Goal: Task Accomplishment & Management: Manage account settings

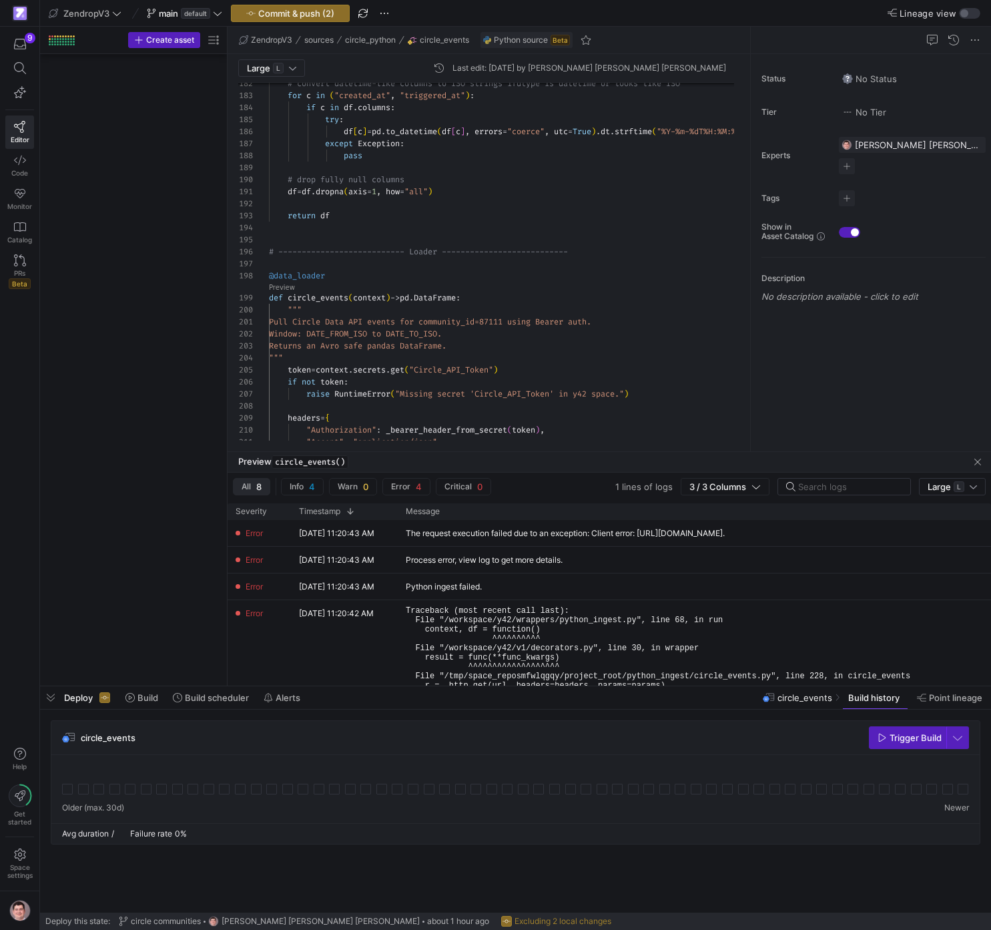
scroll to position [12, 63]
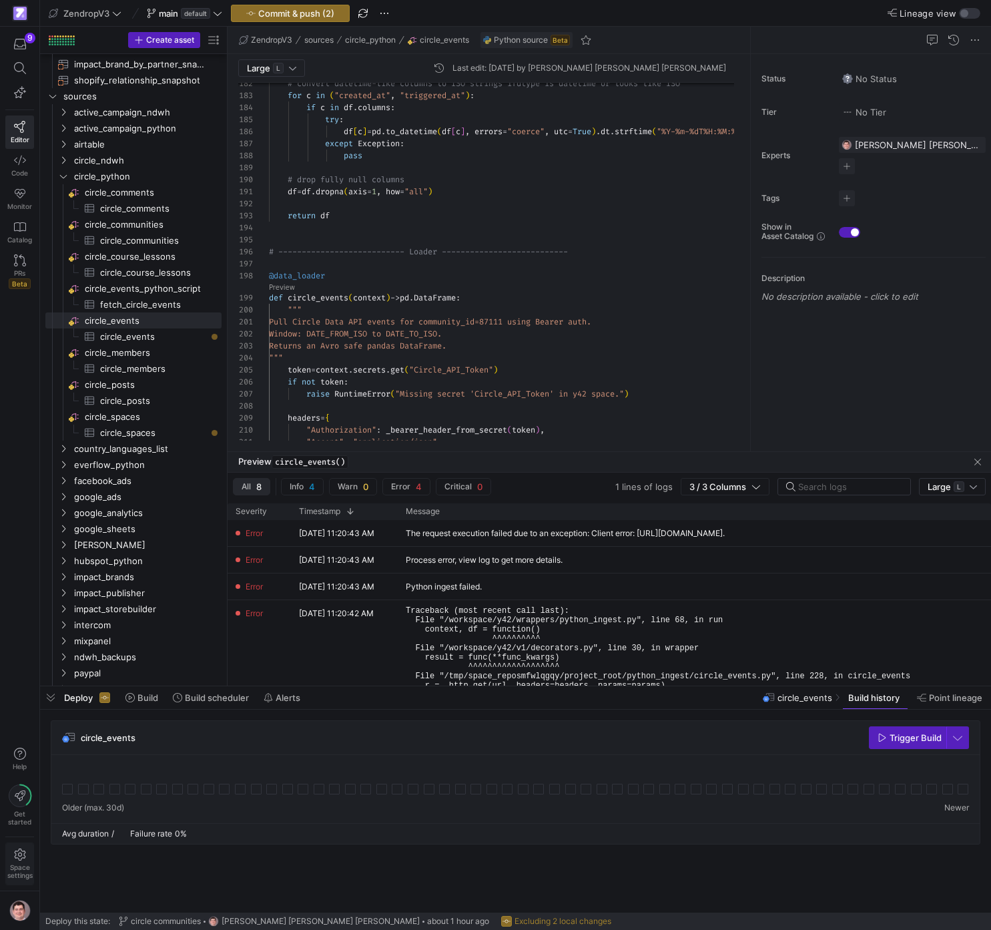
click at [19, 862] on span "Space settings" at bounding box center [19, 863] width 25 height 31
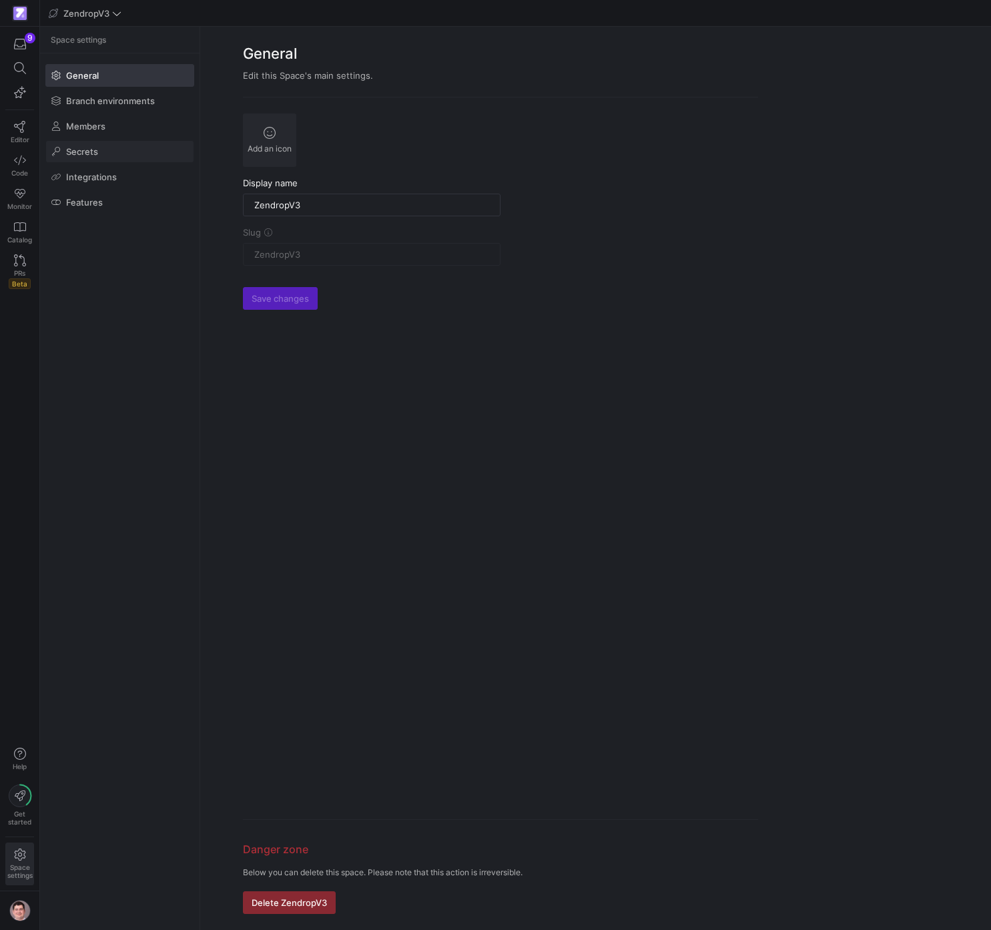
click at [123, 155] on span at bounding box center [119, 151] width 147 height 21
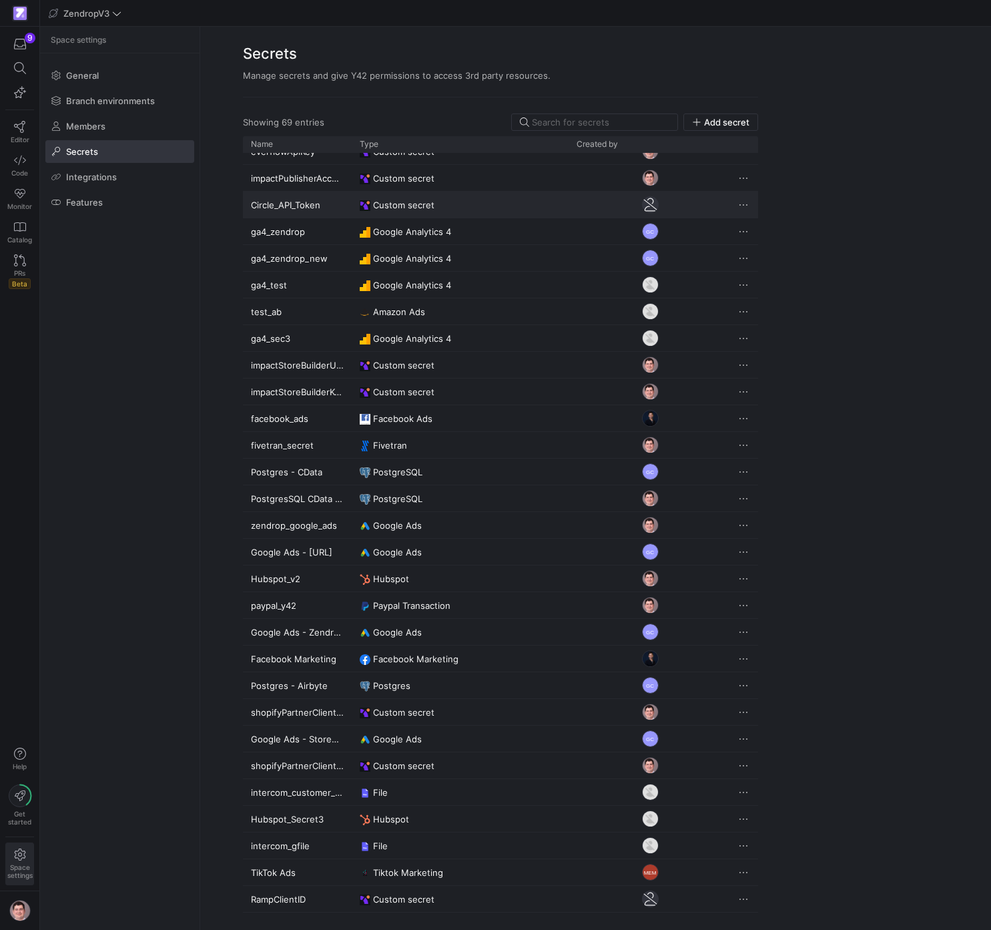
scroll to position [559, 0]
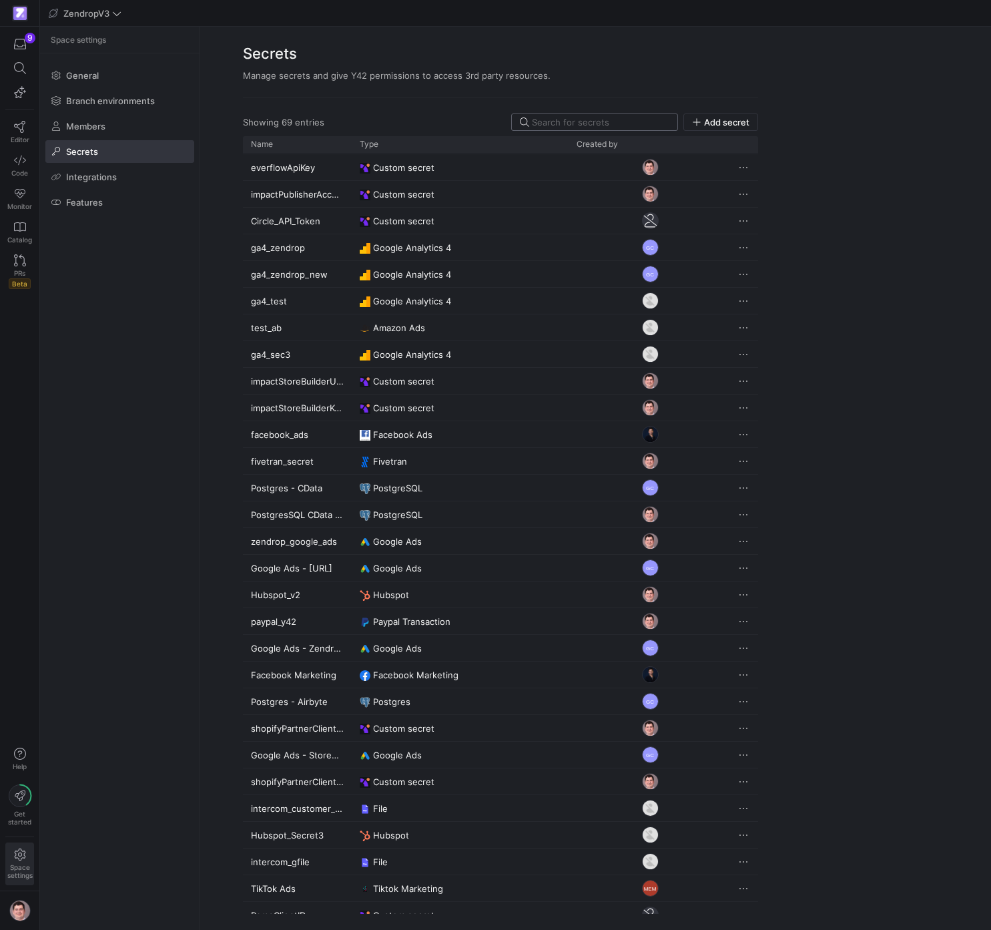
click at [563, 125] on input at bounding box center [600, 122] width 137 height 11
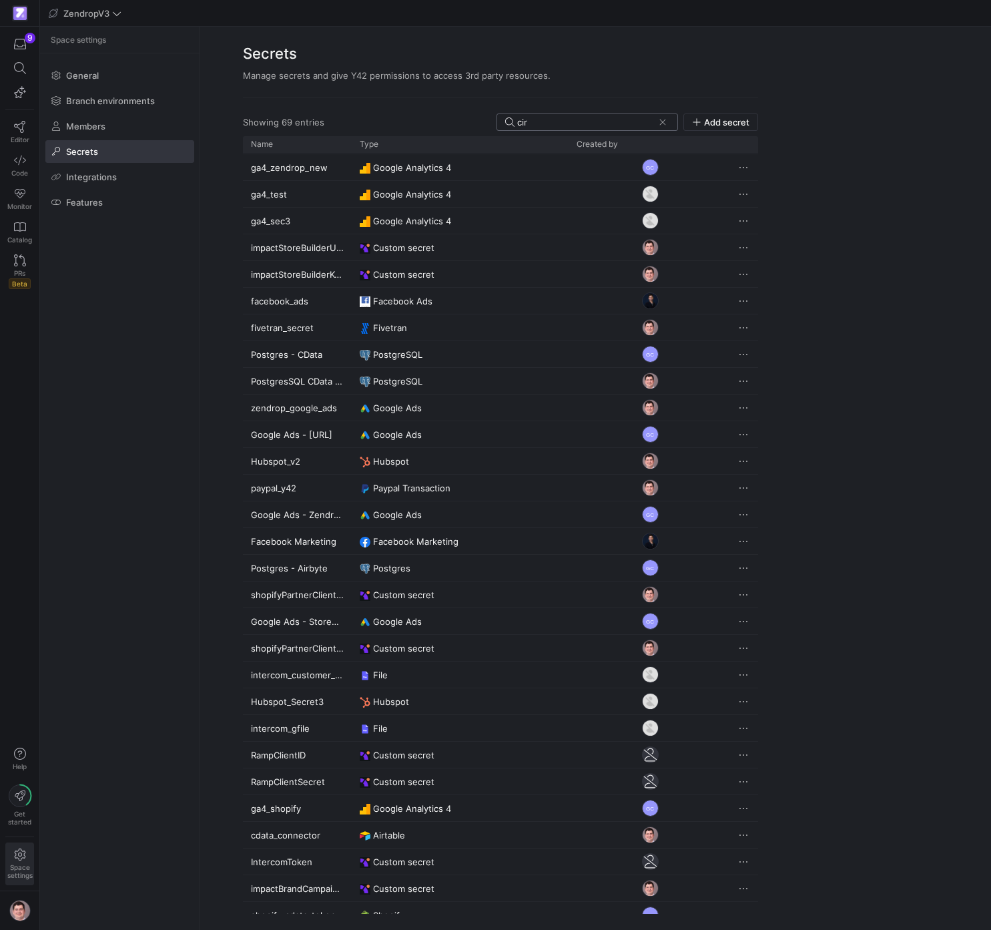
scroll to position [0, 0]
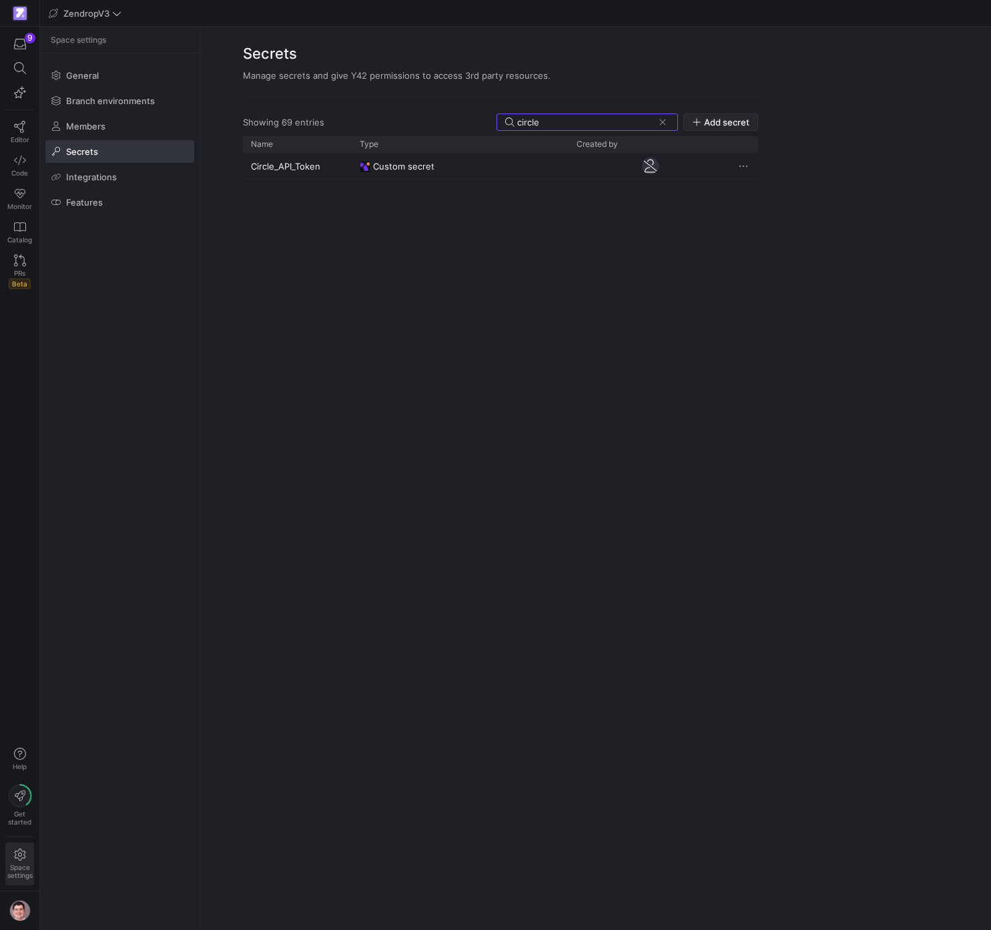
type input "circle"
click at [726, 124] on span "Add secret" at bounding box center [726, 122] width 45 height 11
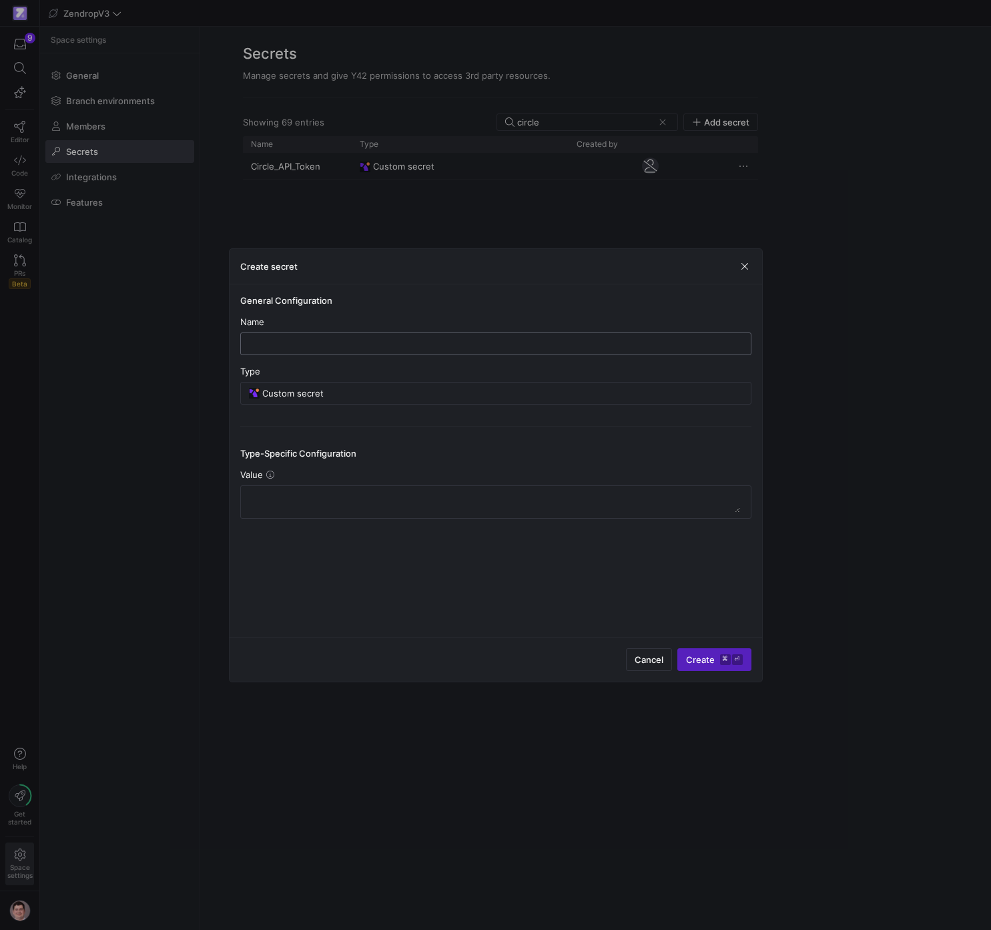
click at [424, 346] on input "text" at bounding box center [496, 343] width 489 height 11
type input "Circle_API_Token_V2"
click at [456, 499] on textarea at bounding box center [496, 501] width 489 height 21
paste textarea "2bWmQwkqW3RarkWKMbF8cc7VQQht22kJ"
type textarea "2bWmQwkqW3RarkWKMbF8cc7VQQht22kJ"
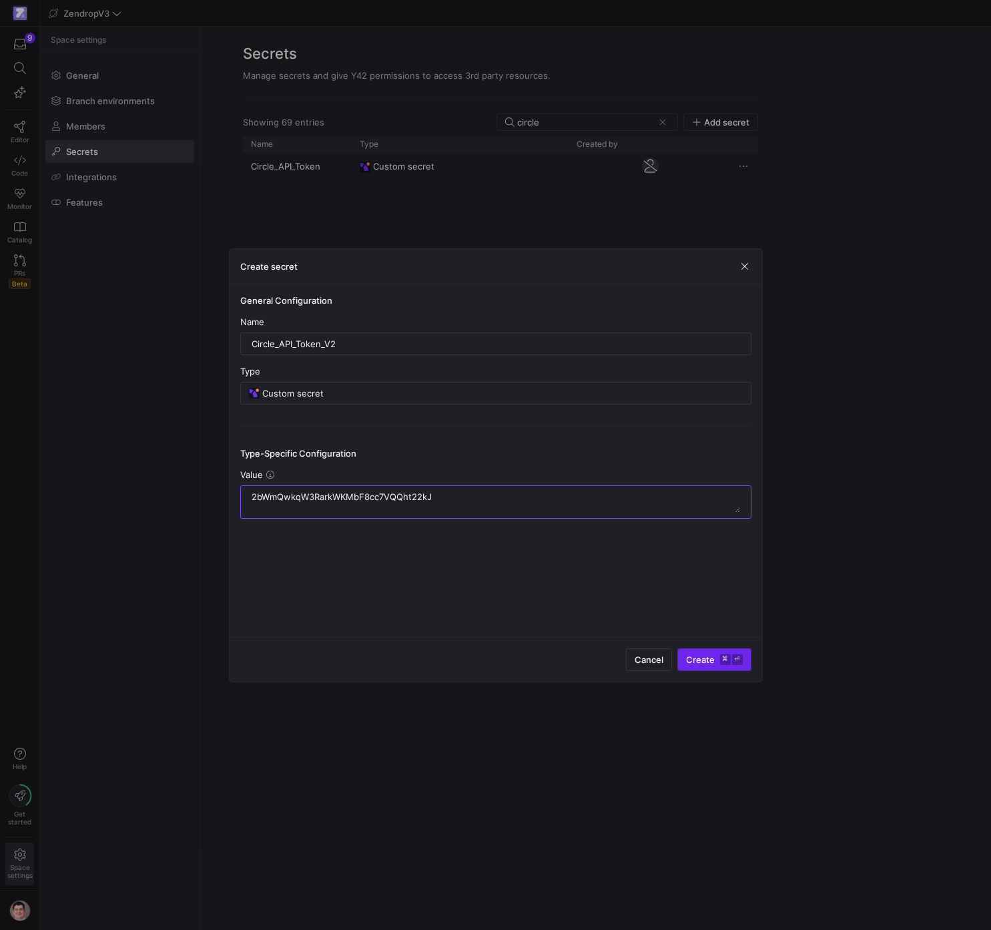
click at [724, 655] on kbd "⌘" at bounding box center [725, 659] width 11 height 11
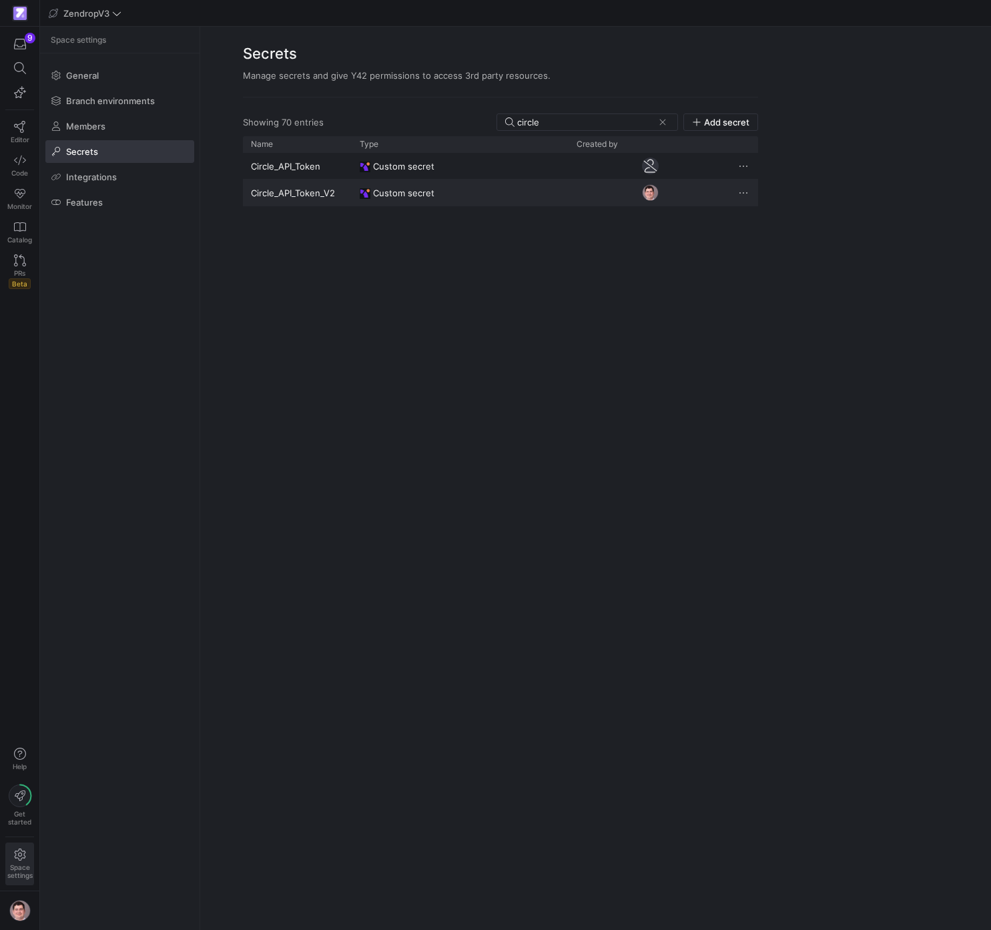
click at [336, 196] on div "Circle_API_Token_V2" at bounding box center [297, 193] width 109 height 26
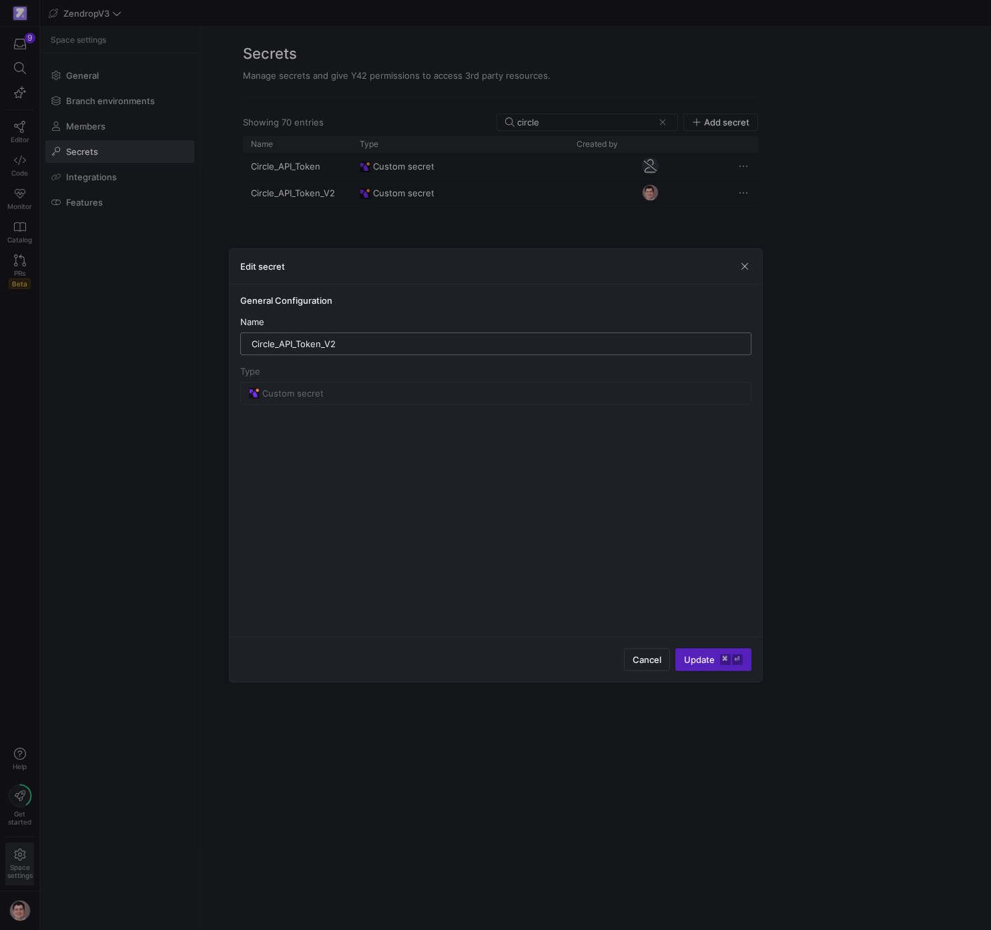
click at [320, 334] on div "Circle_API_Token_V2" at bounding box center [496, 343] width 489 height 21
click at [321, 342] on input "Circle_API_Token_V2" at bounding box center [496, 343] width 489 height 11
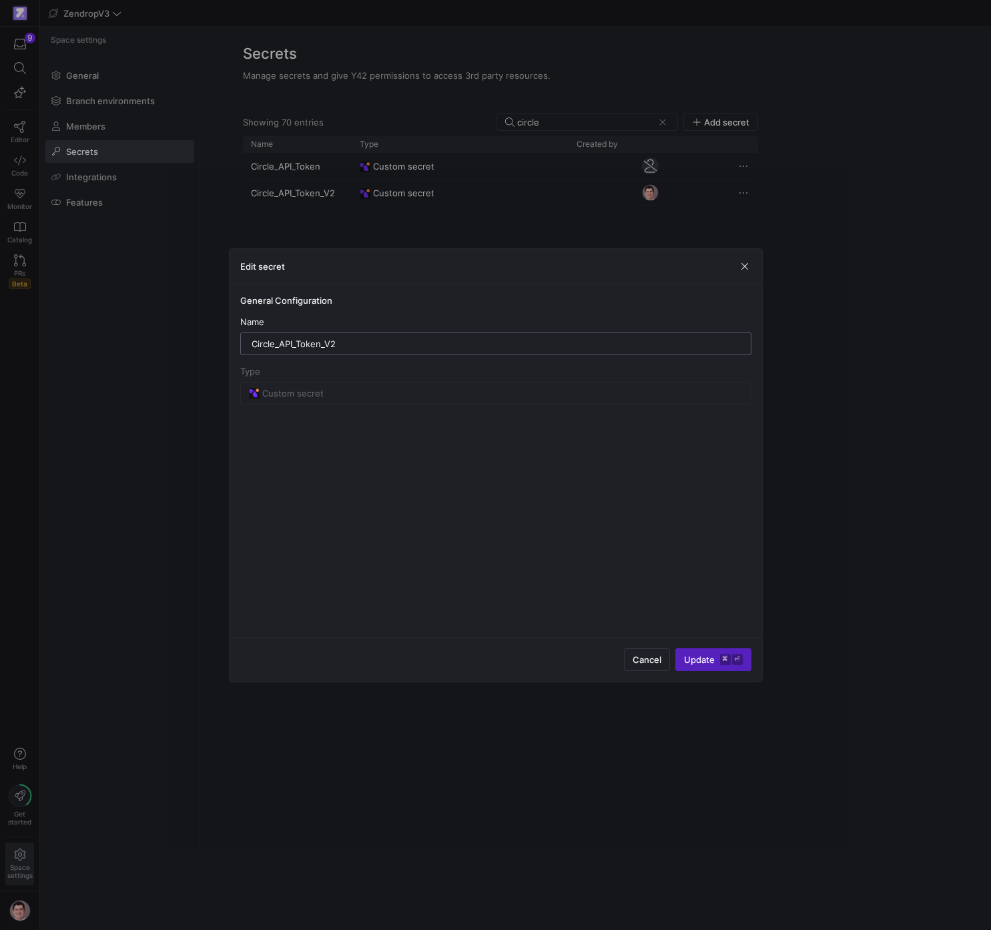
drag, startPoint x: 321, startPoint y: 342, endPoint x: 336, endPoint y: 341, distance: 15.4
click at [321, 342] on input "Circle_API_Token_V2" at bounding box center [496, 343] width 489 height 11
click at [646, 661] on span "Cancel" at bounding box center [647, 659] width 29 height 11
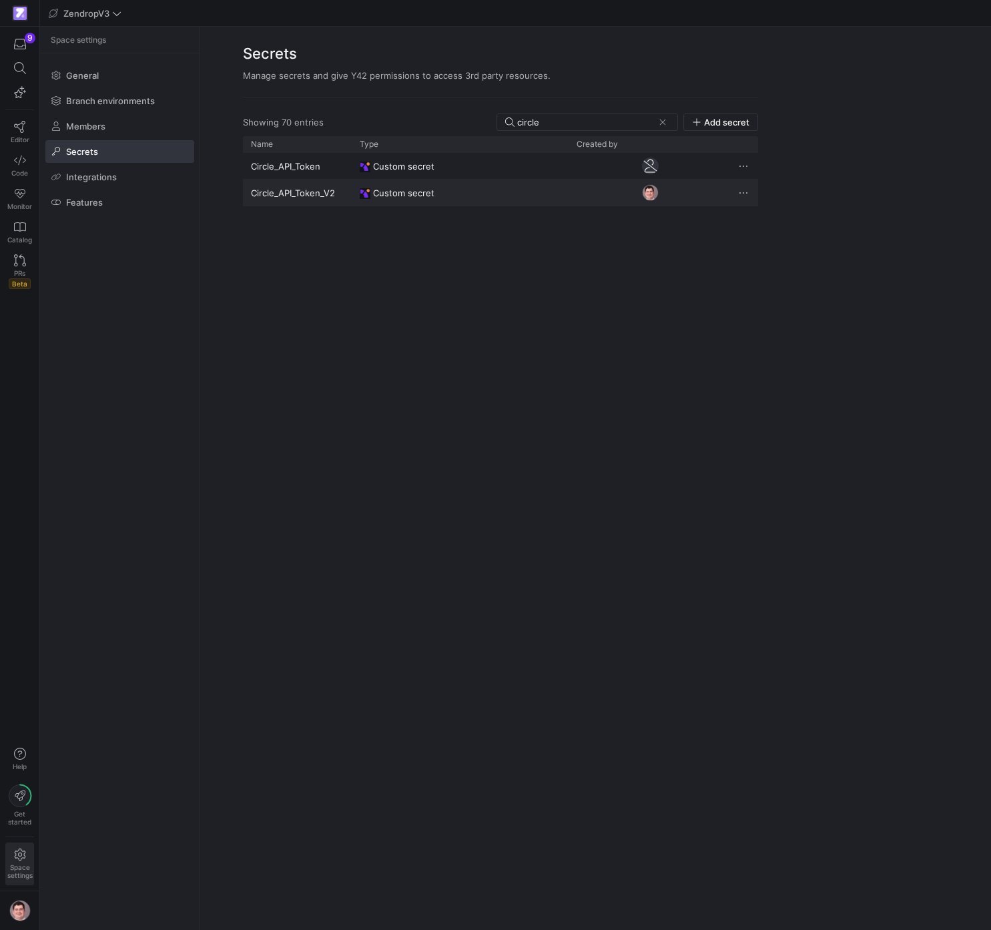
click at [294, 194] on div "Circle_API_Token_V2" at bounding box center [297, 193] width 109 height 26
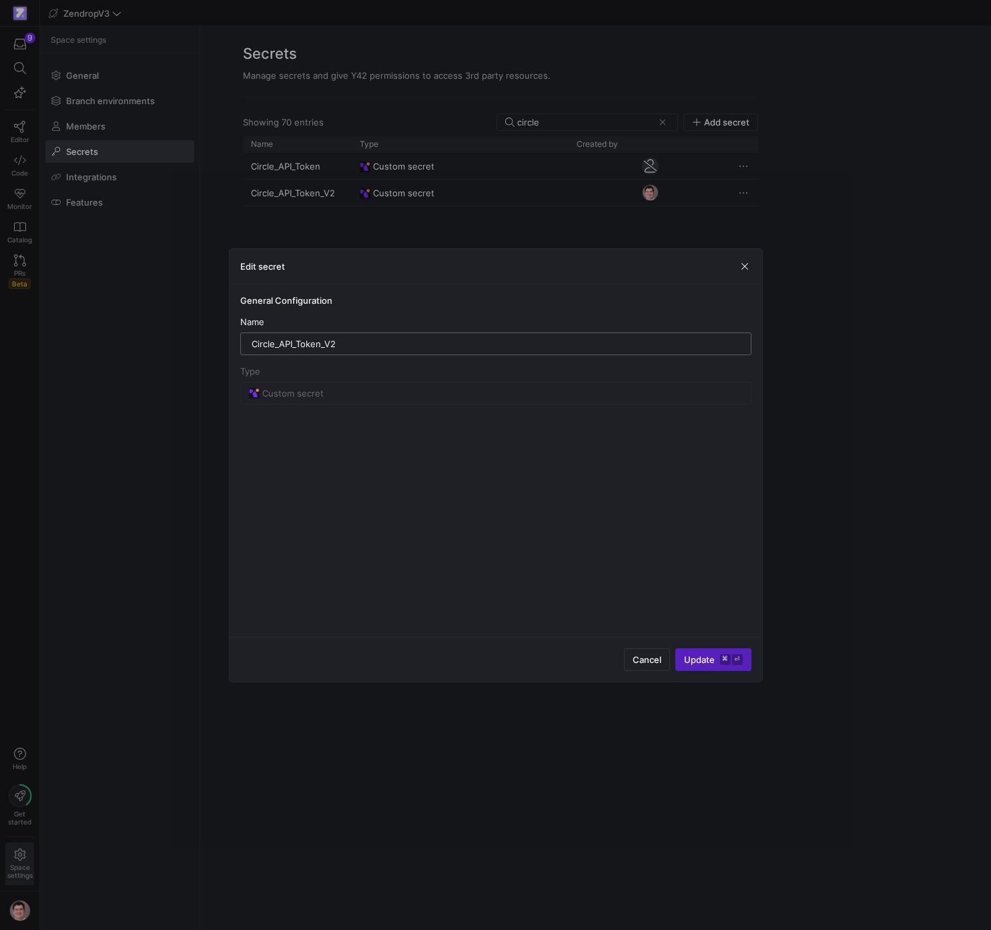
click at [320, 352] on div "Circle_API_Token_V2" at bounding box center [496, 343] width 489 height 21
click at [322, 348] on input "Circle_API_Token_V2" at bounding box center [496, 343] width 489 height 11
click at [904, 356] on div at bounding box center [495, 465] width 991 height 930
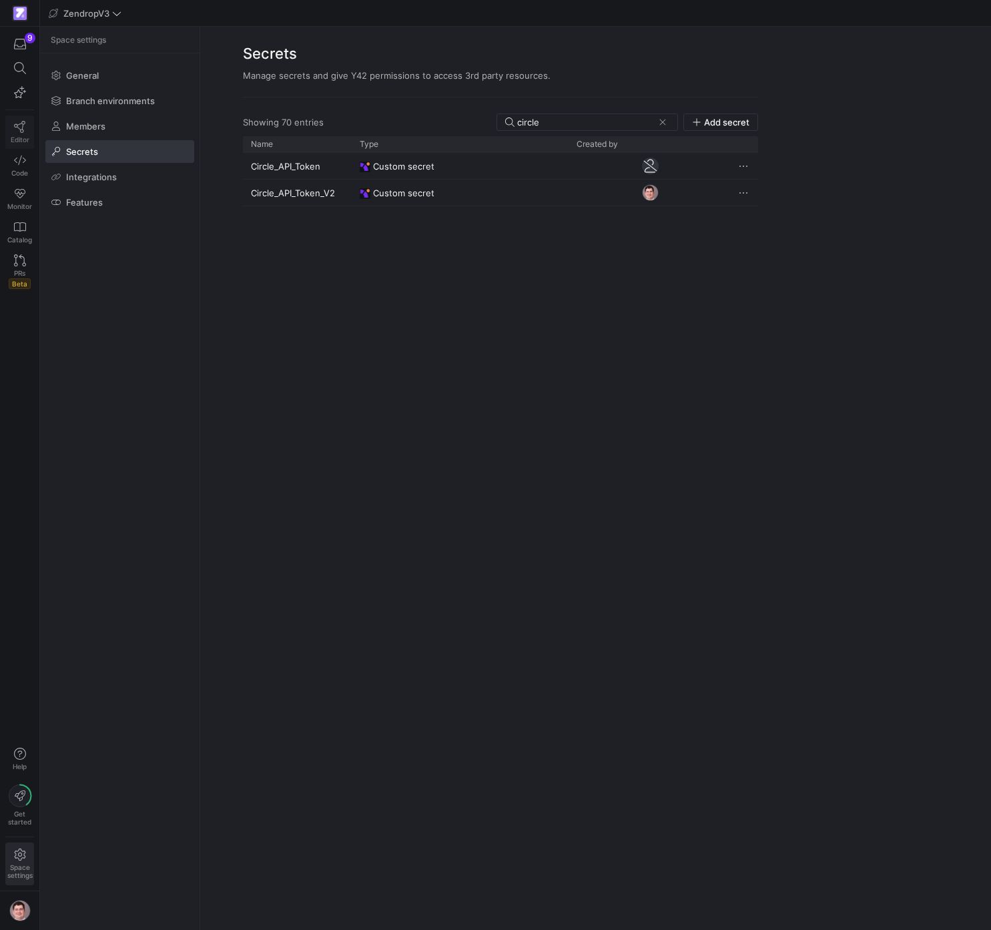
click at [25, 135] on link "Editor" at bounding box center [19, 131] width 29 height 33
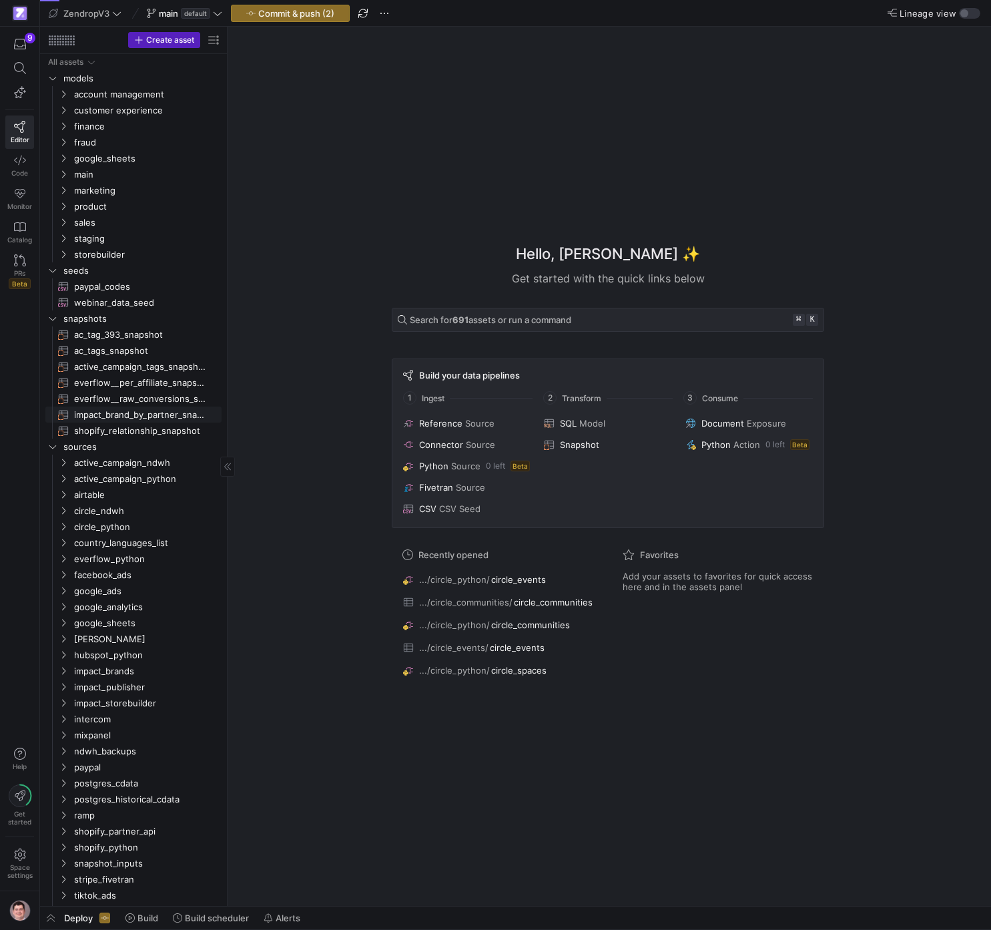
scroll to position [13, 0]
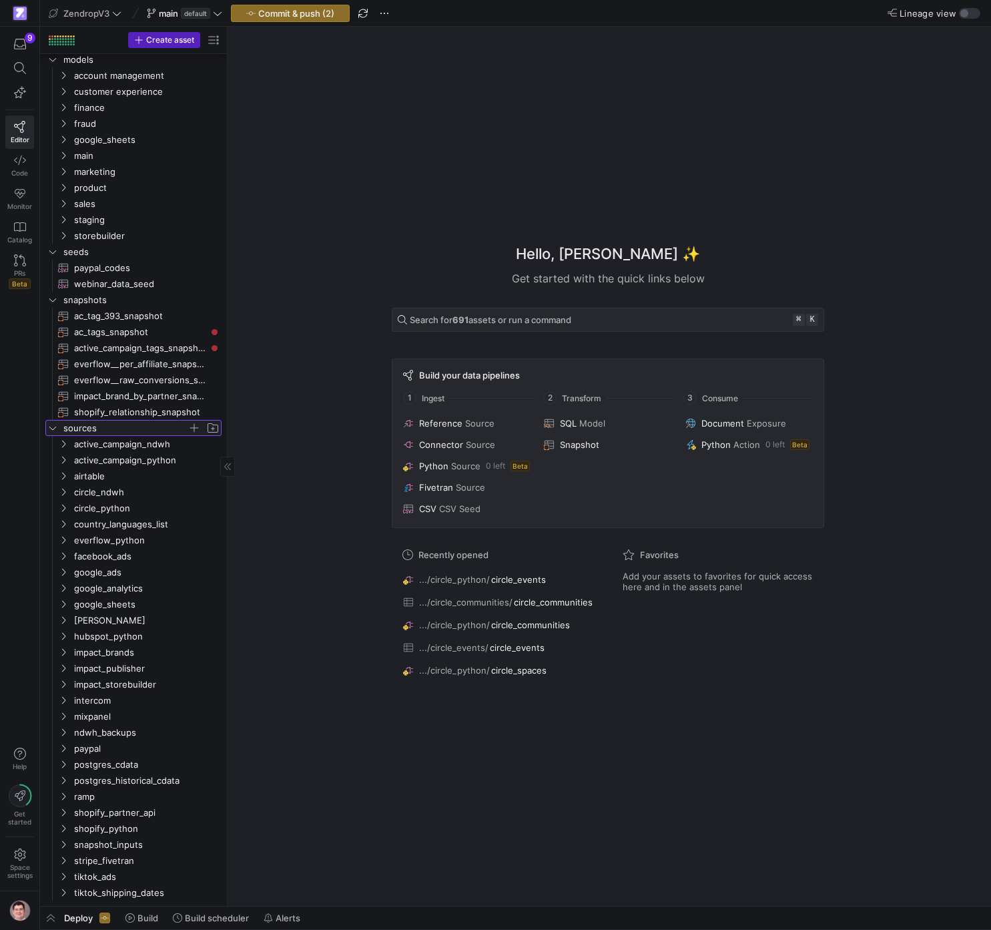
click at [140, 422] on span "sources" at bounding box center [125, 427] width 124 height 15
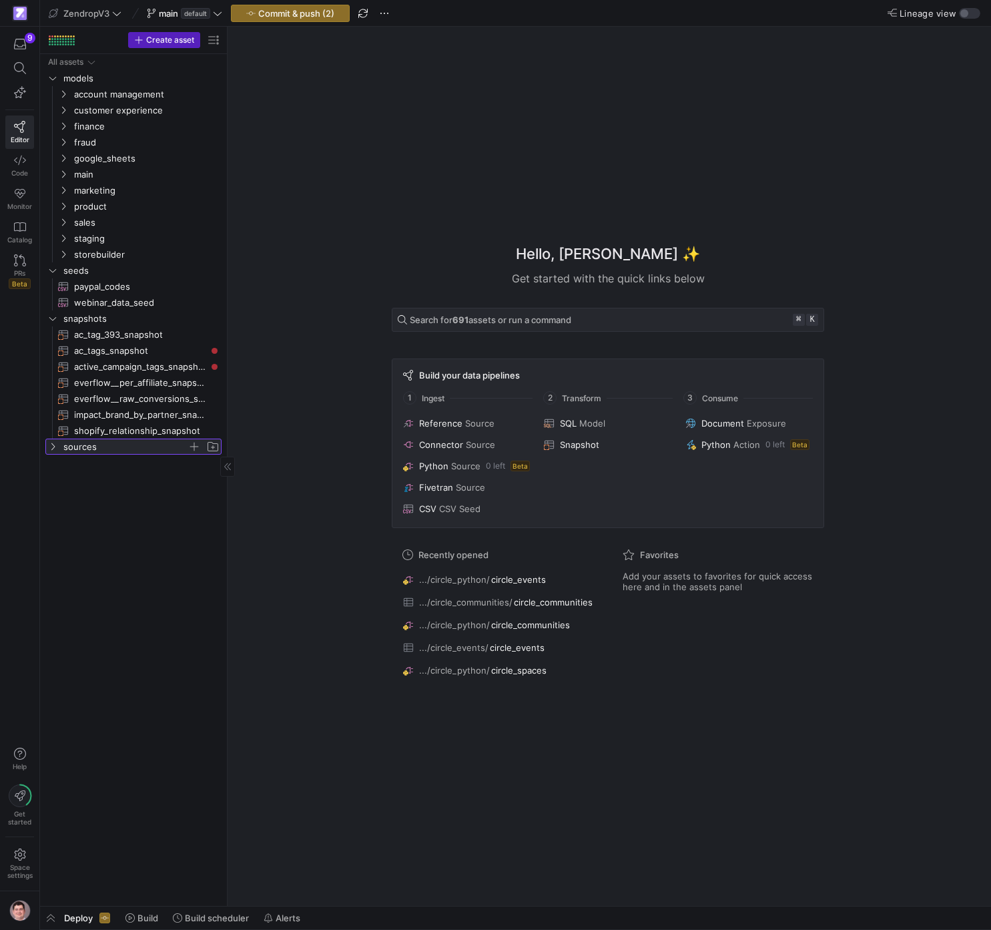
click at [119, 447] on span "sources" at bounding box center [125, 446] width 124 height 15
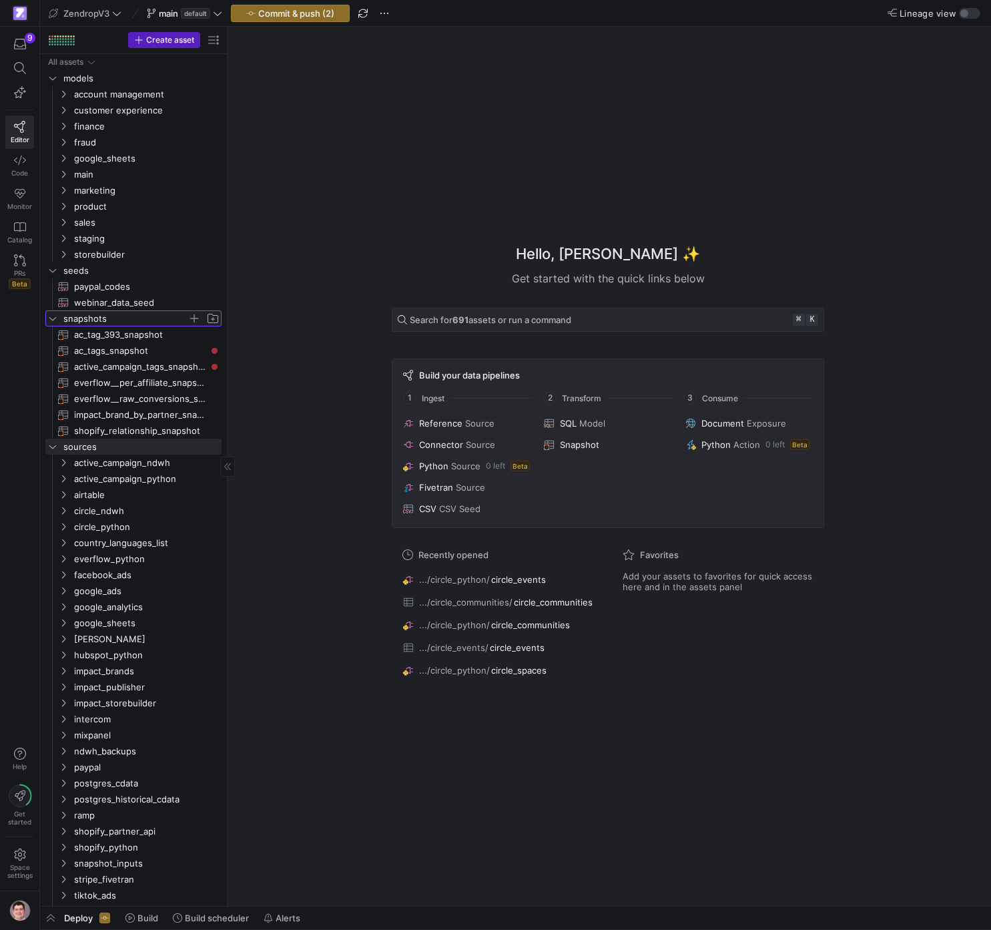
click at [92, 322] on span "snapshots" at bounding box center [125, 318] width 124 height 15
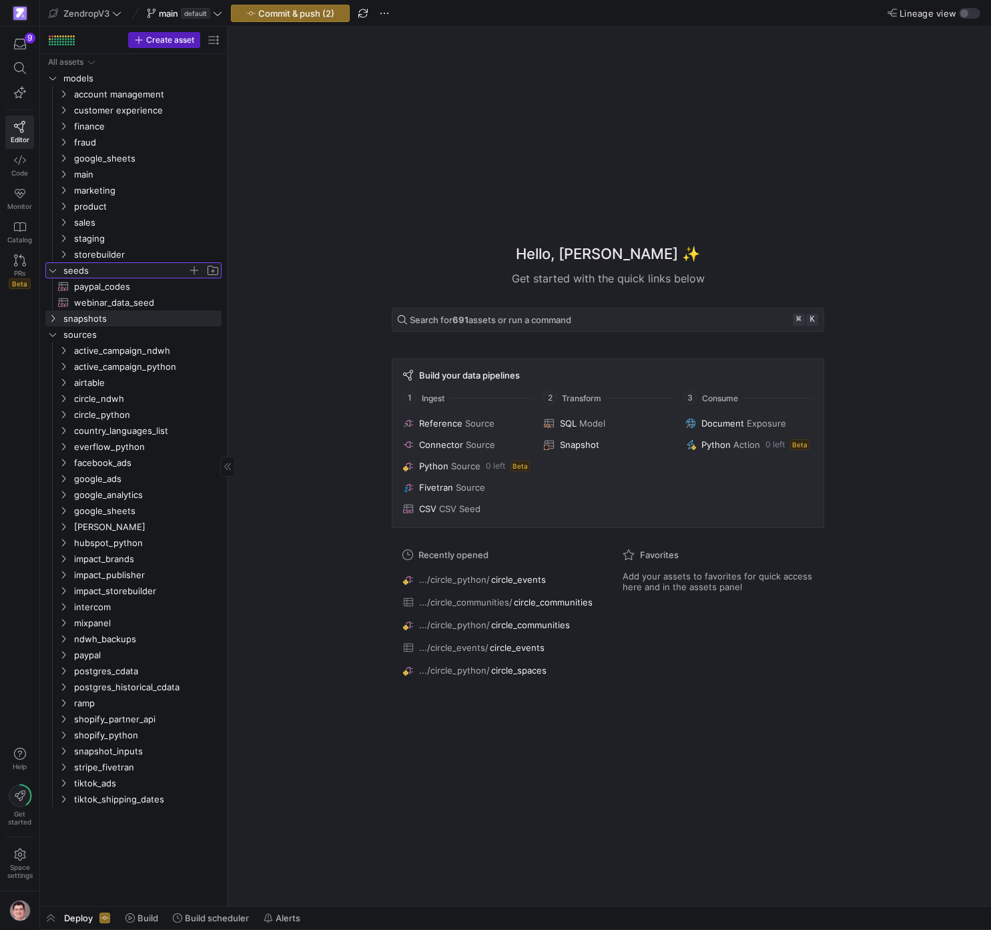
click at [87, 270] on span "seeds" at bounding box center [125, 270] width 124 height 15
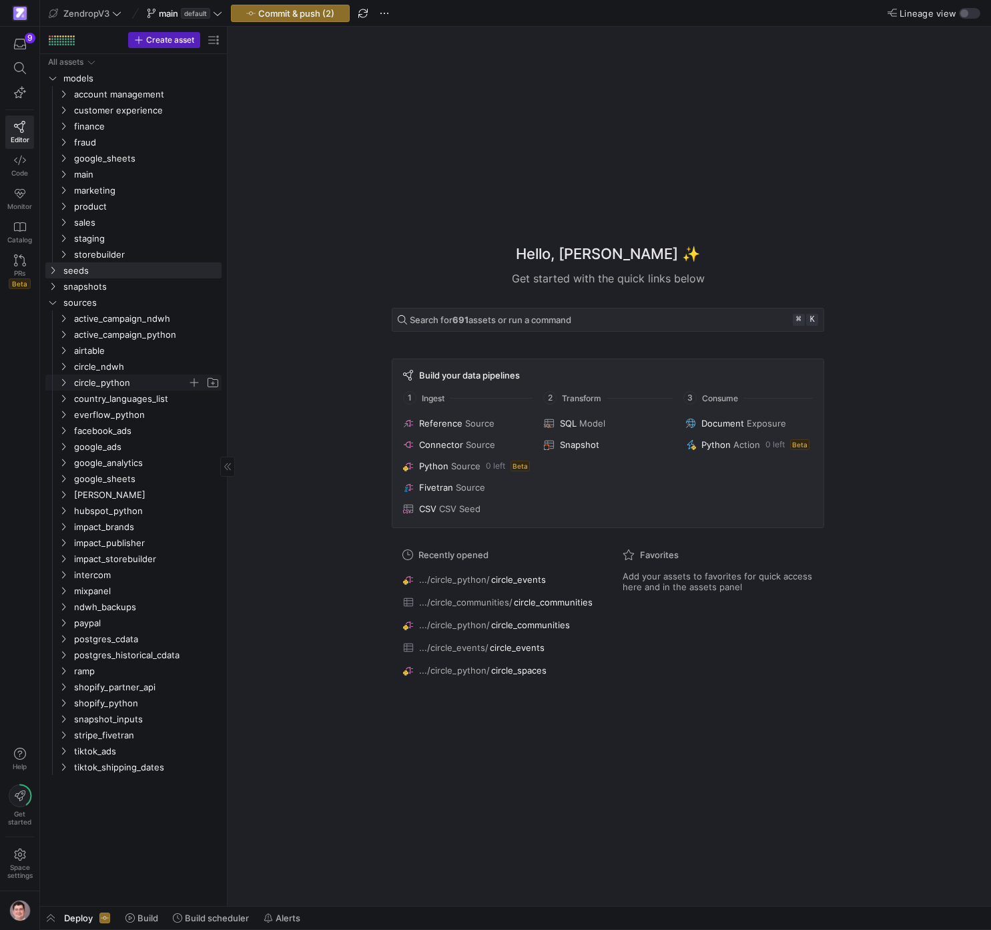
click at [121, 378] on span "circle_python" at bounding box center [130, 382] width 113 height 15
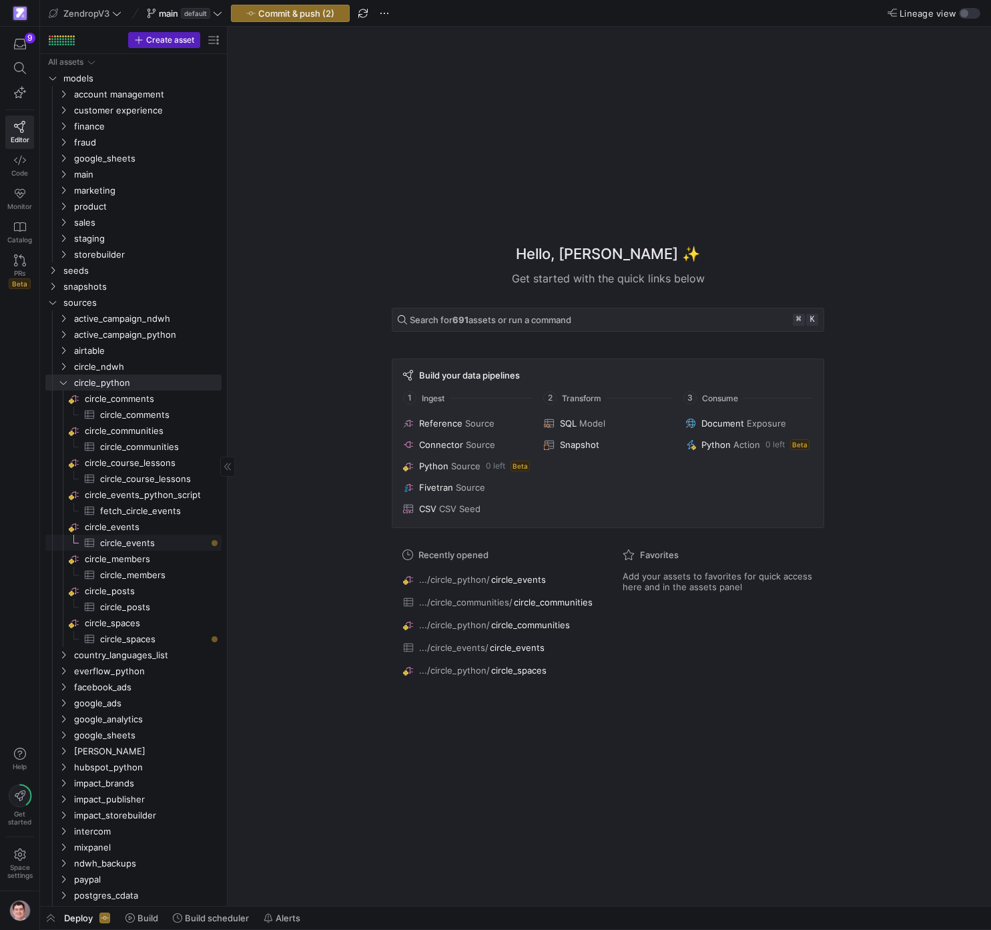
click at [155, 541] on span "circle_events​​​​​​​​​" at bounding box center [153, 542] width 106 height 15
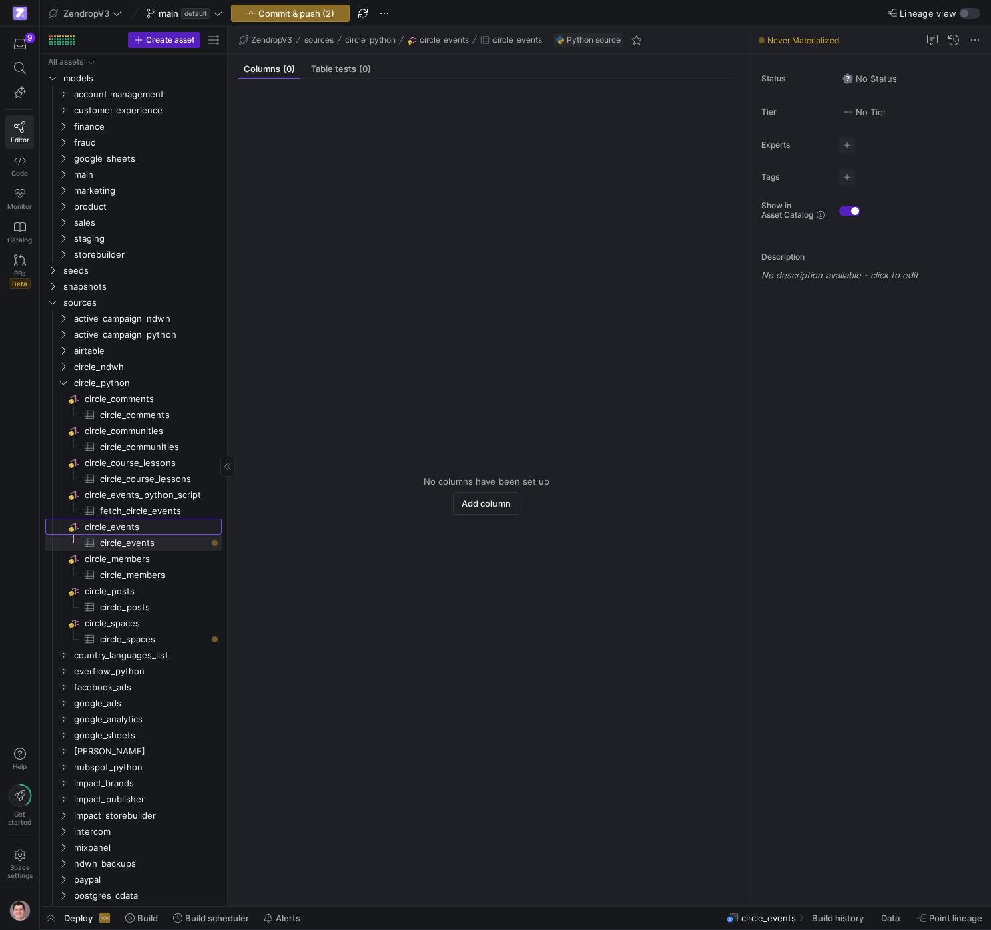
click at [159, 523] on span "circle_events​​​​​​​​" at bounding box center [152, 526] width 135 height 15
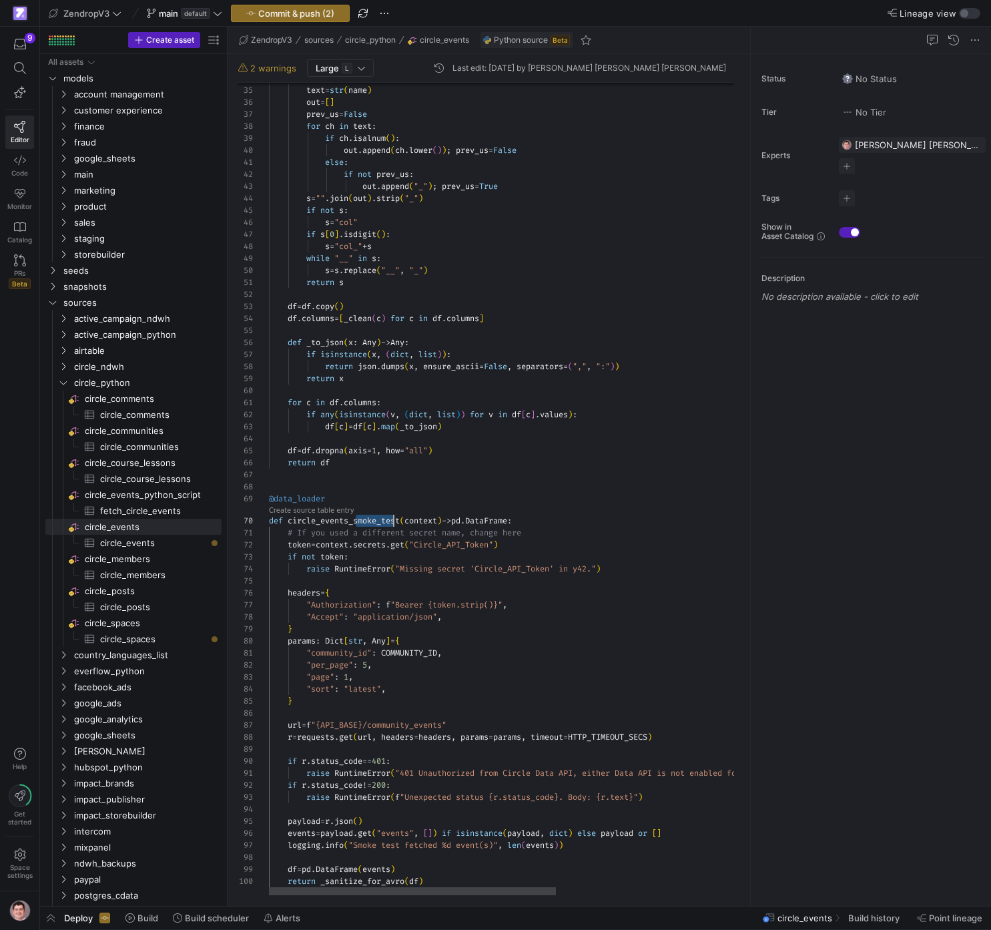
scroll to position [108, 135]
drag, startPoint x: 354, startPoint y: 519, endPoint x: 403, endPoint y: 519, distance: 49.4
click at [403, 519] on div "def _clean ( name : Any ) -> str : text = str ( name ) out = [ ] prev_us = Fals…" at bounding box center [655, 280] width 773 height 1230
click at [288, 511] on link "Preview" at bounding box center [282, 510] width 26 height 7
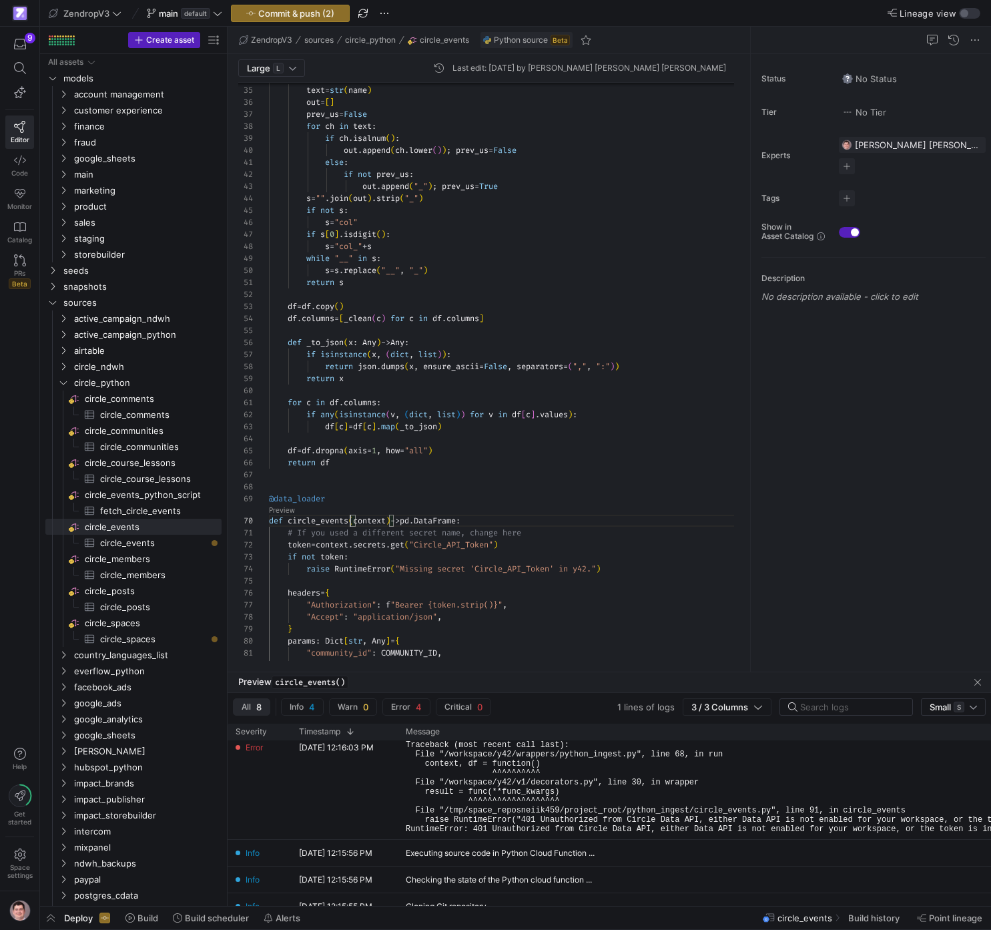
scroll to position [85, 0]
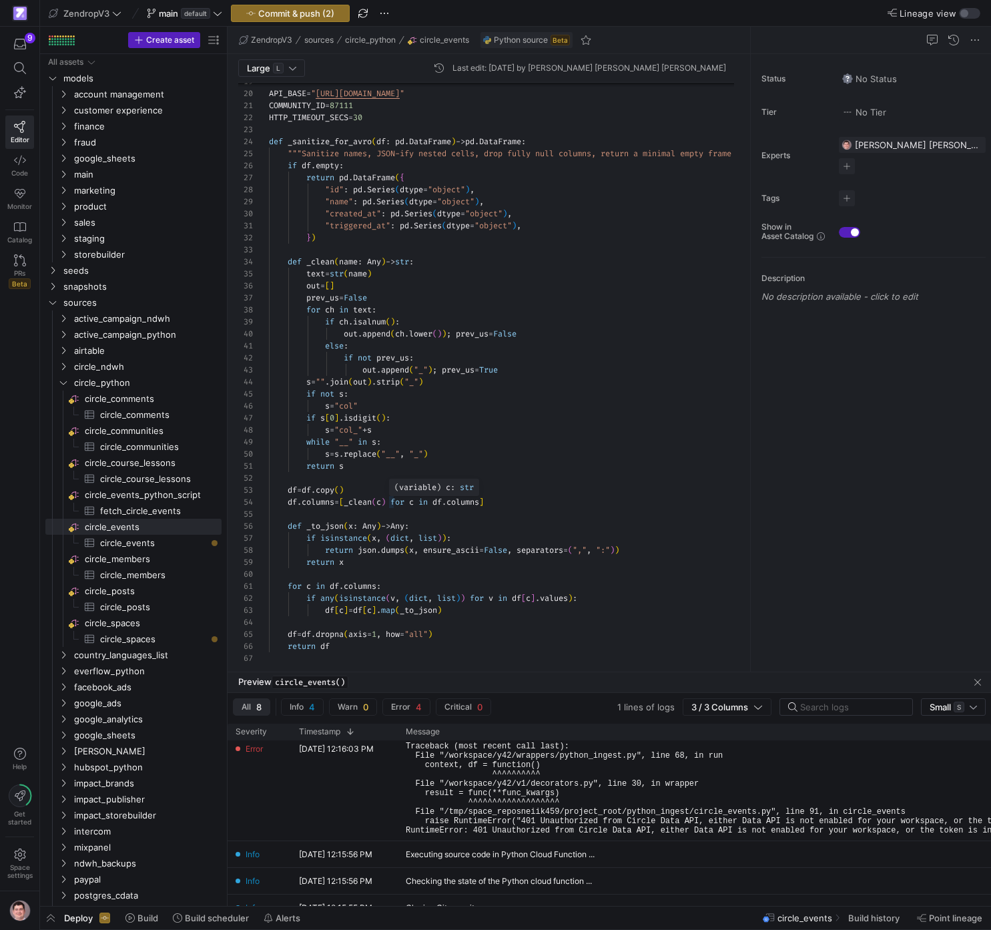
click at [401, 489] on span "variable" at bounding box center [417, 487] width 37 height 11
click at [393, 452] on div "df . columns = [ _clean ( c ) for c in df . columns ] def _to_json ( x : Any ) …" at bounding box center [655, 464] width 773 height 1230
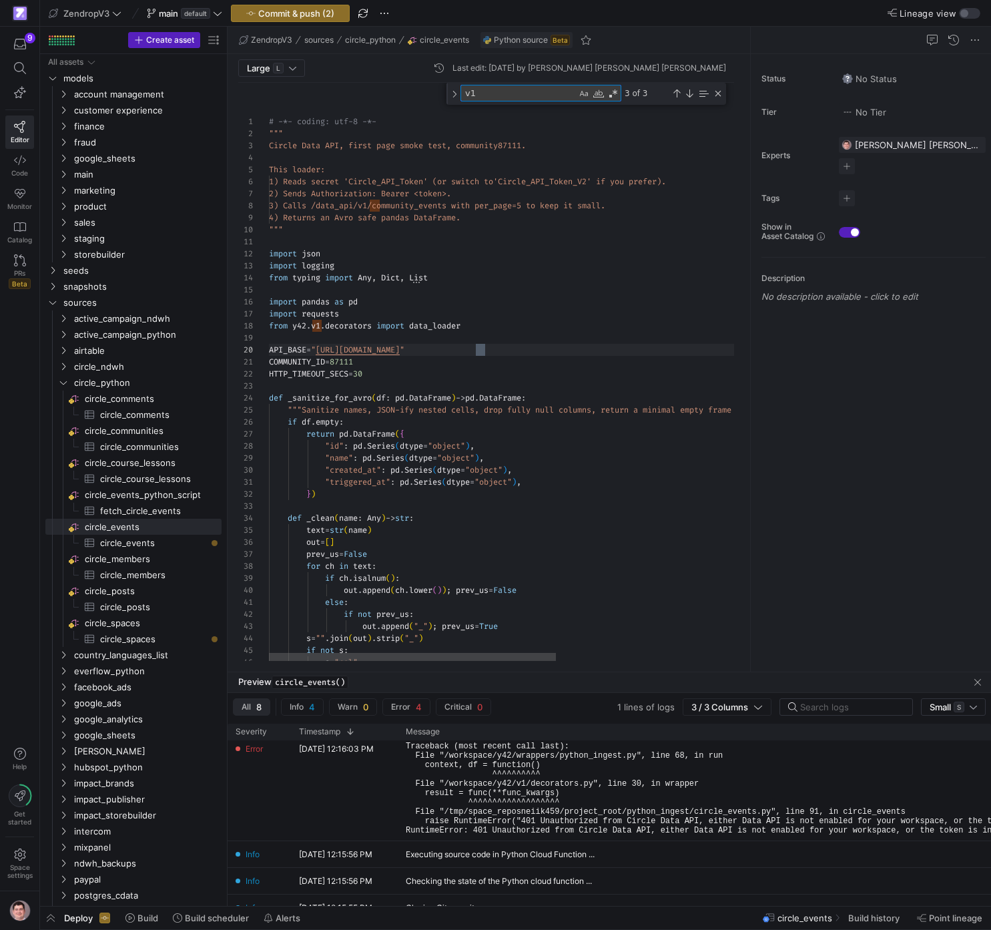
scroll to position [120, 111]
click at [480, 352] on div "s = "col" if not s : s = "" . join ( out ) . strip ( "_" ) out . append ( "_" )…" at bounding box center [655, 709] width 773 height 1252
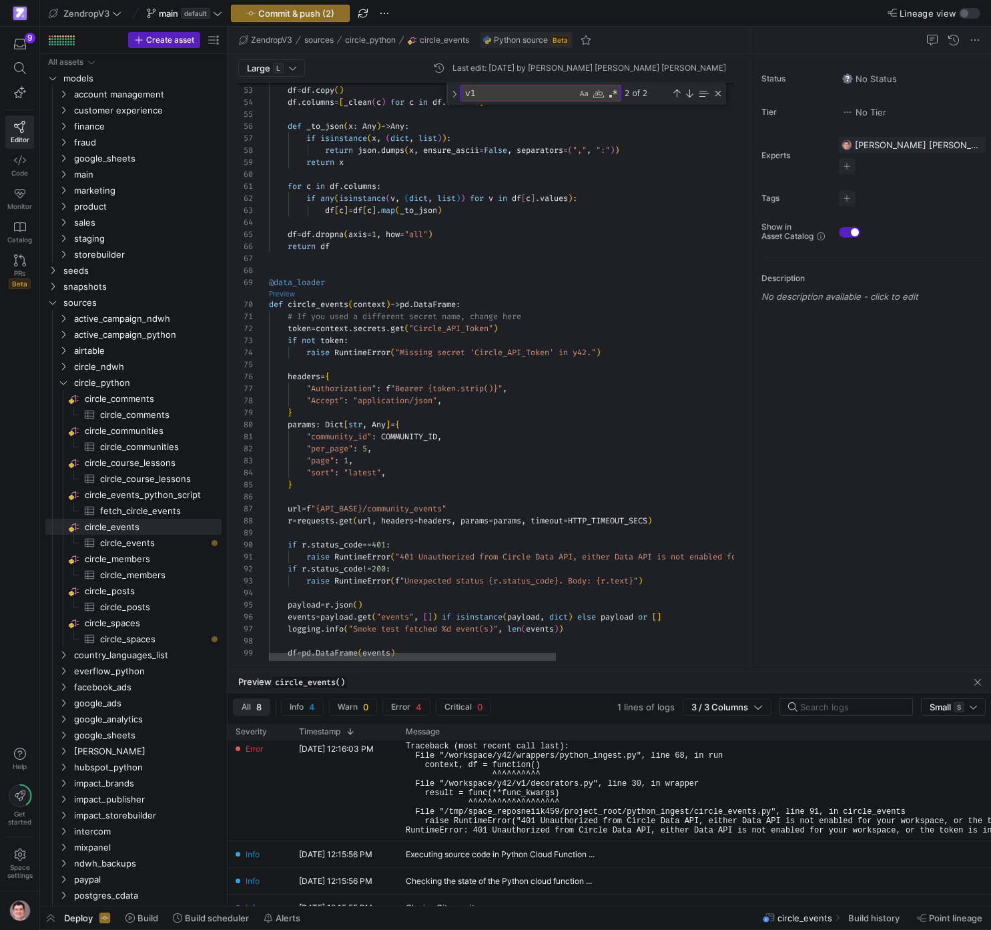
click at [283, 292] on link "Preview" at bounding box center [282, 293] width 26 height 7
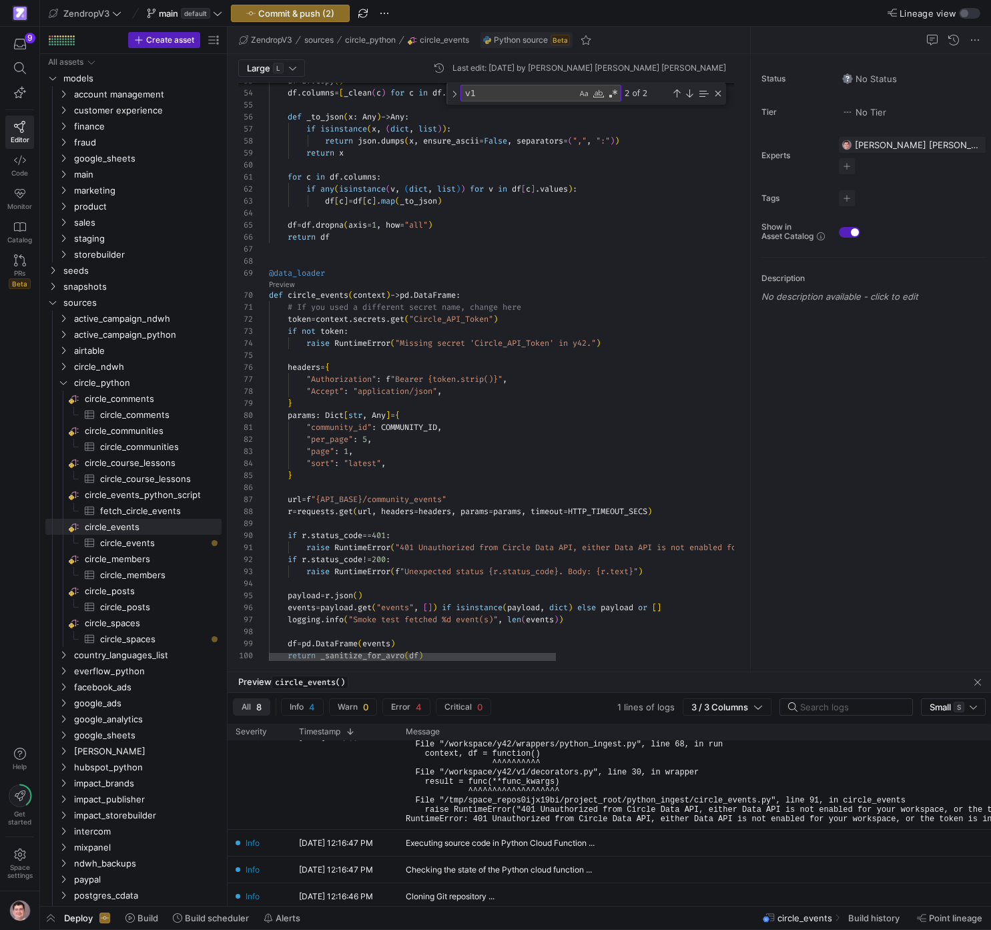
scroll to position [12, 236]
click at [503, 313] on div "df = df . copy ( ) df . columns = [ _clean ( c ) for c in df . columns ] def _t…" at bounding box center [655, 43] width 773 height 1252
click at [286, 282] on link "Preview" at bounding box center [282, 284] width 26 height 7
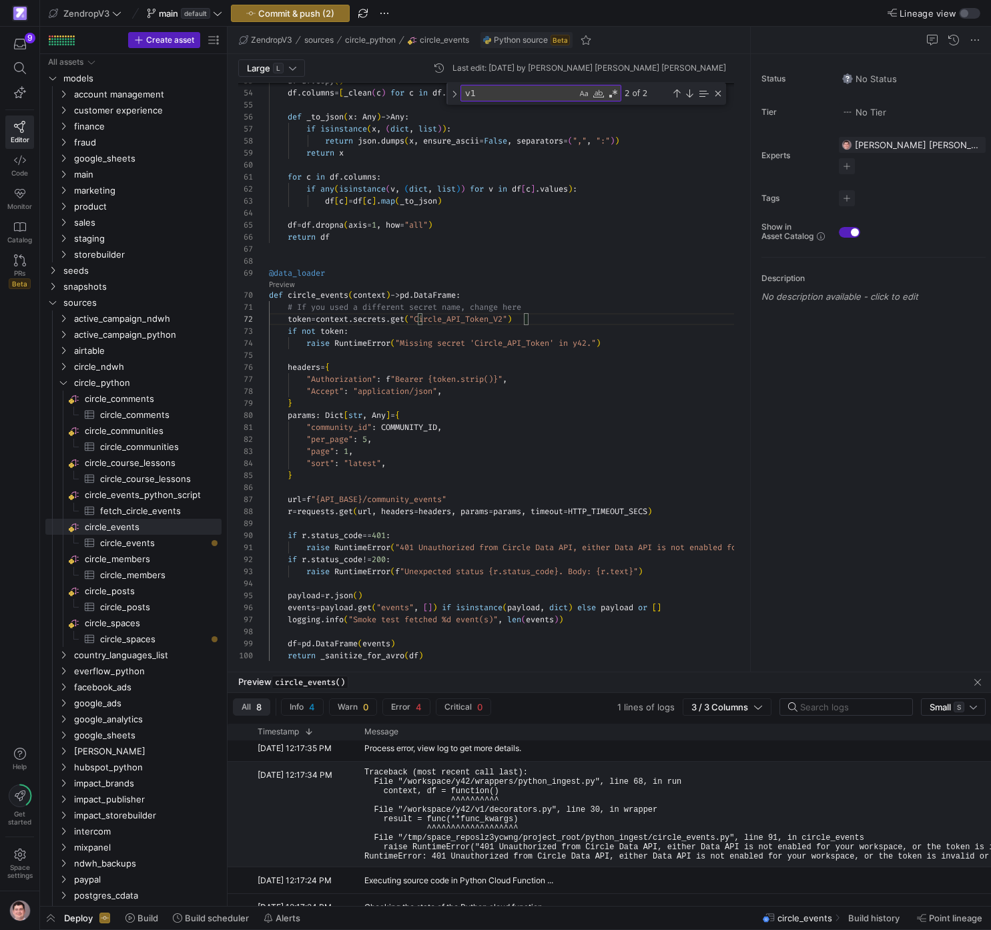
scroll to position [0, 0]
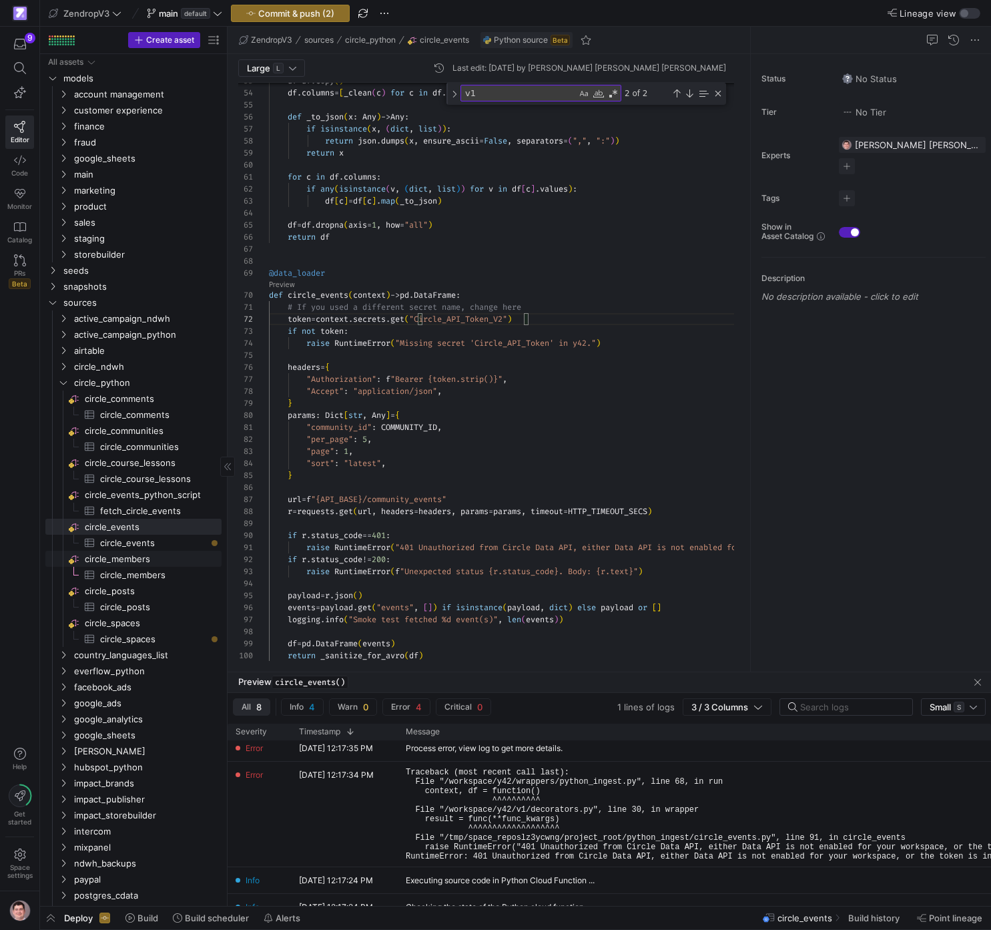
click at [150, 556] on span "circle_members​​​​​​​​" at bounding box center [152, 558] width 135 height 15
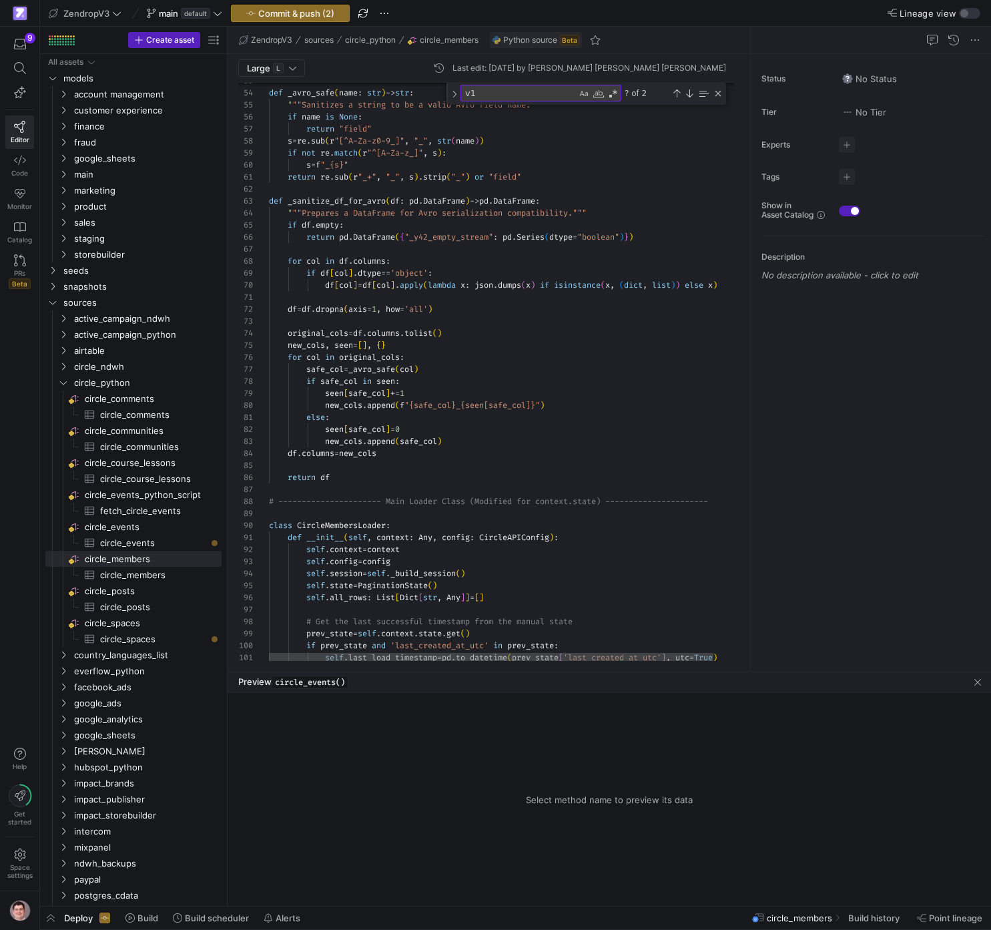
click at [459, 395] on div "def _avro_safe ( name : str ) -> str : """Sanitizes a string to be a valid Avro…" at bounding box center [518, 679] width 499 height 2525
click at [568, 304] on div "def _avro_safe ( name : str ) -> str : """Sanitizes a string to be a valid Avro…" at bounding box center [518, 679] width 499 height 2525
click at [721, 96] on div "Close (Escape)" at bounding box center [718, 93] width 11 height 11
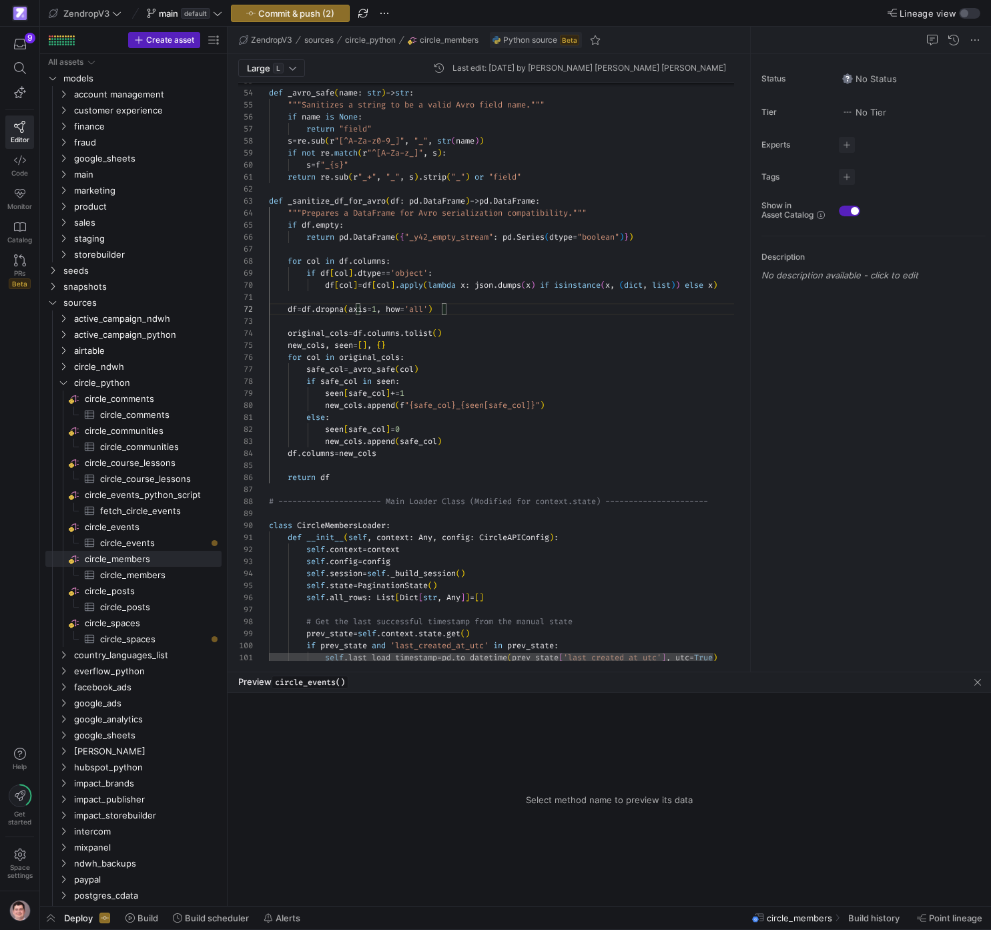
click at [583, 222] on div "def _avro_safe ( name : str ) -> str : """Sanitizes a string to be a valid Avro…" at bounding box center [518, 690] width 499 height 2503
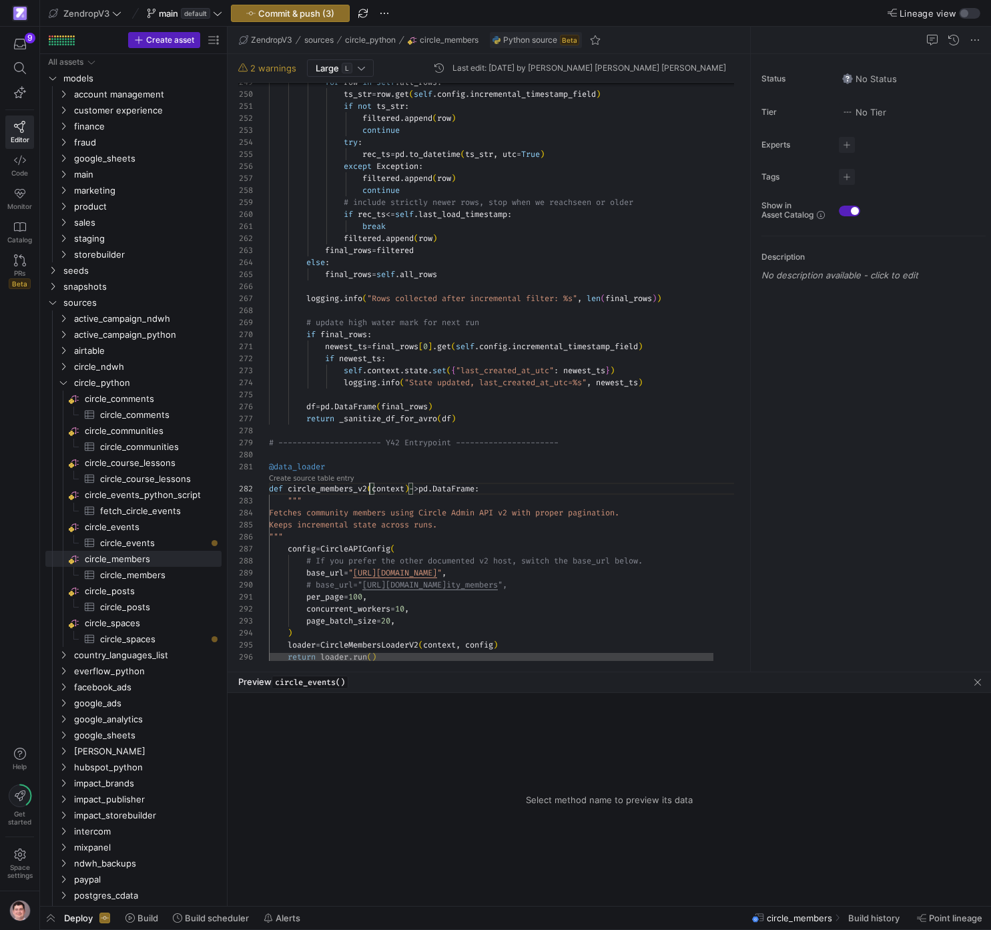
scroll to position [12, 105]
drag, startPoint x: 371, startPoint y: 491, endPoint x: 459, endPoint y: 463, distance: 92.2
click at [290, 481] on link "Preview" at bounding box center [282, 478] width 26 height 7
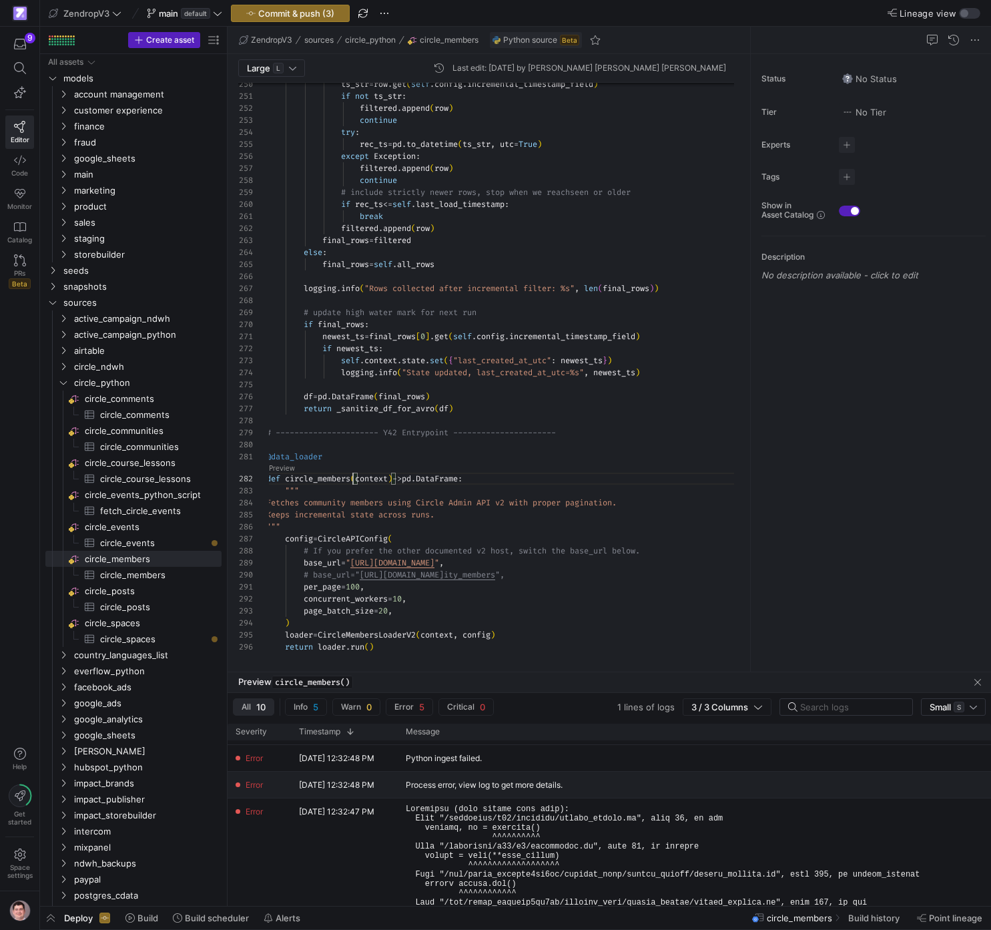
scroll to position [35, 0]
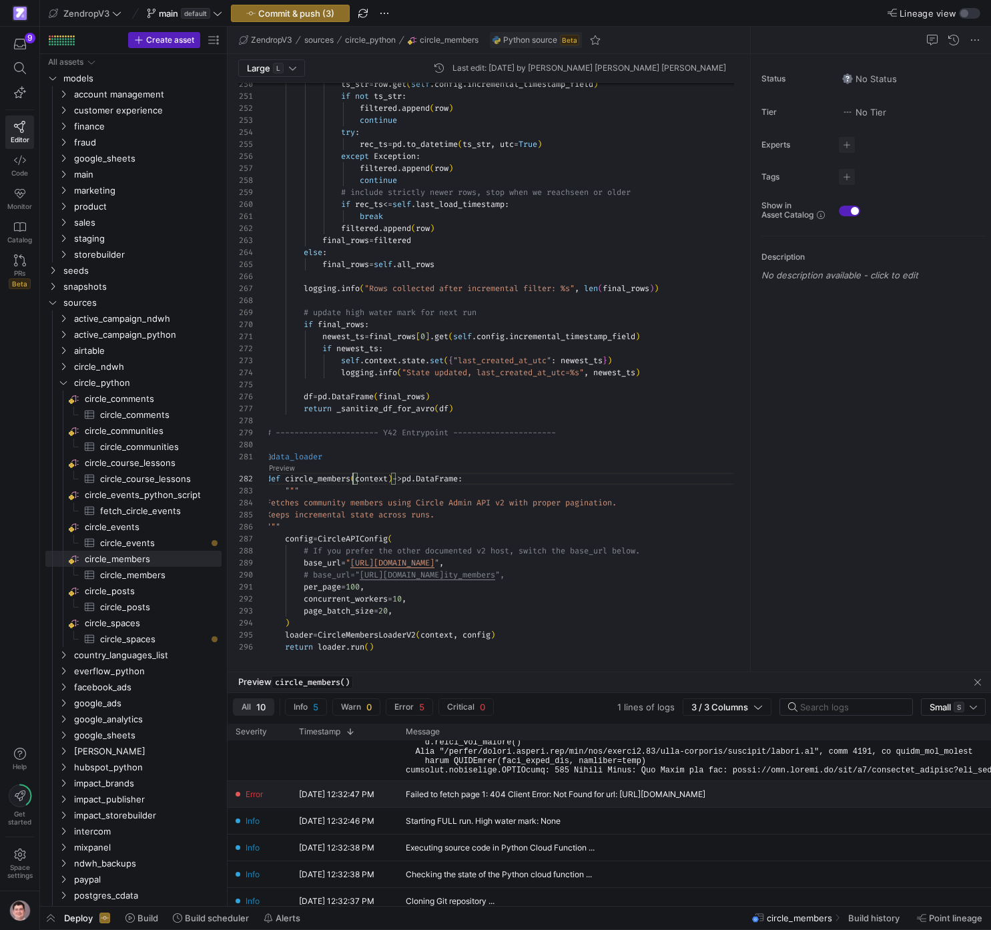
click at [705, 794] on div "Failed to fetch page 1: 404 Client Error: Not Found for url: [URL][DOMAIN_NAME]" at bounding box center [556, 794] width 300 height 9
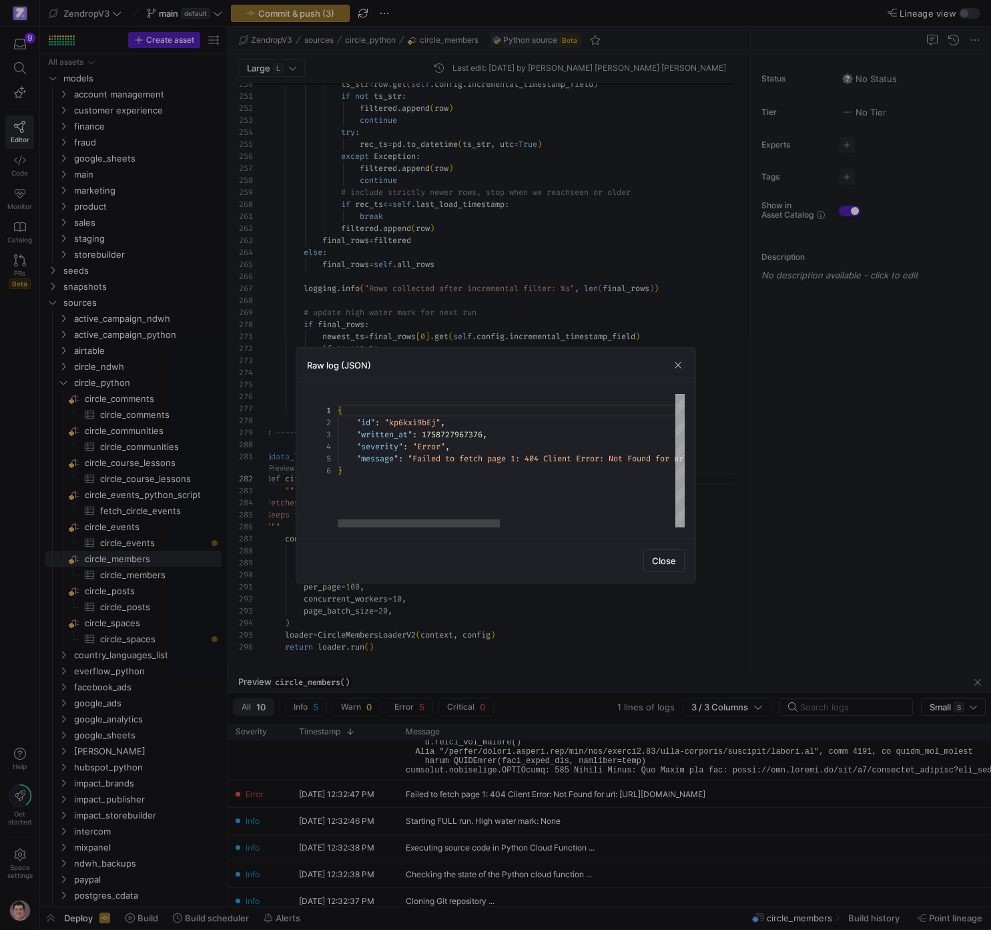
click at [469, 412] on div "{ "id" : "kp6kxi9bEj" , "written_at" : 1758727967376 , "severity" : "Error" , "…" at bounding box center [698, 460] width 720 height 133
click at [572, 264] on div at bounding box center [495, 465] width 991 height 930
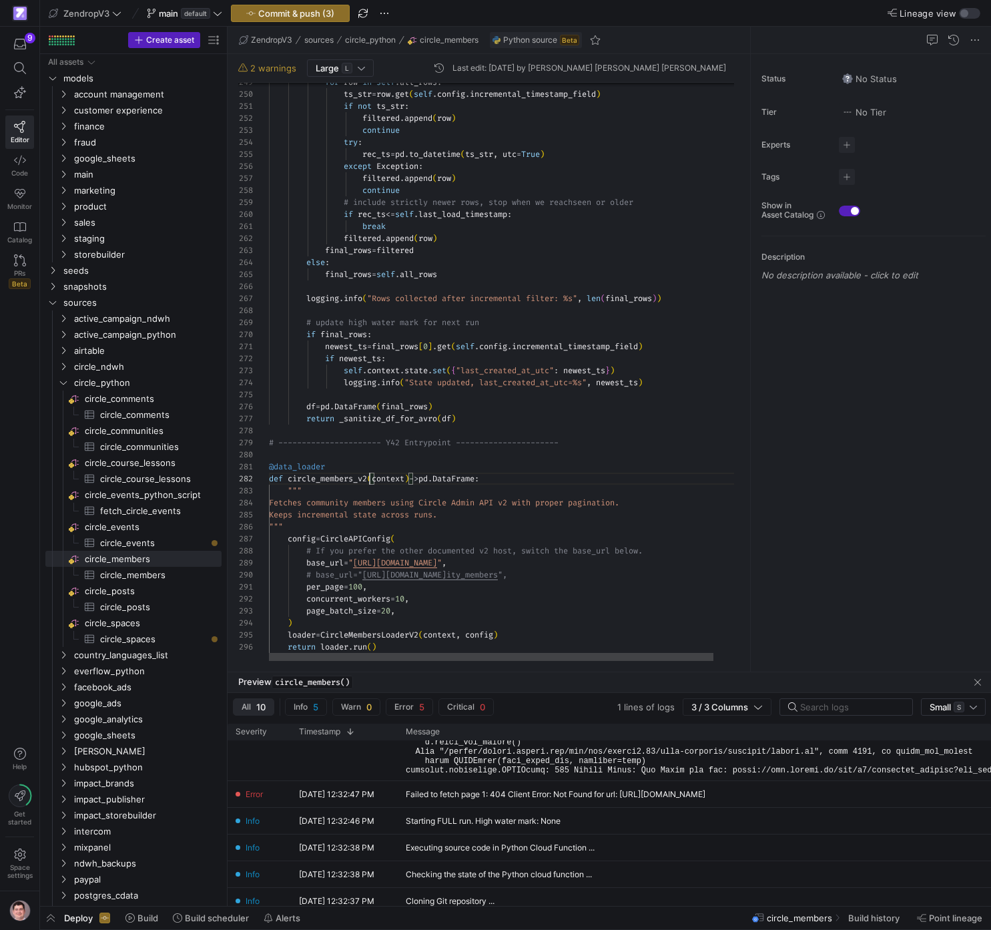
scroll to position [0, 0]
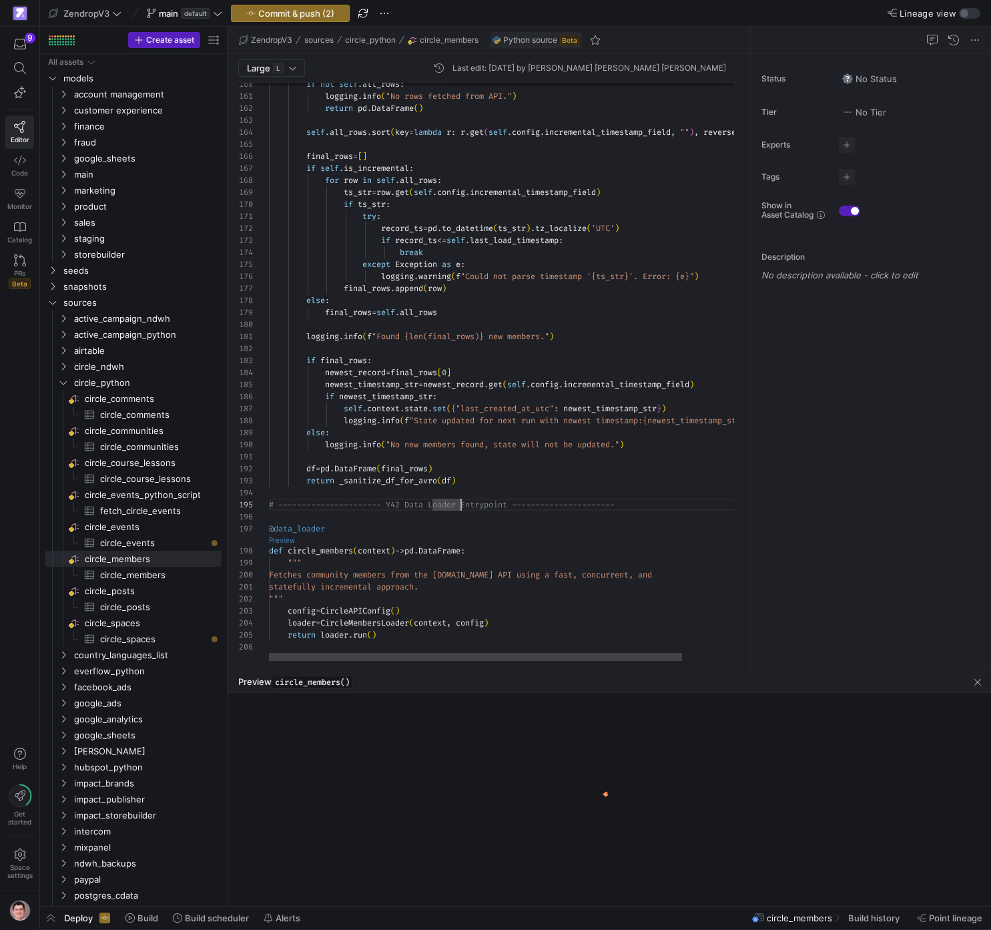
click at [288, 538] on link "Preview" at bounding box center [282, 540] width 26 height 7
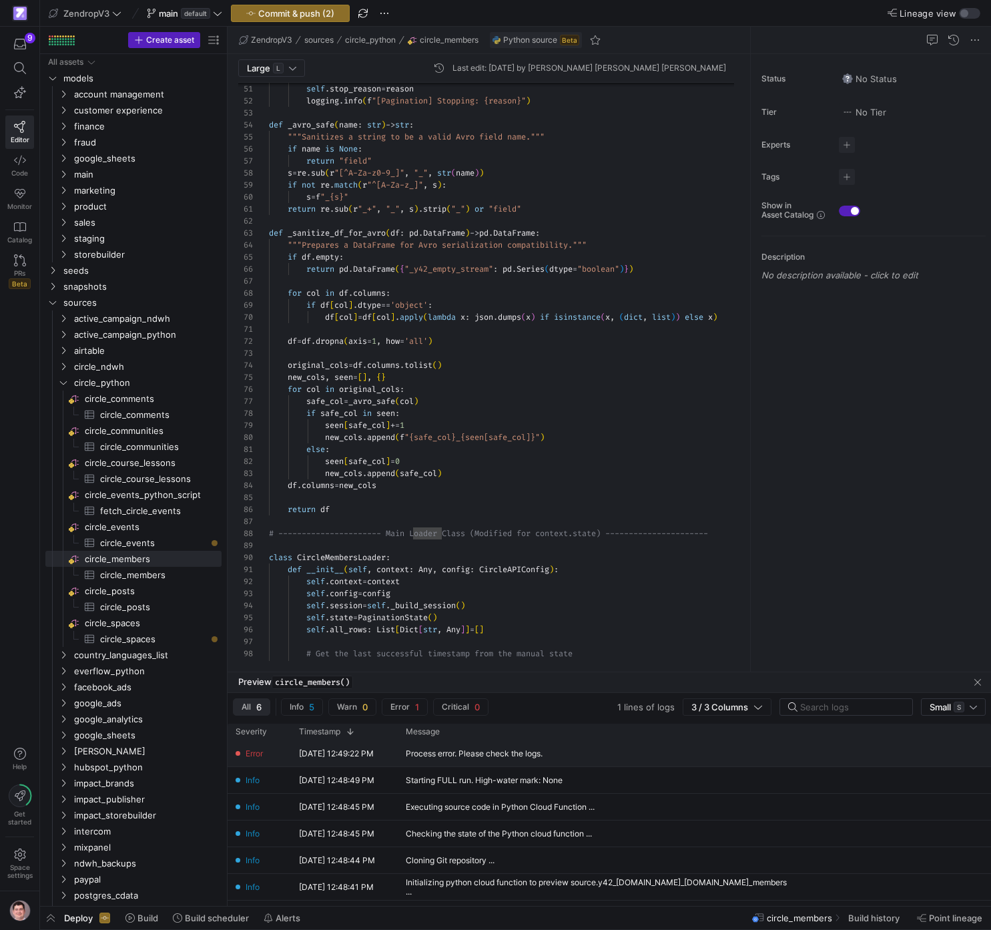
click at [505, 754] on div "Process error. Please check the logs." at bounding box center [474, 753] width 137 height 9
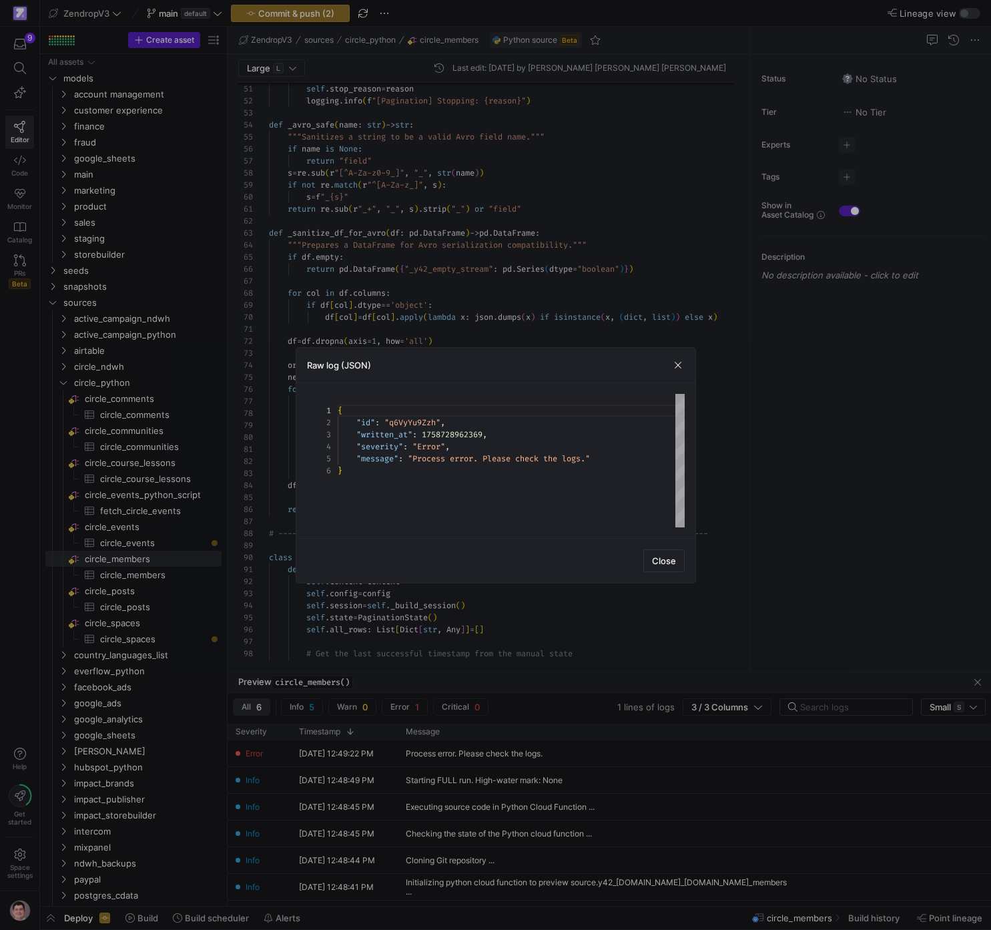
scroll to position [60, 0]
click at [804, 519] on div at bounding box center [495, 465] width 991 height 930
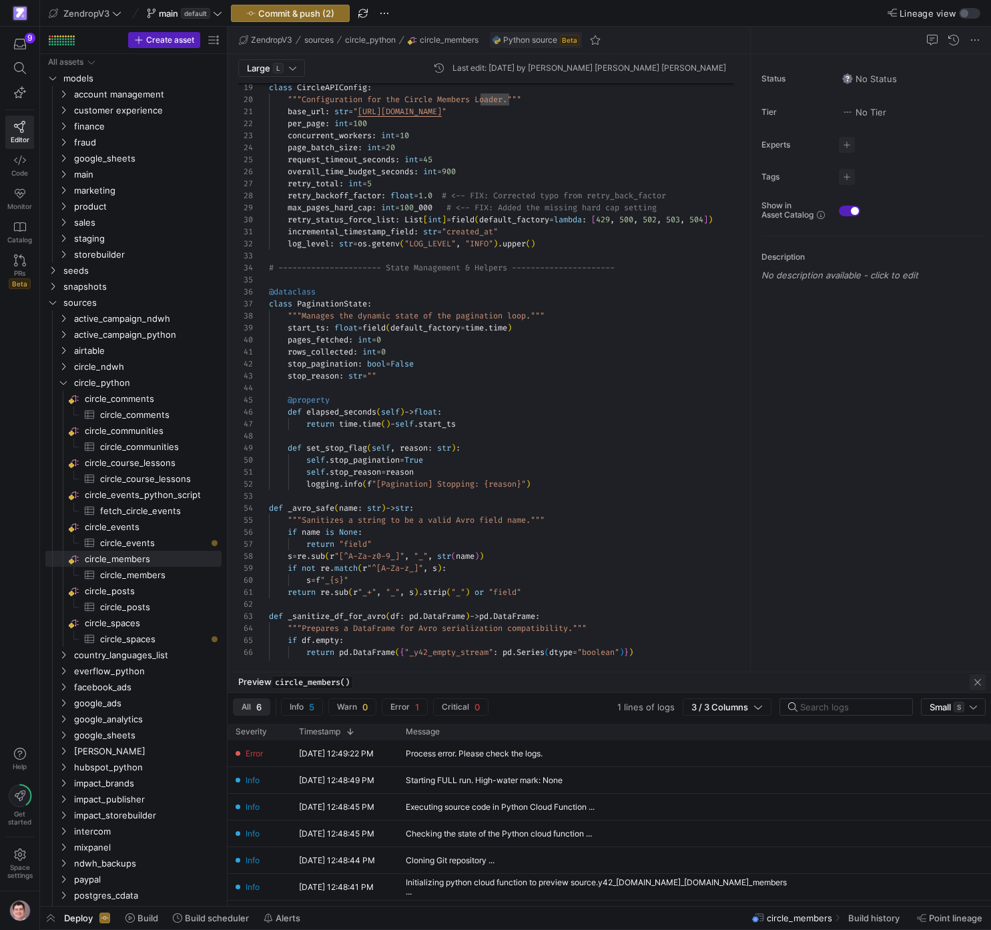
click at [979, 686] on span "button" at bounding box center [978, 682] width 16 height 16
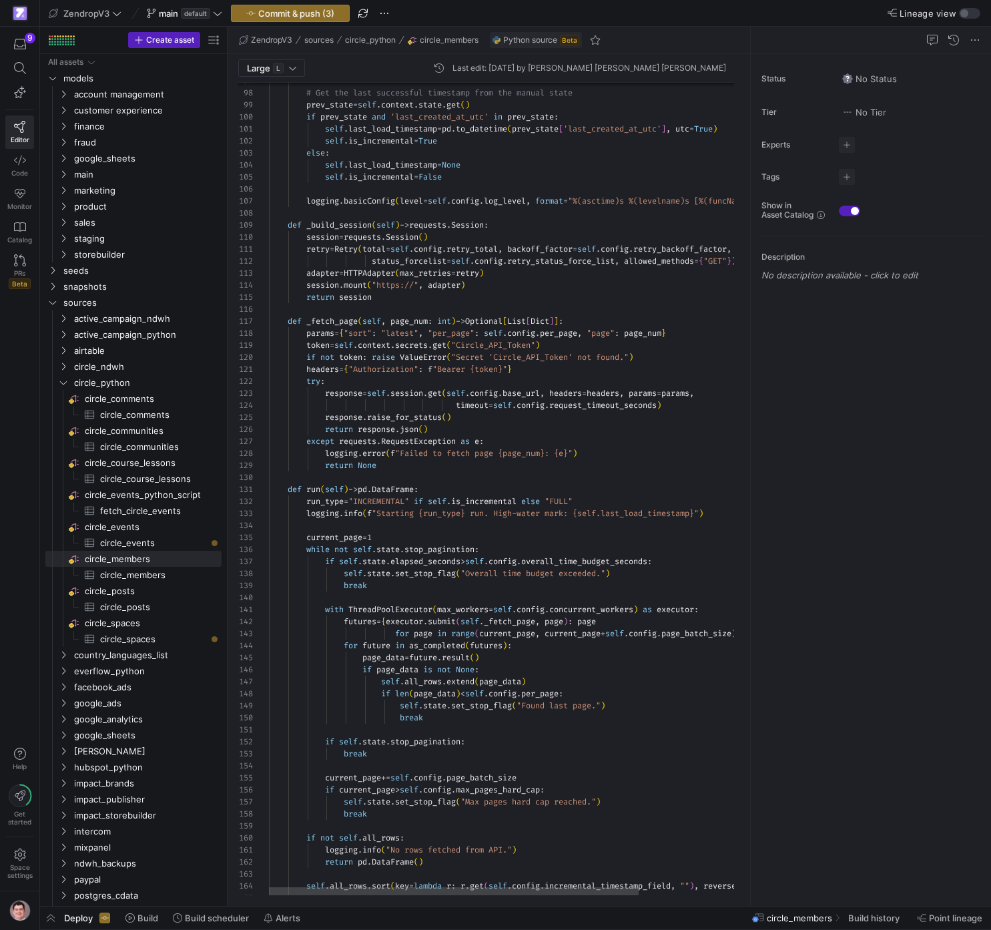
click at [544, 338] on div "with ThreadPoolExecutor ( max_workers = self . config . concurrent_workers ) as…" at bounding box center [569, 162] width 600 height 2503
click at [545, 344] on div "with ThreadPoolExecutor ( max_workers = self . config . concurrent_workers ) as…" at bounding box center [569, 162] width 600 height 2503
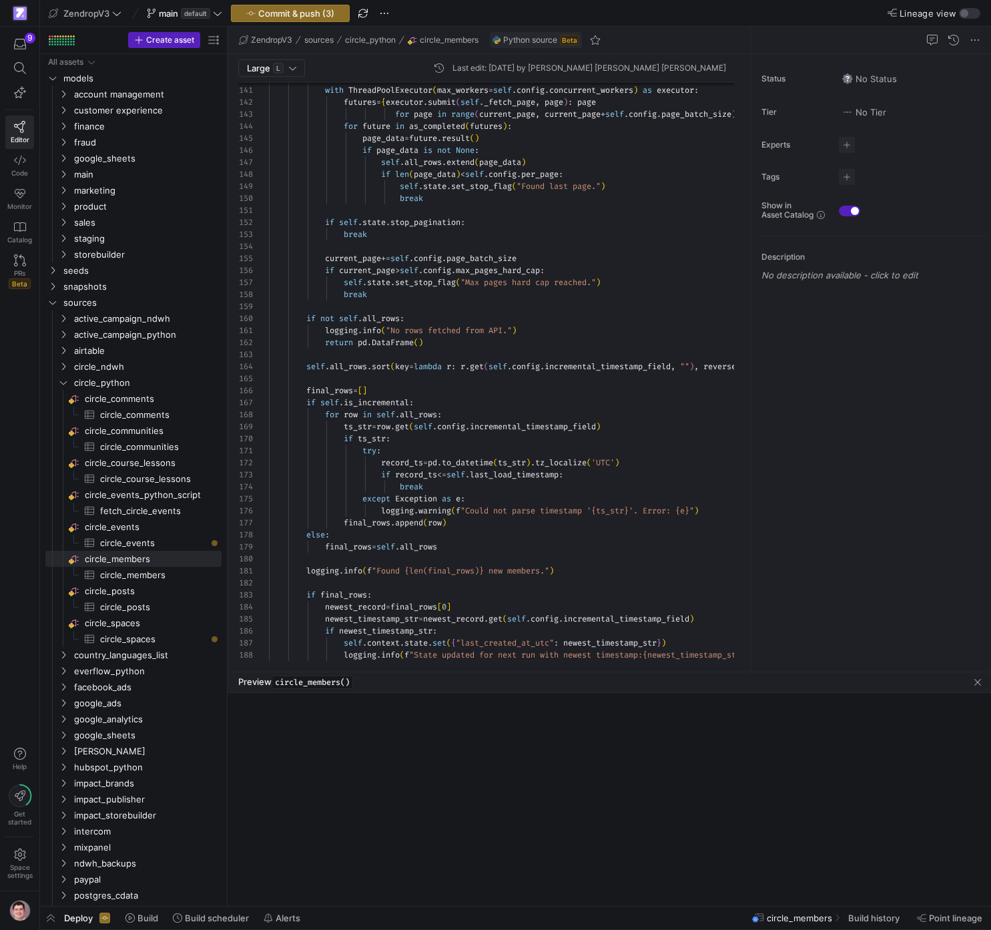
click at [290, 671] on div "Large L Last edit: [DATE] by [PERSON_NAME] [PERSON_NAME] [PERSON_NAME] 140 141 …" at bounding box center [486, 362] width 517 height 617
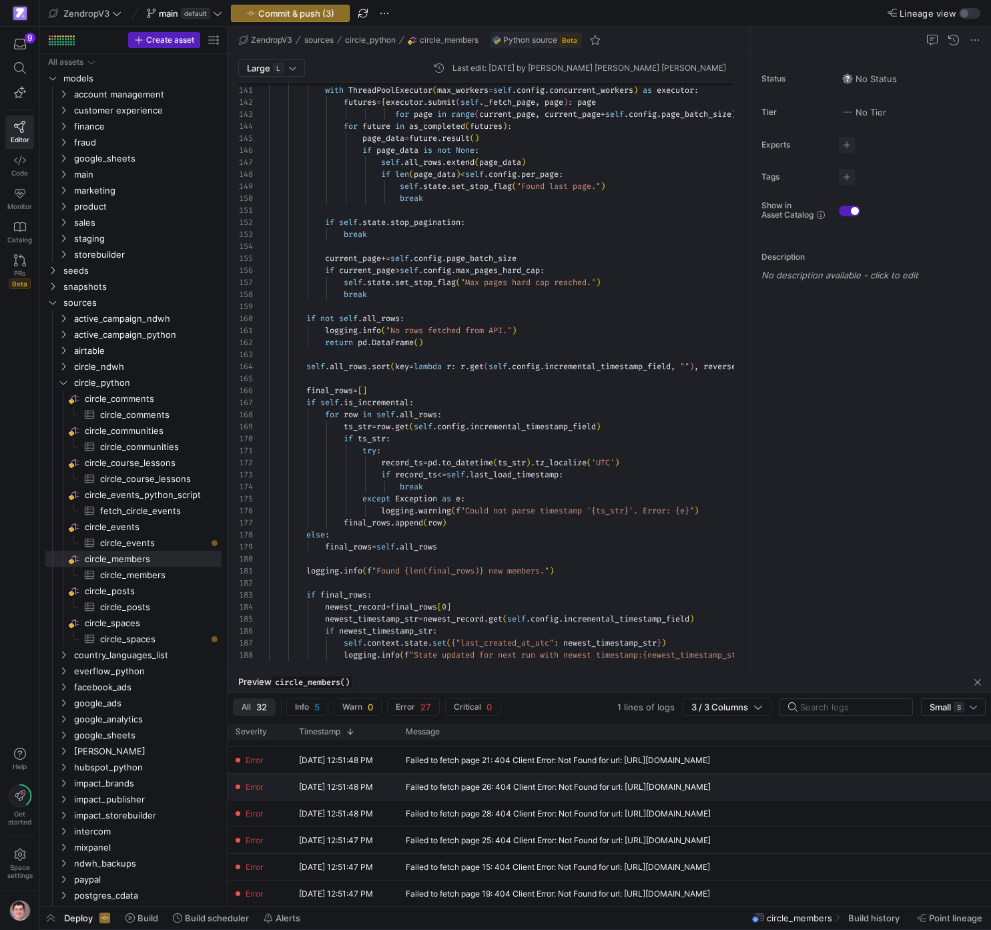
scroll to position [250, 0]
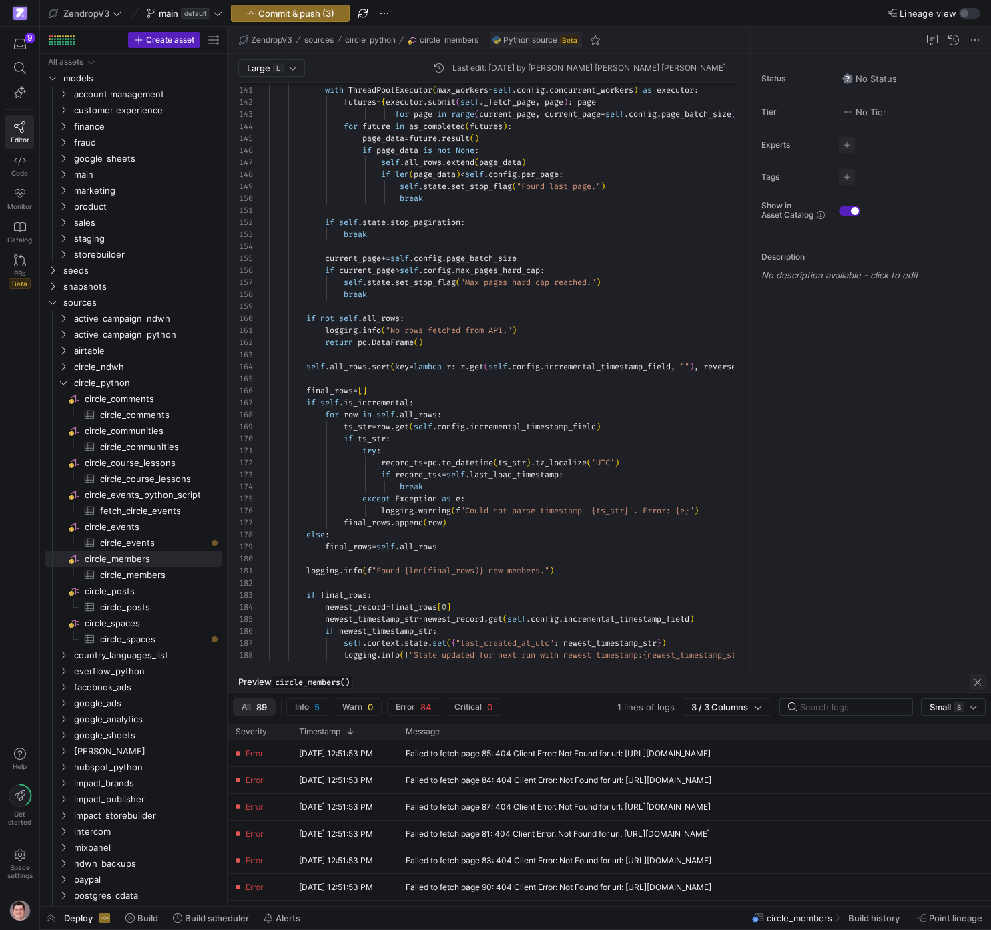
click at [976, 679] on span "button" at bounding box center [978, 682] width 16 height 16
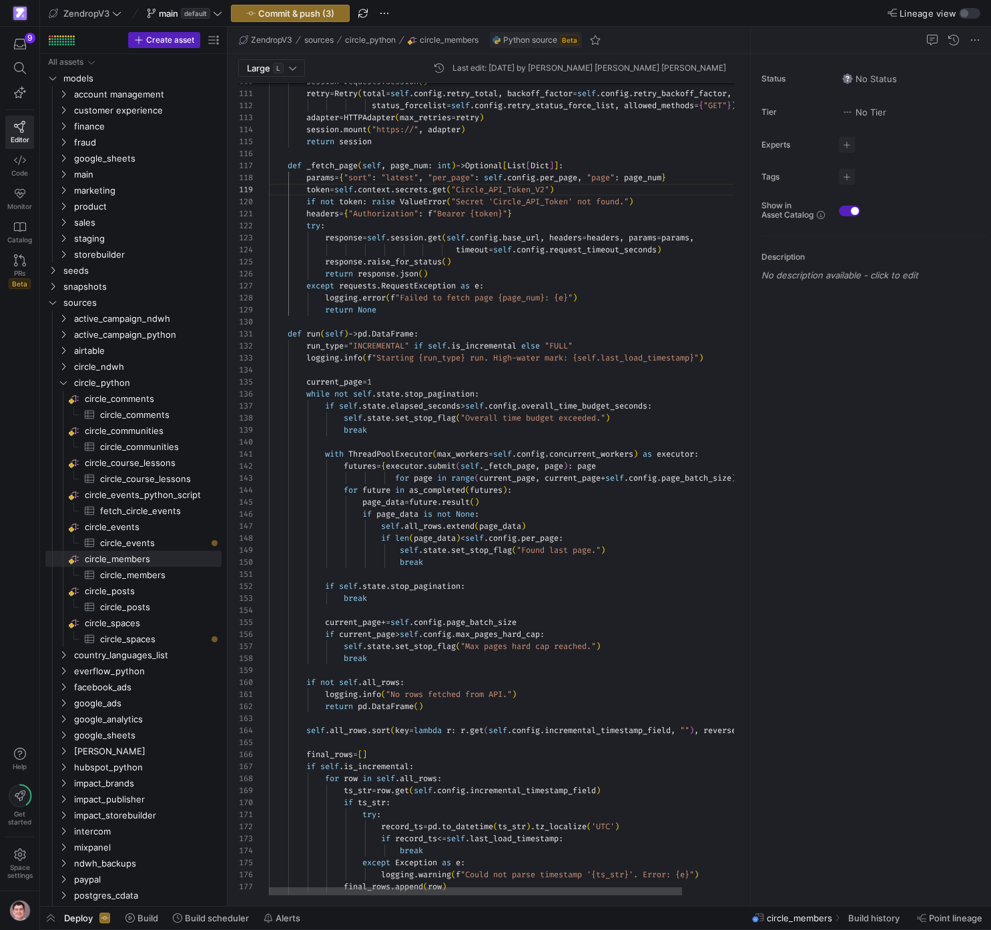
click at [590, 347] on div "with ThreadPoolExecutor ( max_workers = self . config . concurrent_workers ) as…" at bounding box center [537, 6] width 537 height 2503
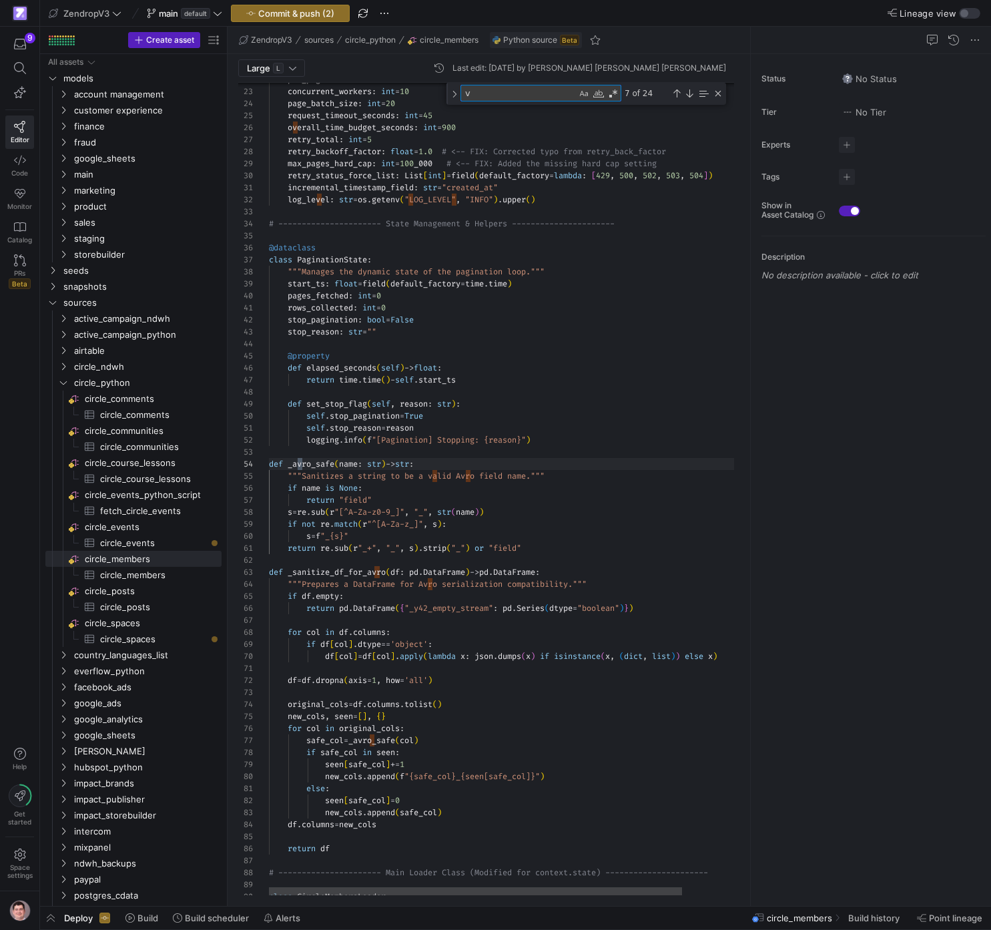
scroll to position [120, 33]
type textarea "v"
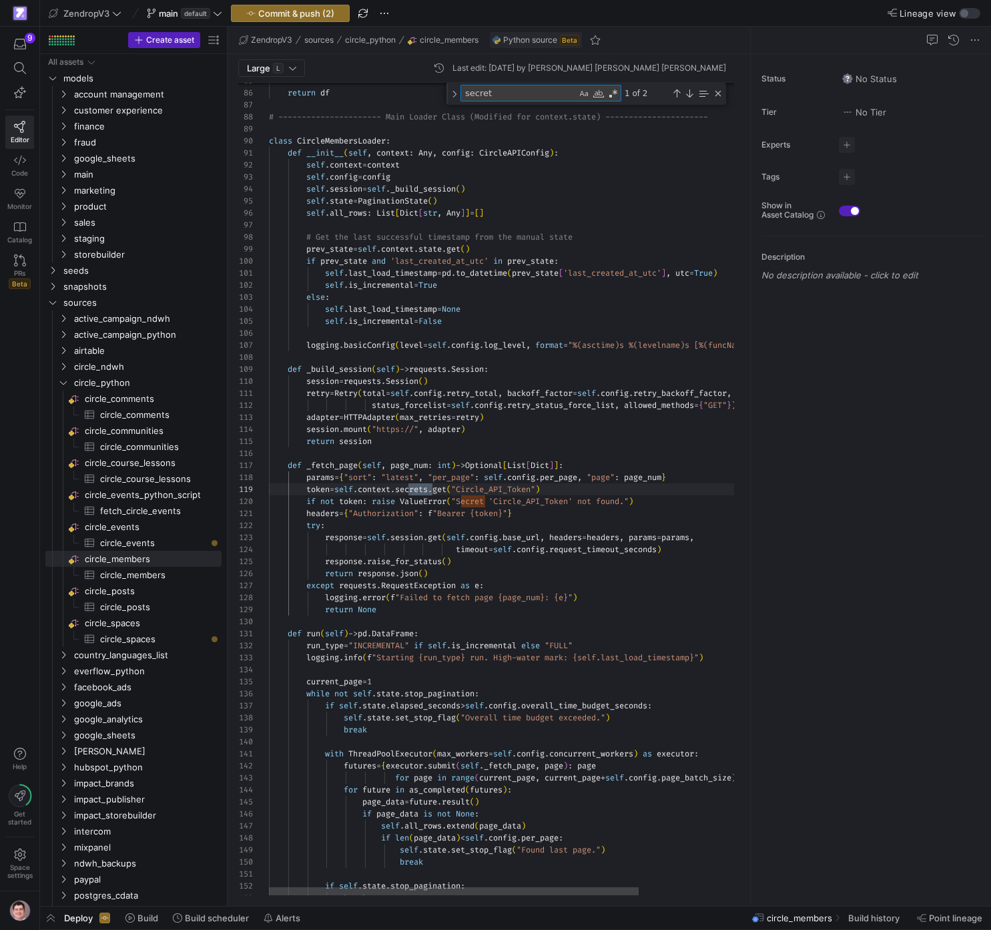
scroll to position [120, 168]
type textarea "secret"
click at [531, 489] on div "return df # ---------------------- Main Loader Class (Modifi ed for context.sta…" at bounding box center [569, 301] width 600 height 2515
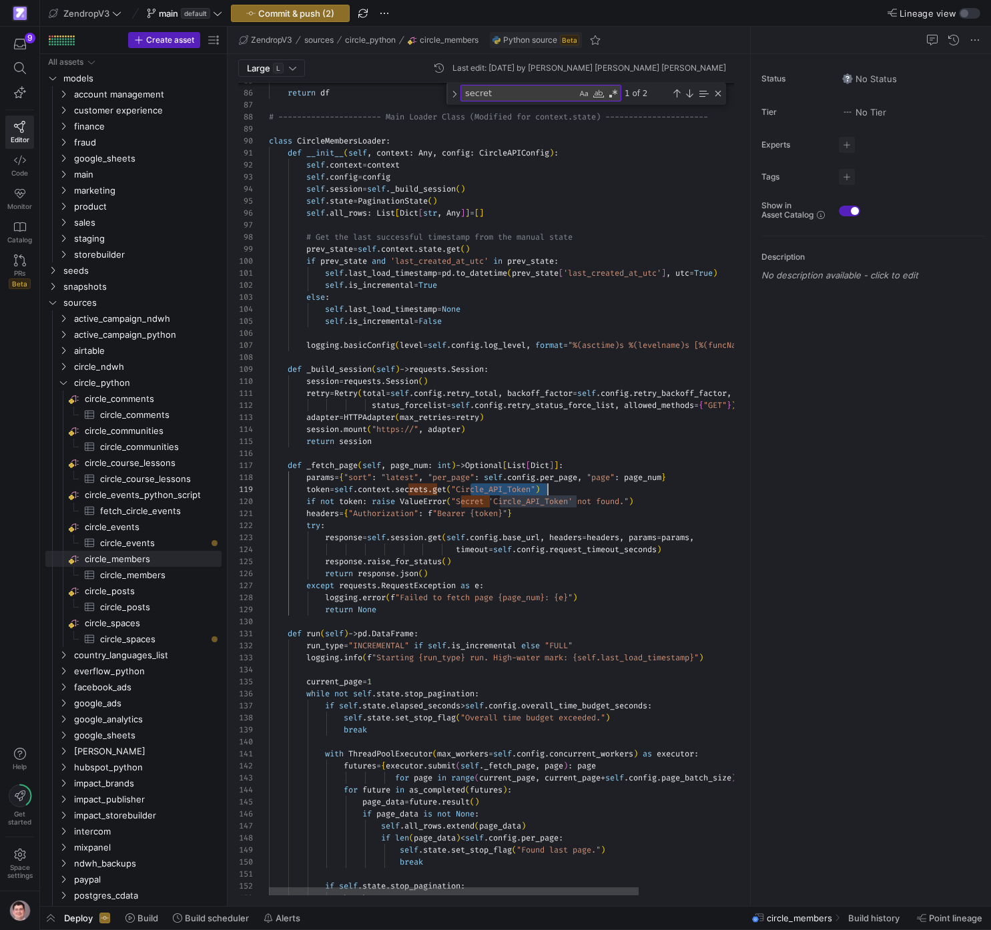
click at [531, 489] on div "return df # ---------------------- Main Loader Class (Modifi ed for context.sta…" at bounding box center [569, 301] width 600 height 2515
click at [562, 437] on div "return df # ---------------------- Main Loader Class (Modifi ed for context.sta…" at bounding box center [569, 301] width 600 height 2515
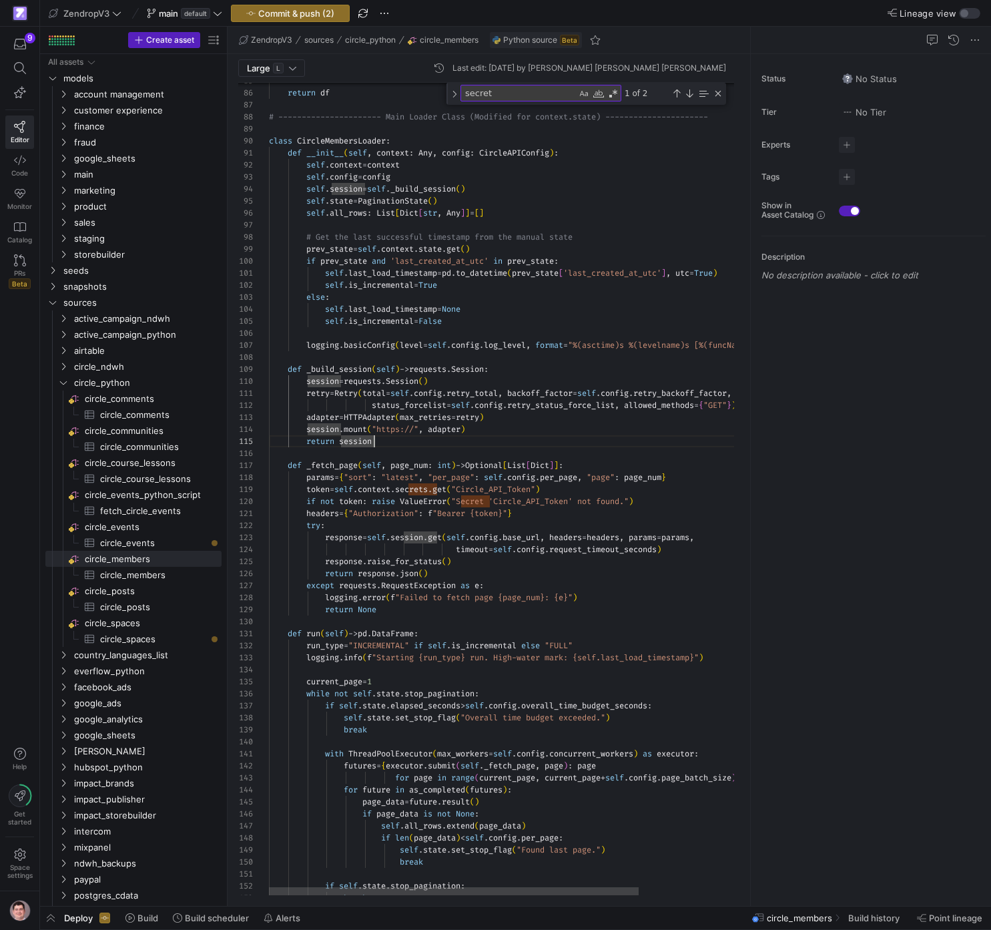
click at [562, 436] on div "return df # ---------------------- Main Loader Class (Modifi ed for context.sta…" at bounding box center [569, 301] width 600 height 2515
click at [717, 93] on div "Close (Escape)" at bounding box center [718, 93] width 11 height 11
click at [297, 21] on span "button" at bounding box center [290, 13] width 117 height 16
click at [384, 12] on span "button" at bounding box center [384, 13] width 16 height 16
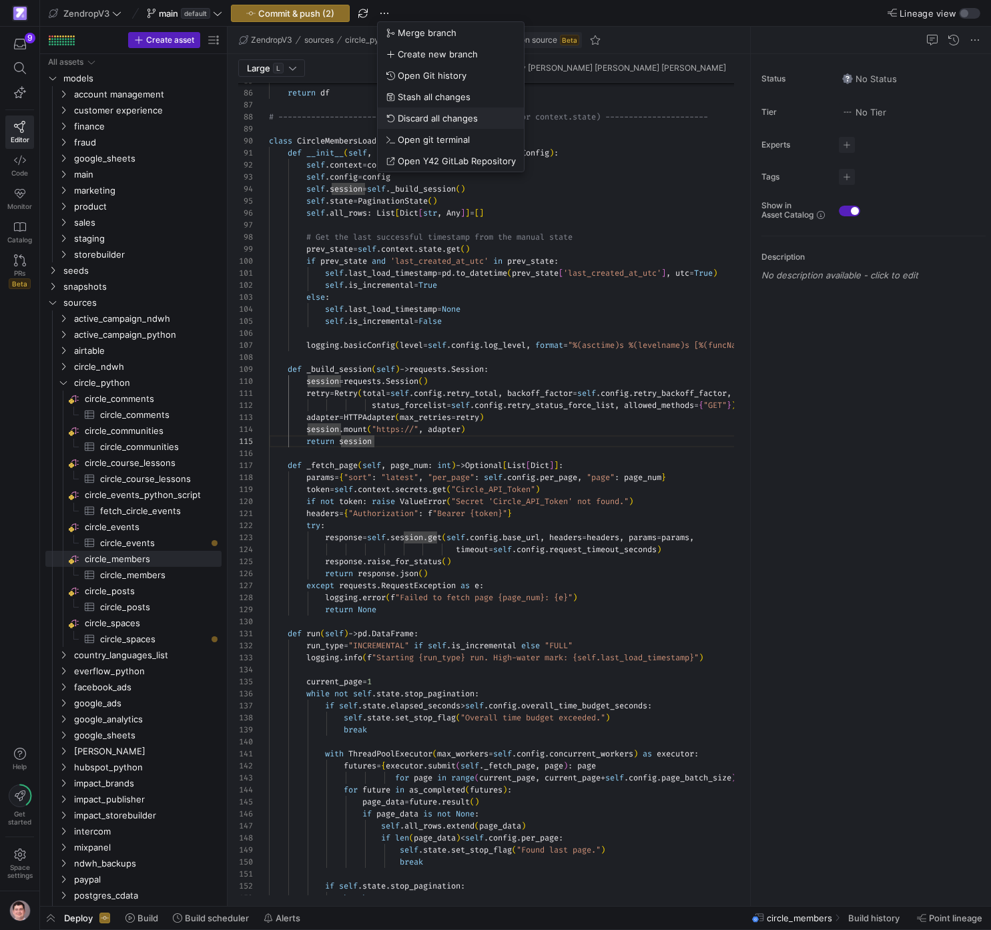
click at [423, 115] on span "Discard all changes" at bounding box center [438, 118] width 80 height 11
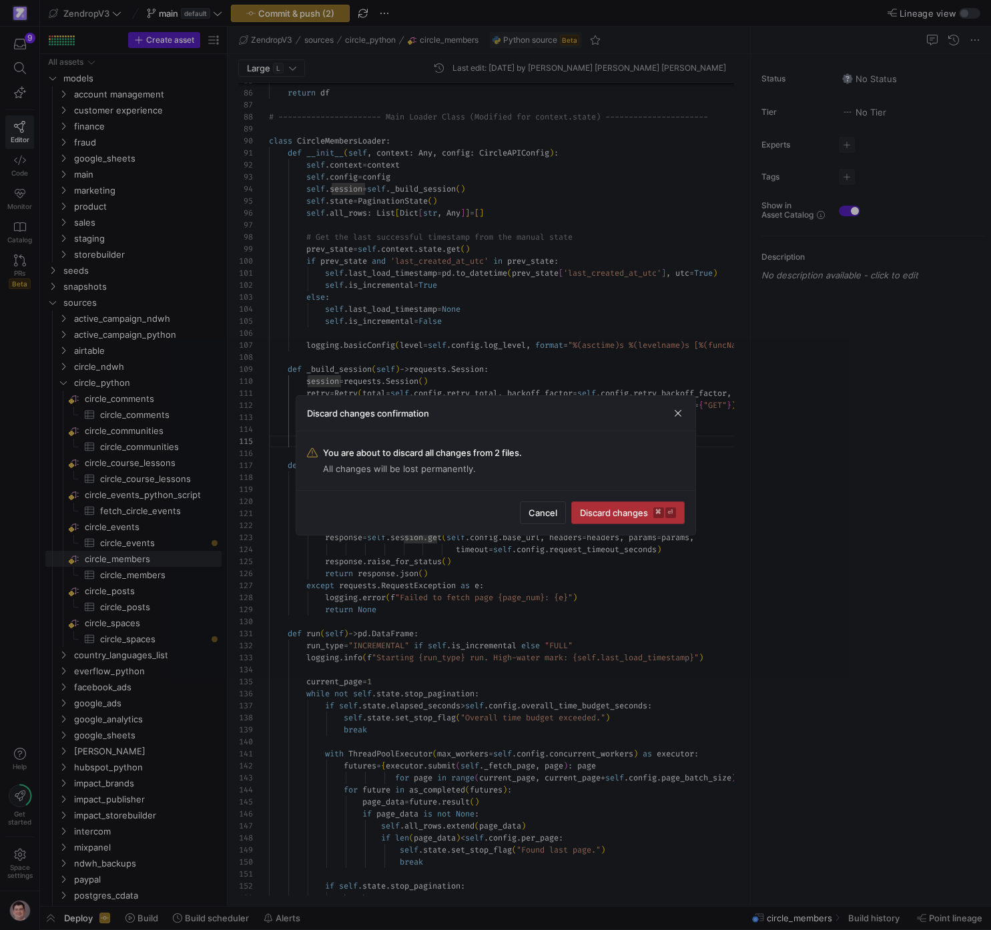
click at [623, 508] on span "Discard changes ⌘ ⏎" at bounding box center [628, 512] width 96 height 11
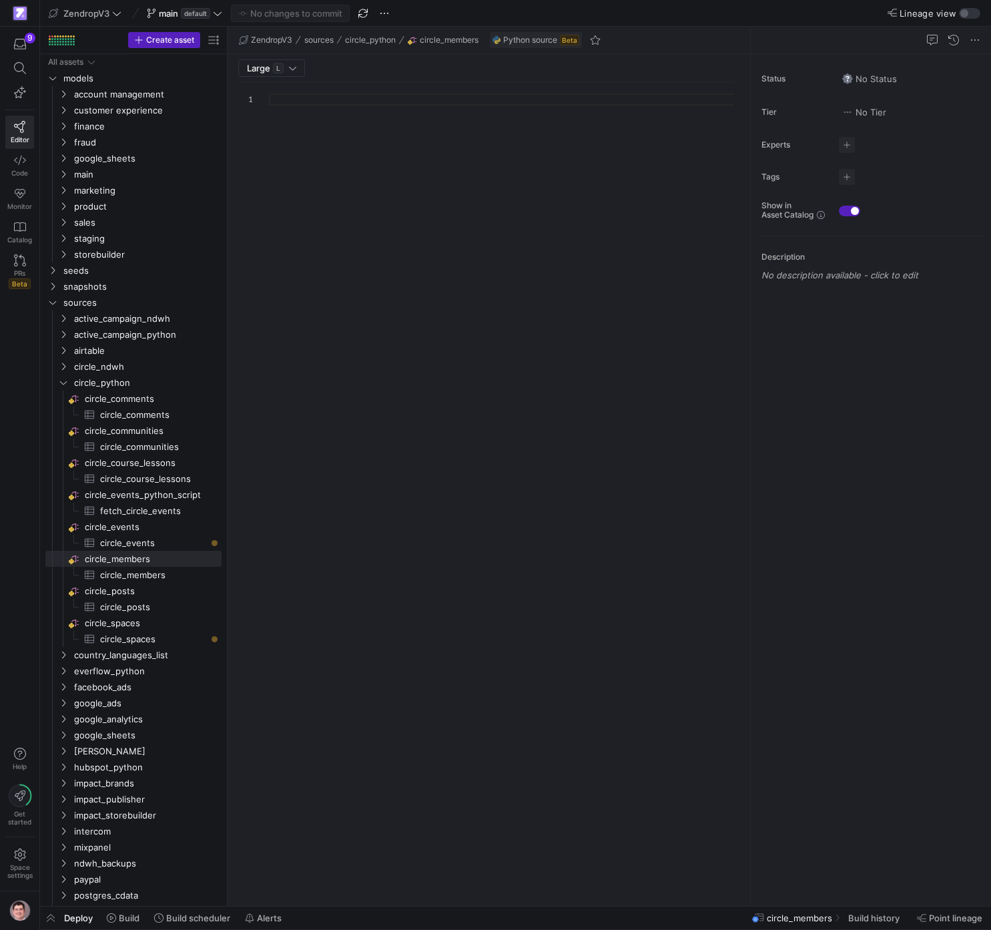
scroll to position [120, 0]
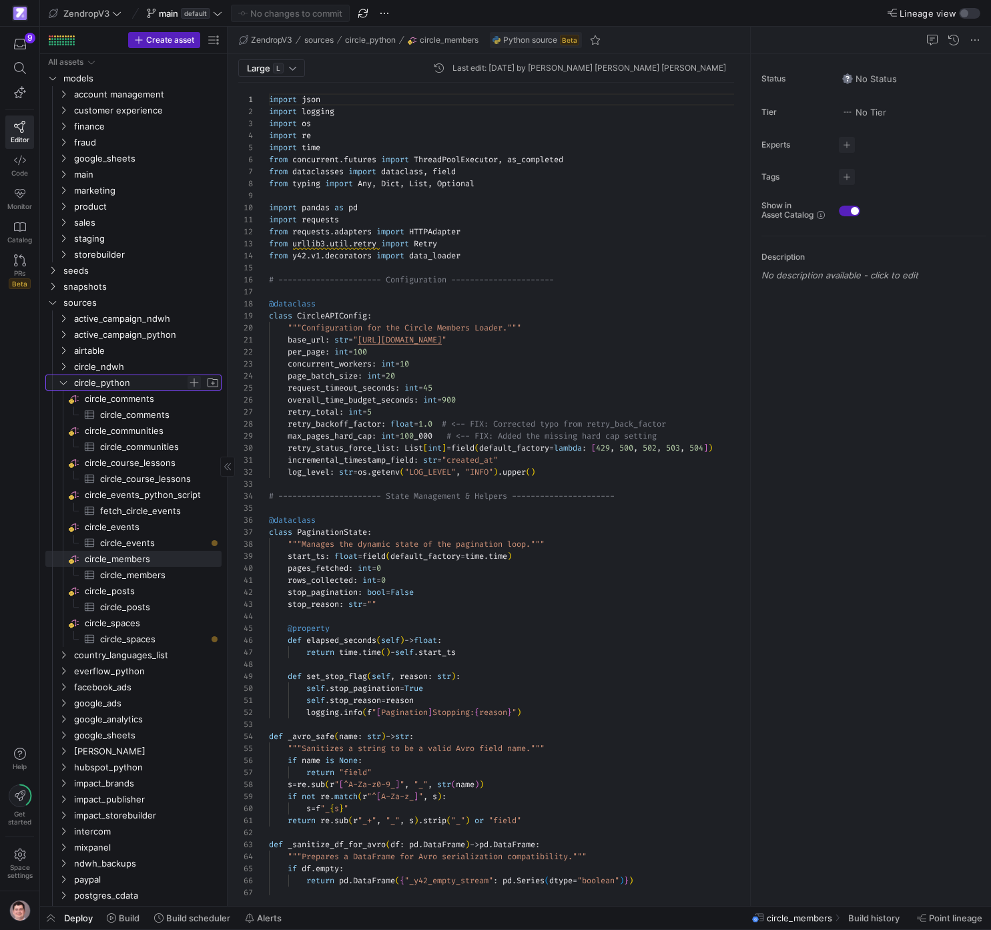
click at [198, 382] on span "Press SPACE to select this row." at bounding box center [194, 382] width 13 height 13
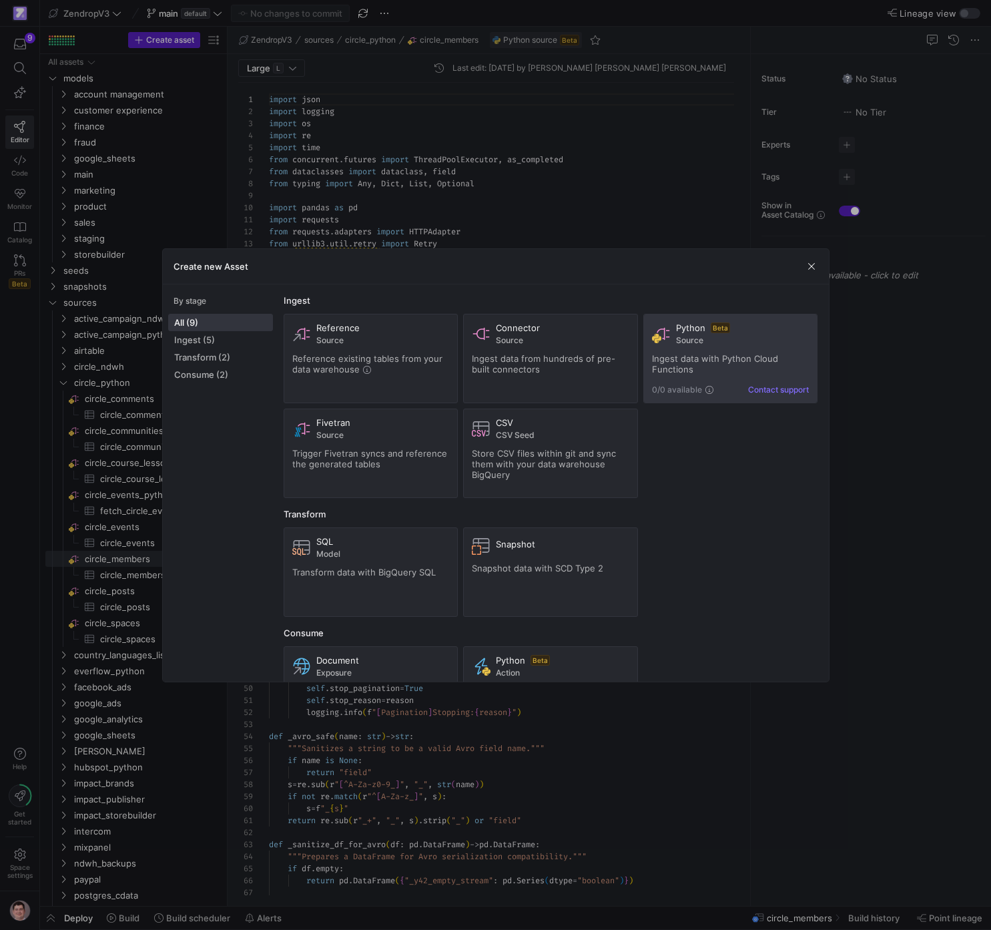
click at [810, 382] on div "Python Beta Source Ingest data with Python Cloud Functions 0/0 available Contac…" at bounding box center [731, 358] width 158 height 72
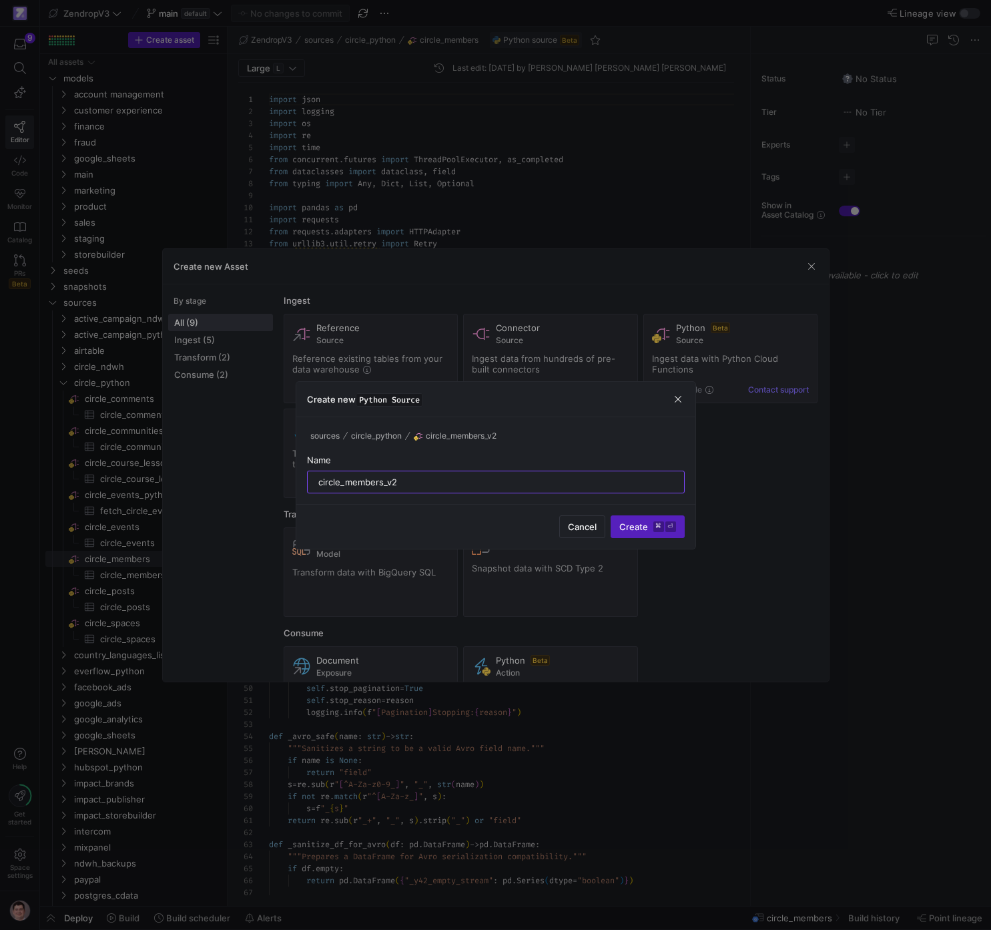
type input "circle_members_v2"
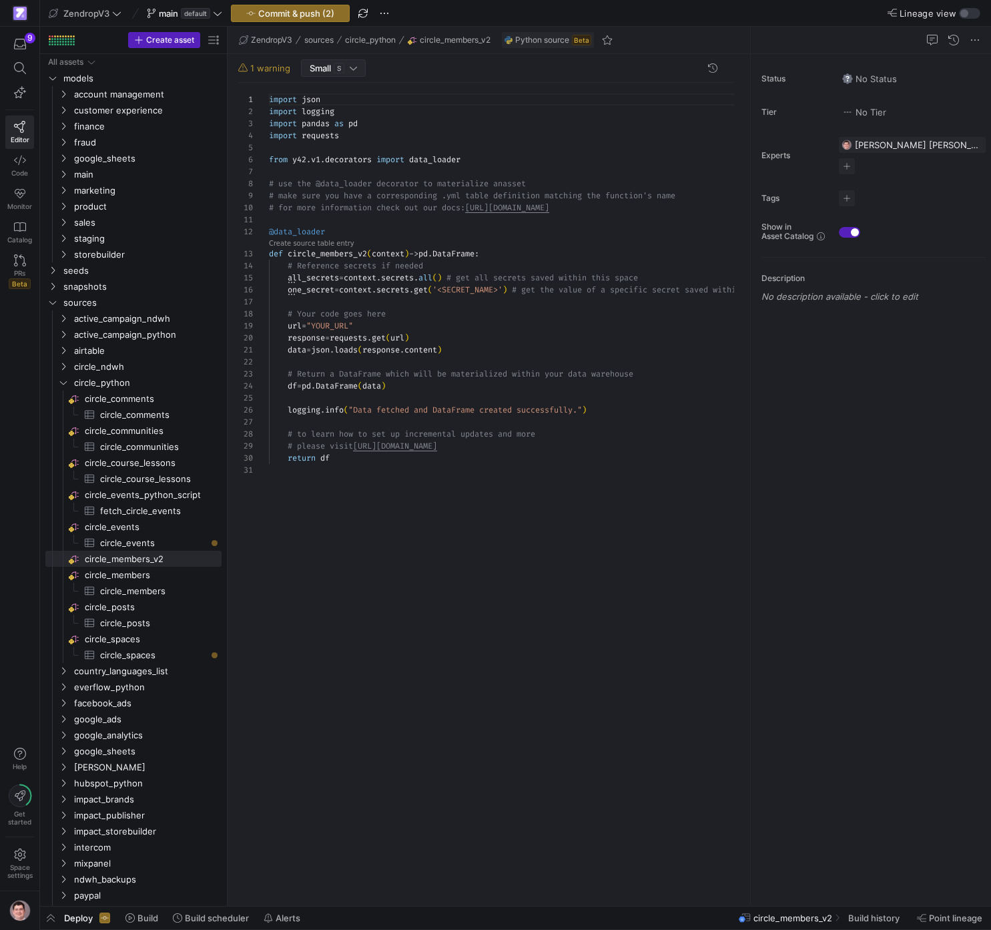
click at [338, 69] on span "S" at bounding box center [339, 68] width 11 height 11
click at [328, 109] on span "Large" at bounding box center [317, 111] width 23 height 11
click at [576, 318] on div "import json import logging import pandas as pd import requests from y42 . v1 . …" at bounding box center [557, 489] width 576 height 812
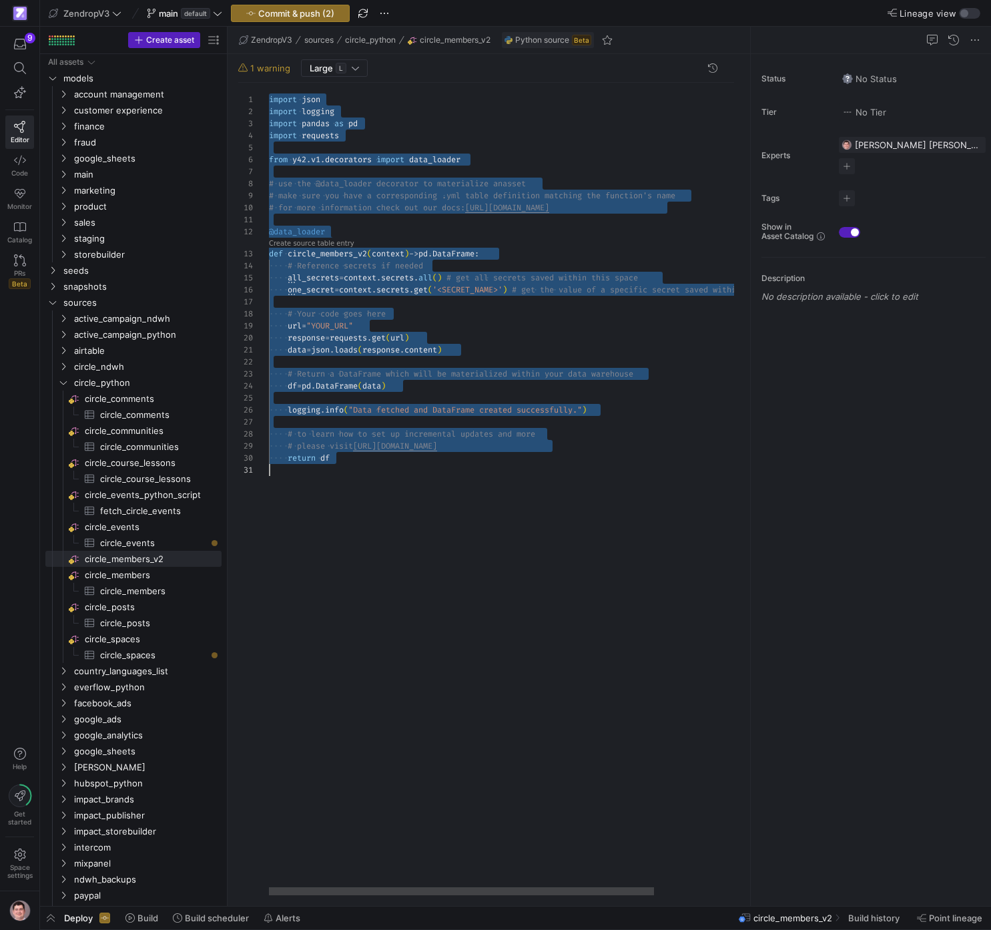
scroll to position [72, 111]
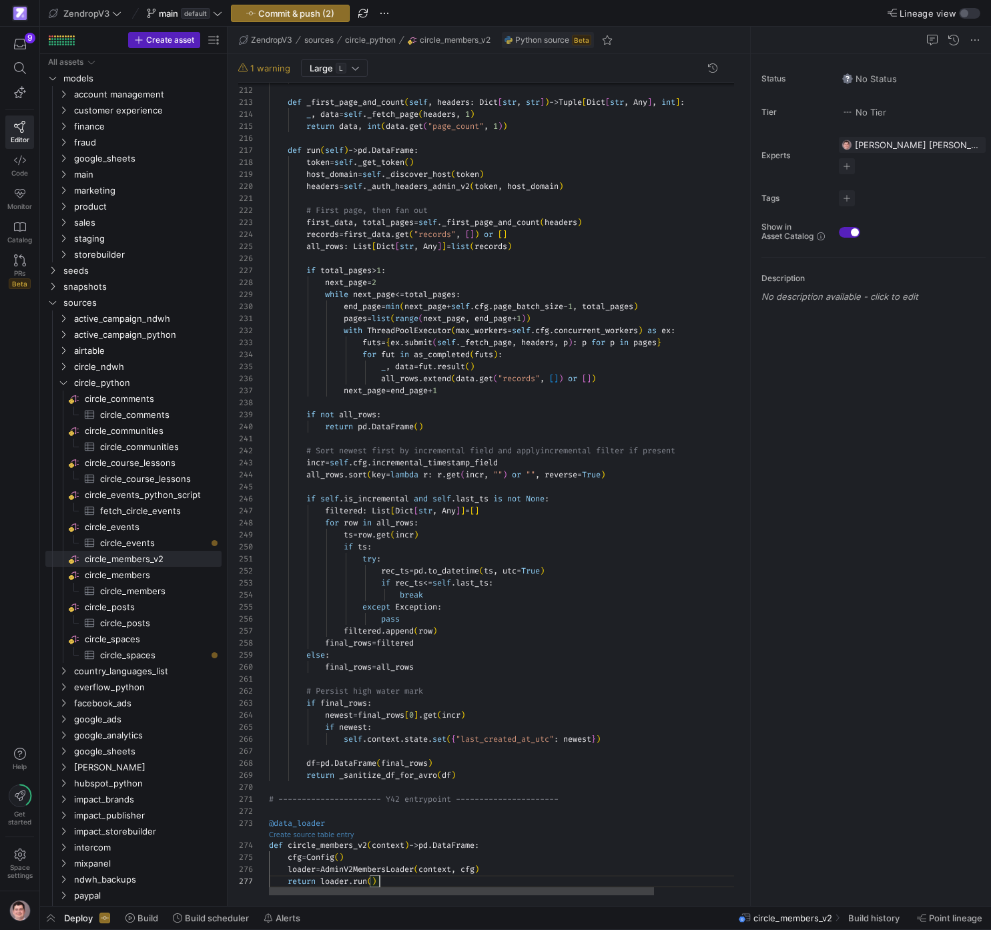
click at [325, 836] on link "Create source table entry" at bounding box center [311, 834] width 85 height 7
click at [289, 834] on as-split "ZendropV3 sources circle_python circle_members_v2 Python source Beta Large L 21…" at bounding box center [610, 466] width 764 height 879
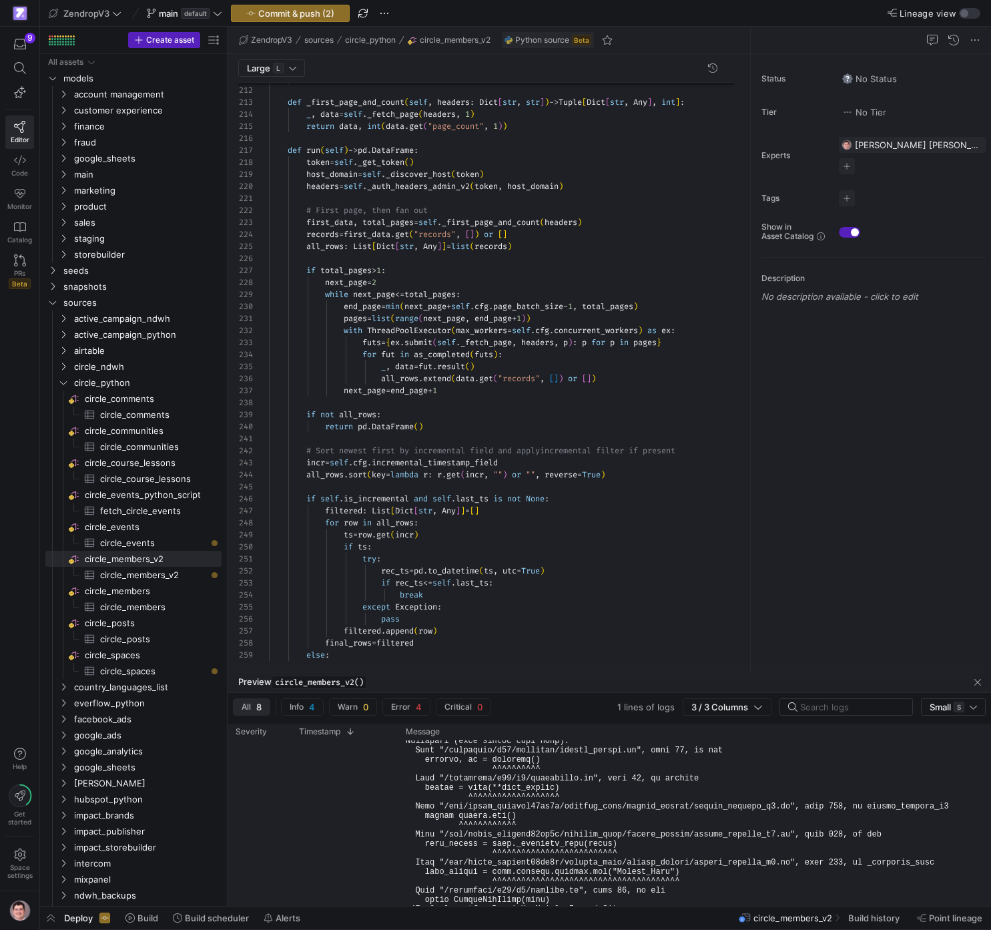
scroll to position [184, 0]
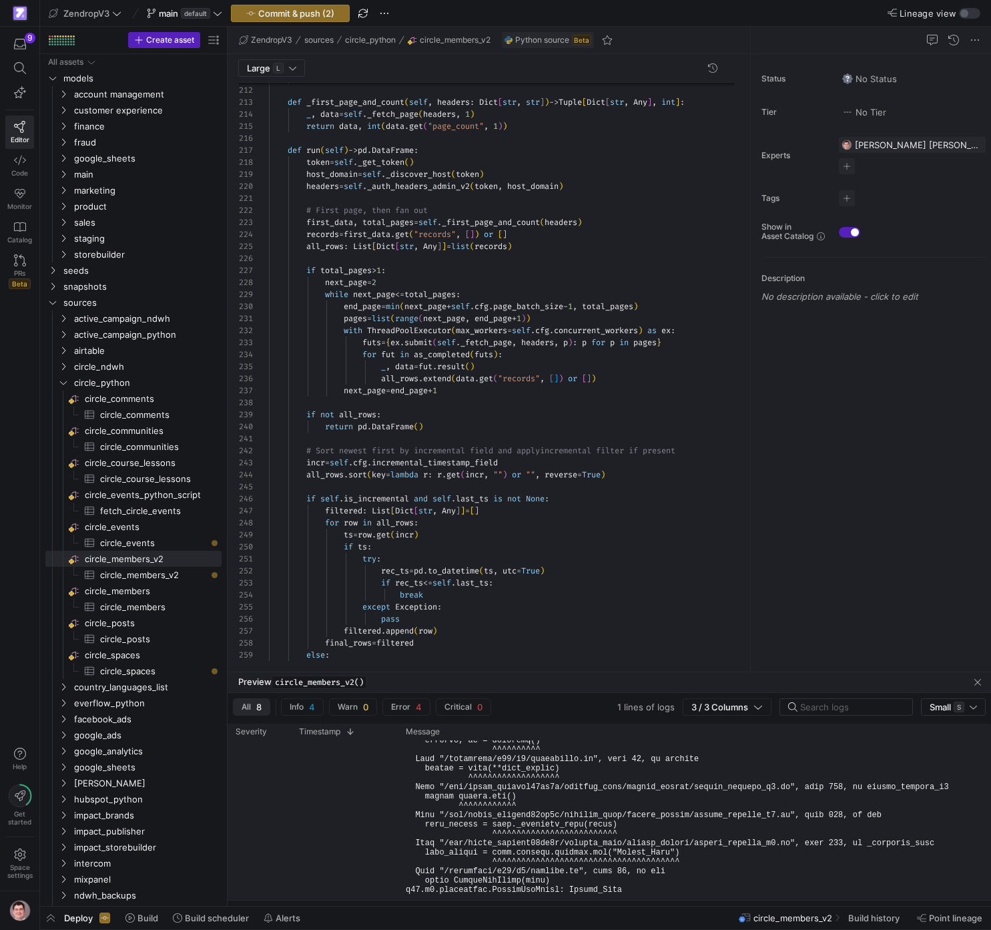
click at [428, 819] on pre at bounding box center [677, 768] width 543 height 252
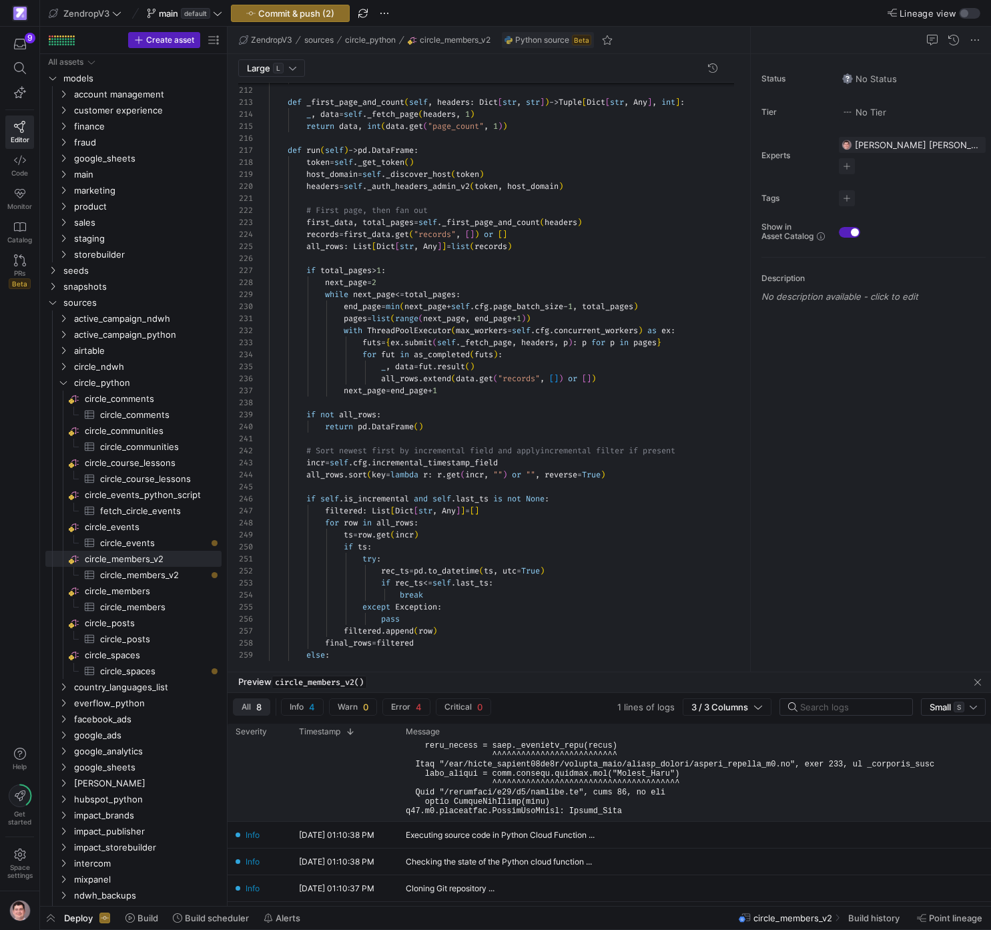
scroll to position [286, 0]
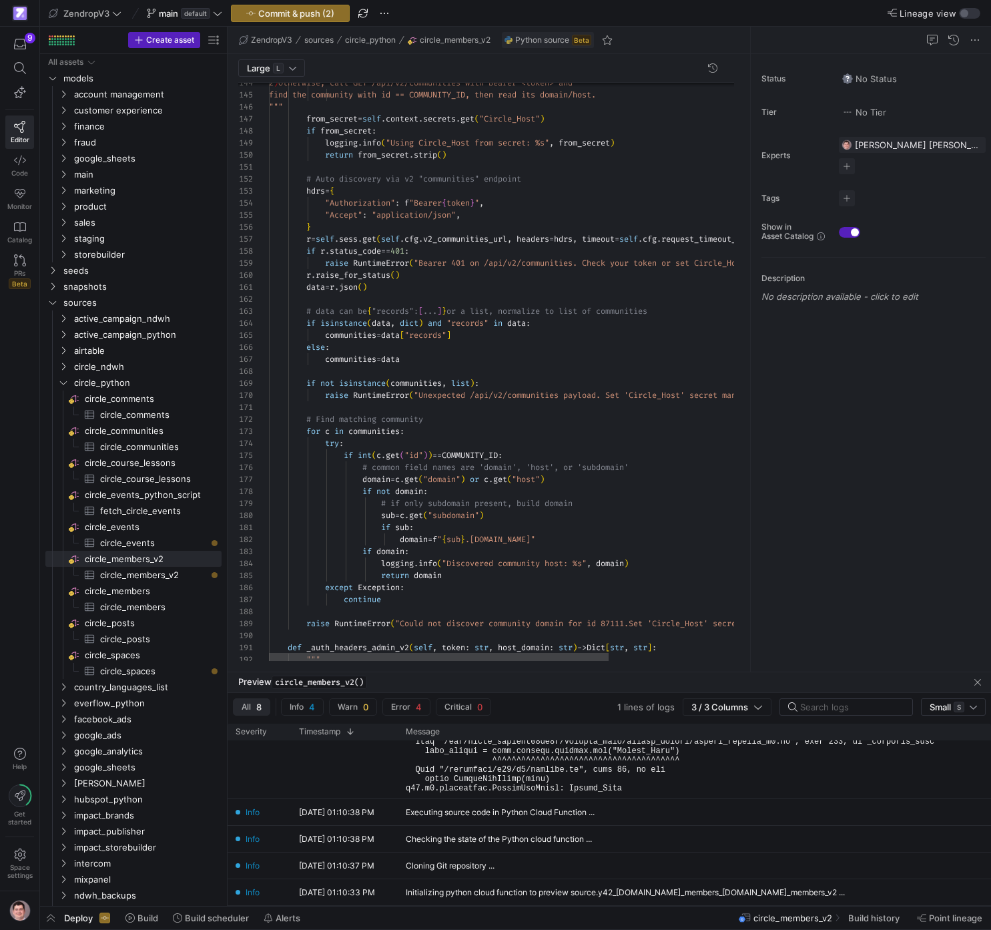
click at [467, 493] on div """" def _auth_headers_admin_v2 ( self , token : str , host_domain : str ) -> Di…" at bounding box center [595, 26] width 653 height 3356
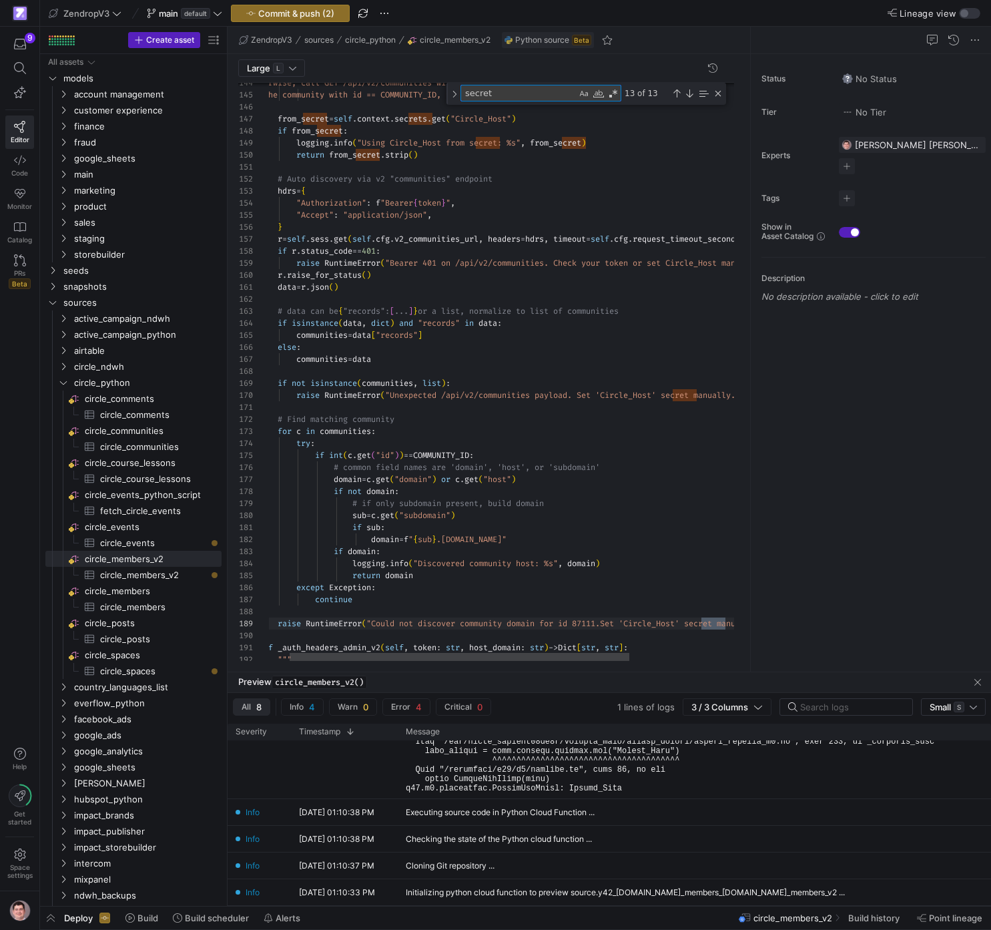
scroll to position [120, 490]
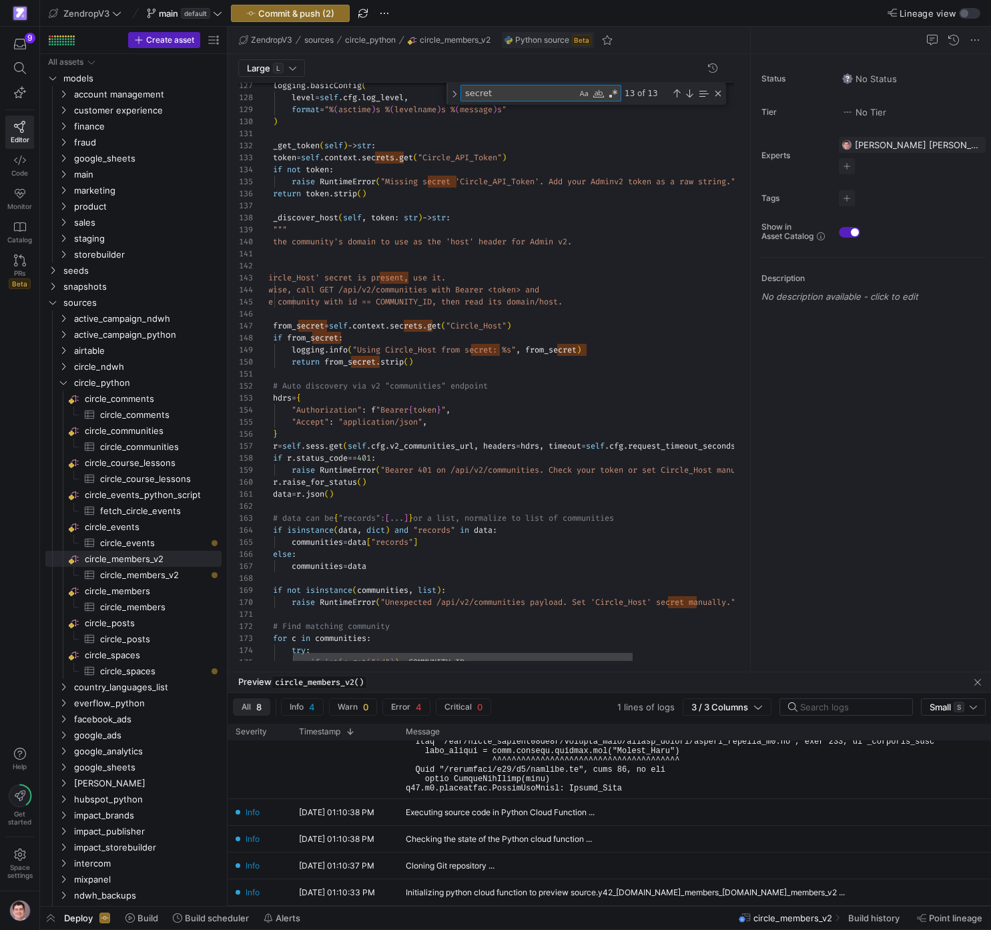
click at [499, 328] on div "if int ( c . get ( "id" ) ) == COMMUNITY_ID : try : # Find matching community f…" at bounding box center [562, 222] width 653 height 3378
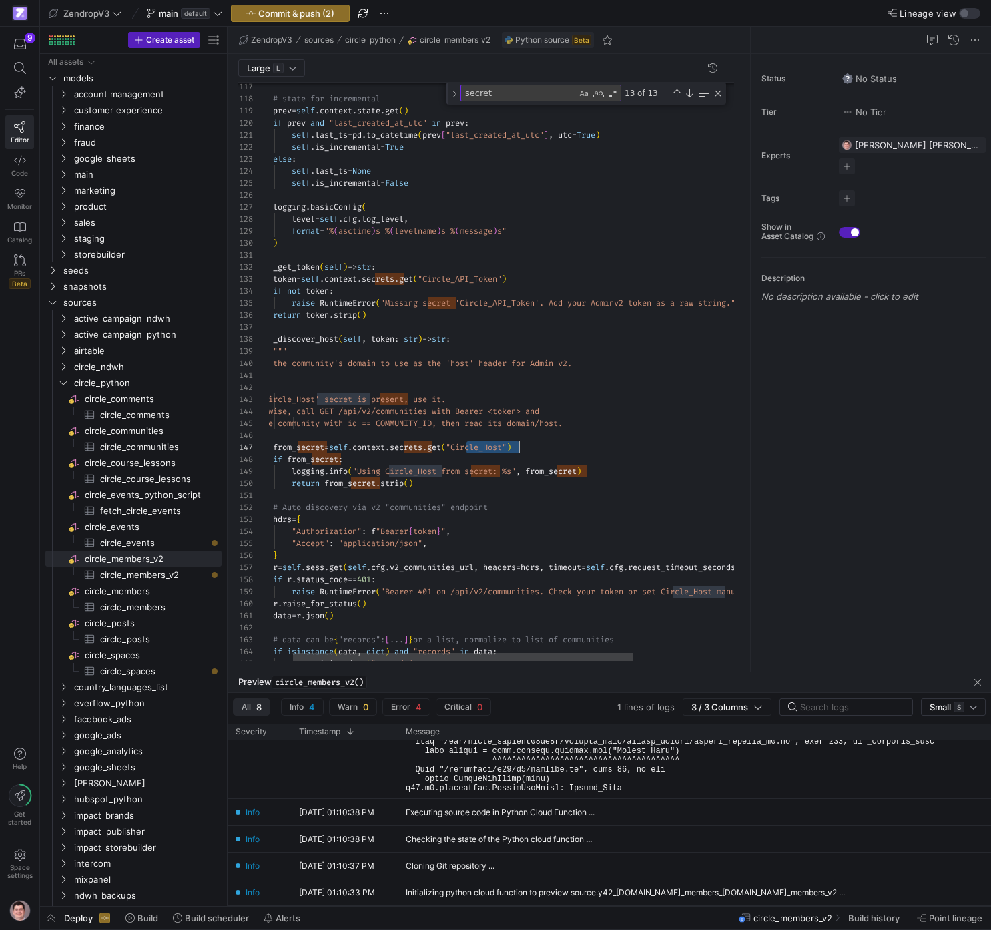
click at [353, 450] on div "# data can be { "records": [ ... ] } or a list, normalize to list of communitie…" at bounding box center [562, 344] width 653 height 3378
click at [395, 448] on div "# data can be { "records": [ ... ] } or a list, normalize to list of communitie…" at bounding box center [562, 344] width 653 height 3378
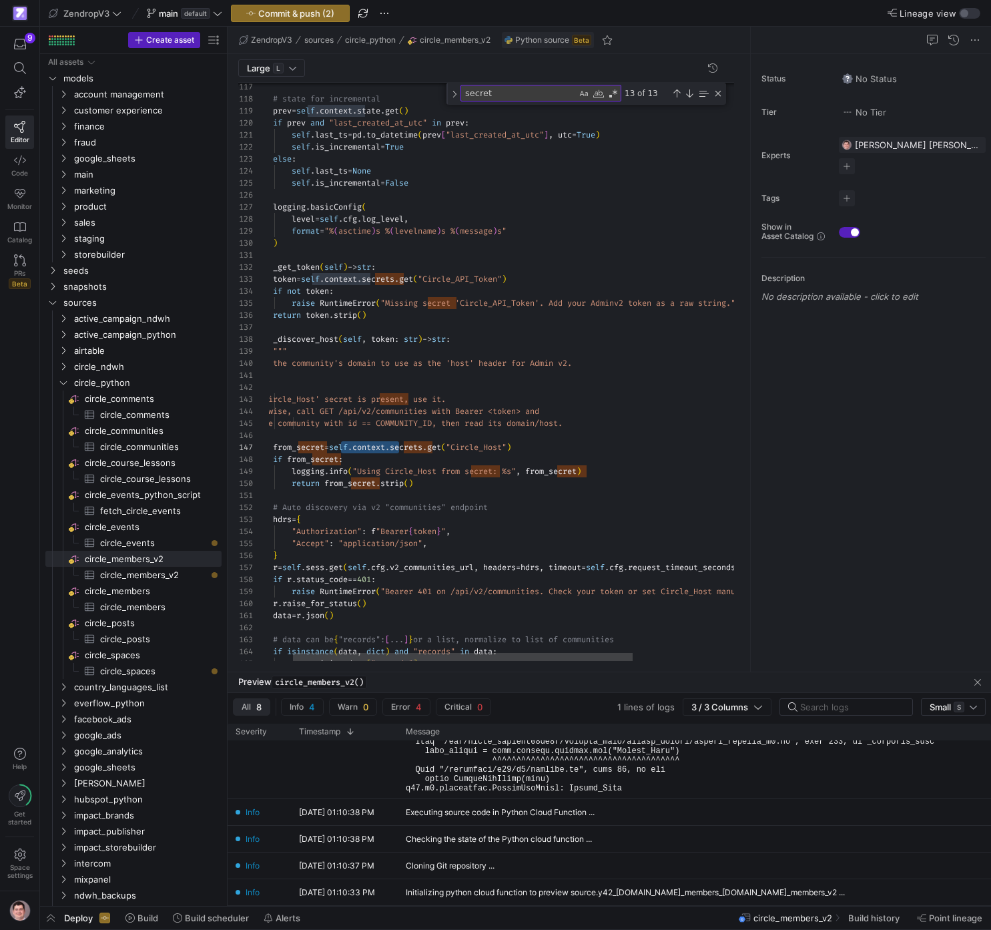
type textarea "self.context"
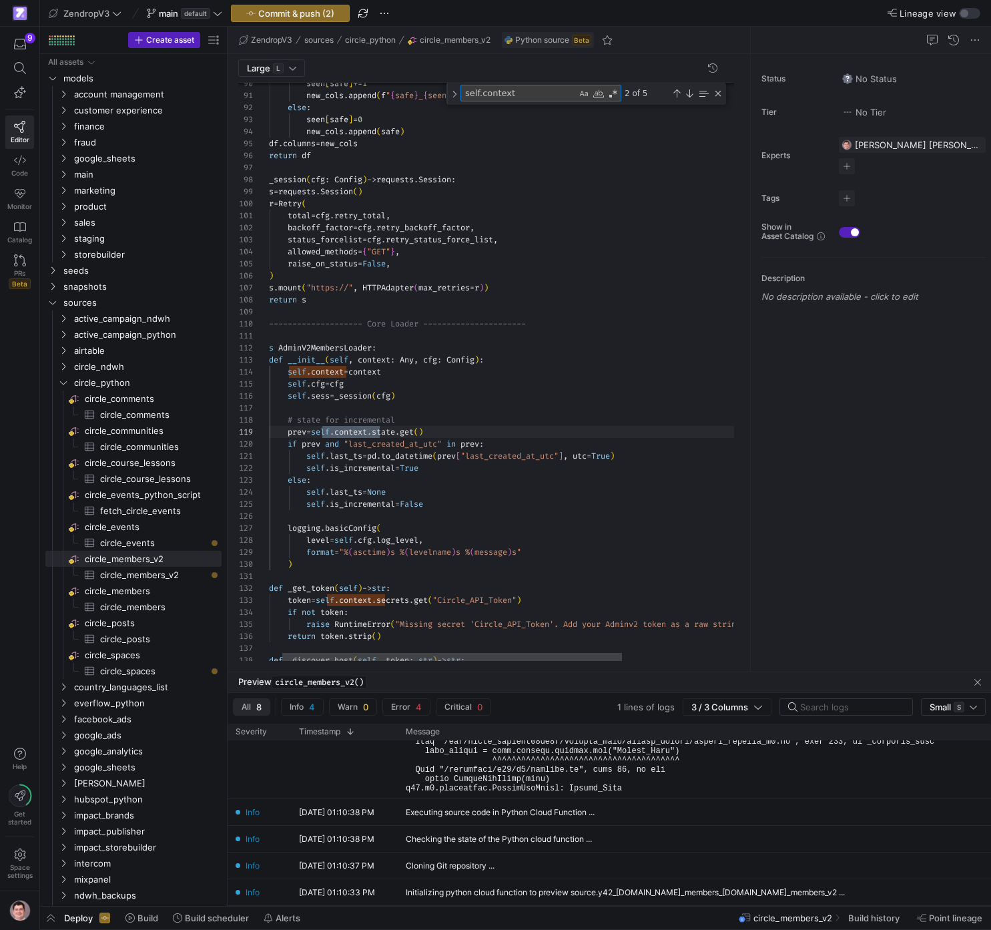
scroll to position [120, 135]
click at [501, 603] on div "seen [ safe ] += 1 new_cols . append ( f " { safe } _ { seen [ safe ] } " ) els…" at bounding box center [576, 665] width 653 height 3378
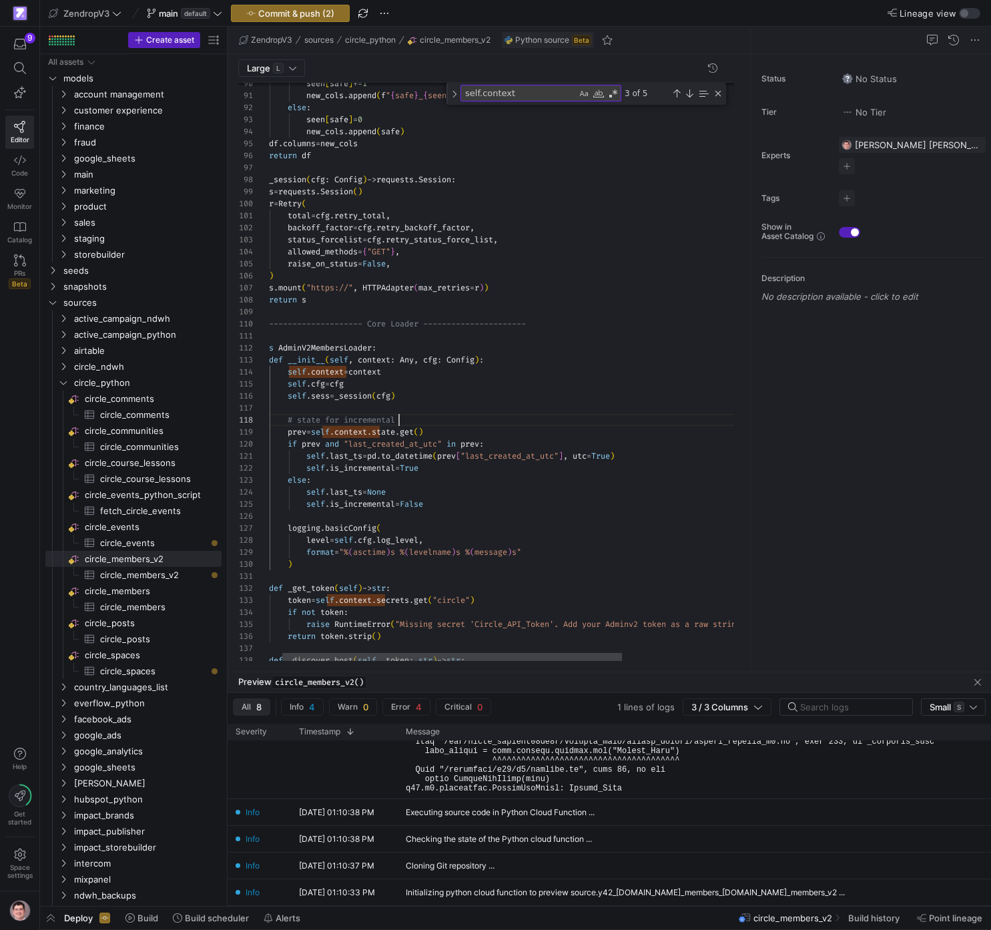
click at [581, 423] on div "seen [ safe ] += 1 new_cols . append ( f " { safe } _ { seen [ safe ] } " ) els…" at bounding box center [576, 665] width 653 height 3378
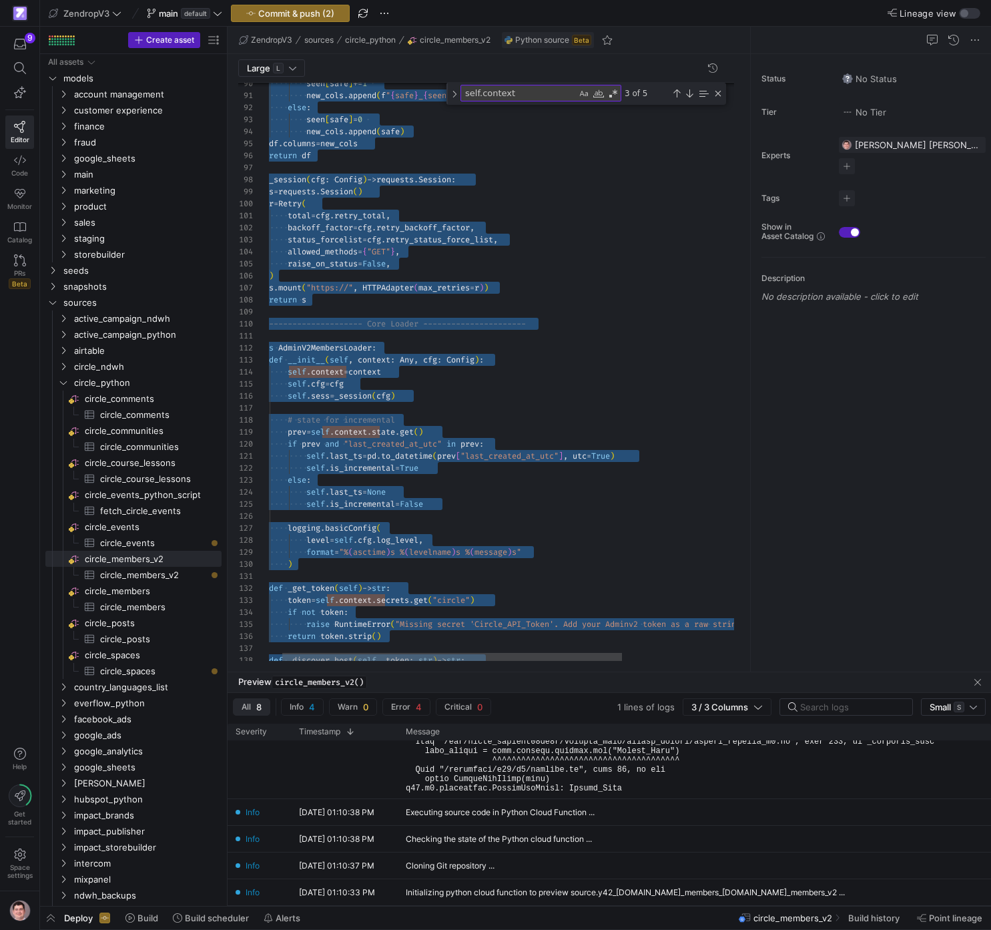
scroll to position [0, 0]
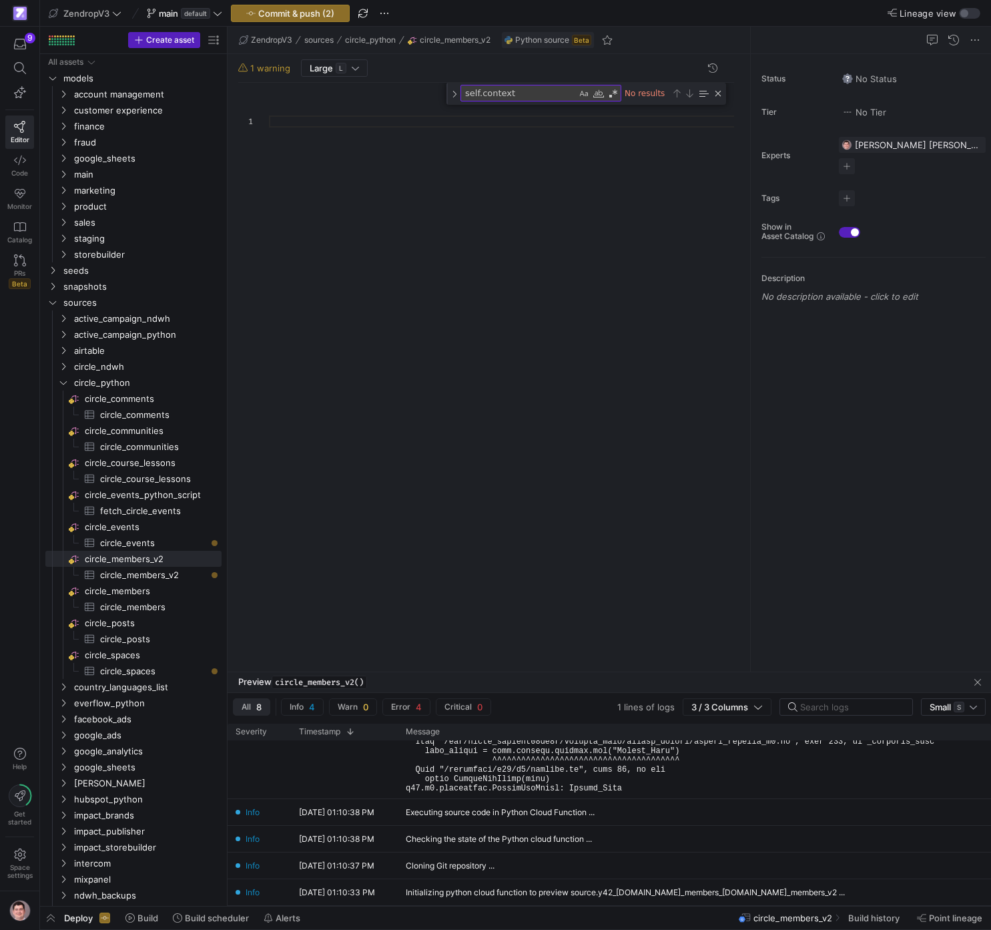
click at [541, 258] on div at bounding box center [507, 372] width 476 height 578
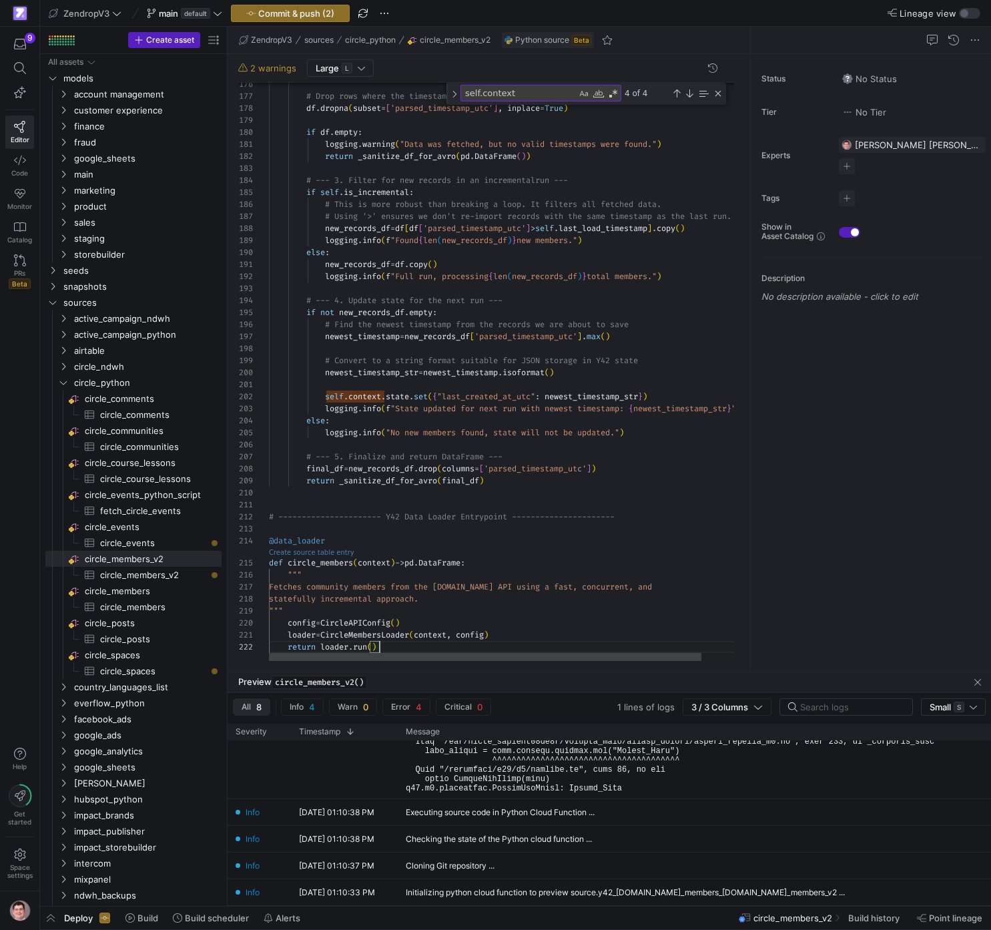
click at [335, 553] on link "Create source table entry" at bounding box center [311, 552] width 85 height 7
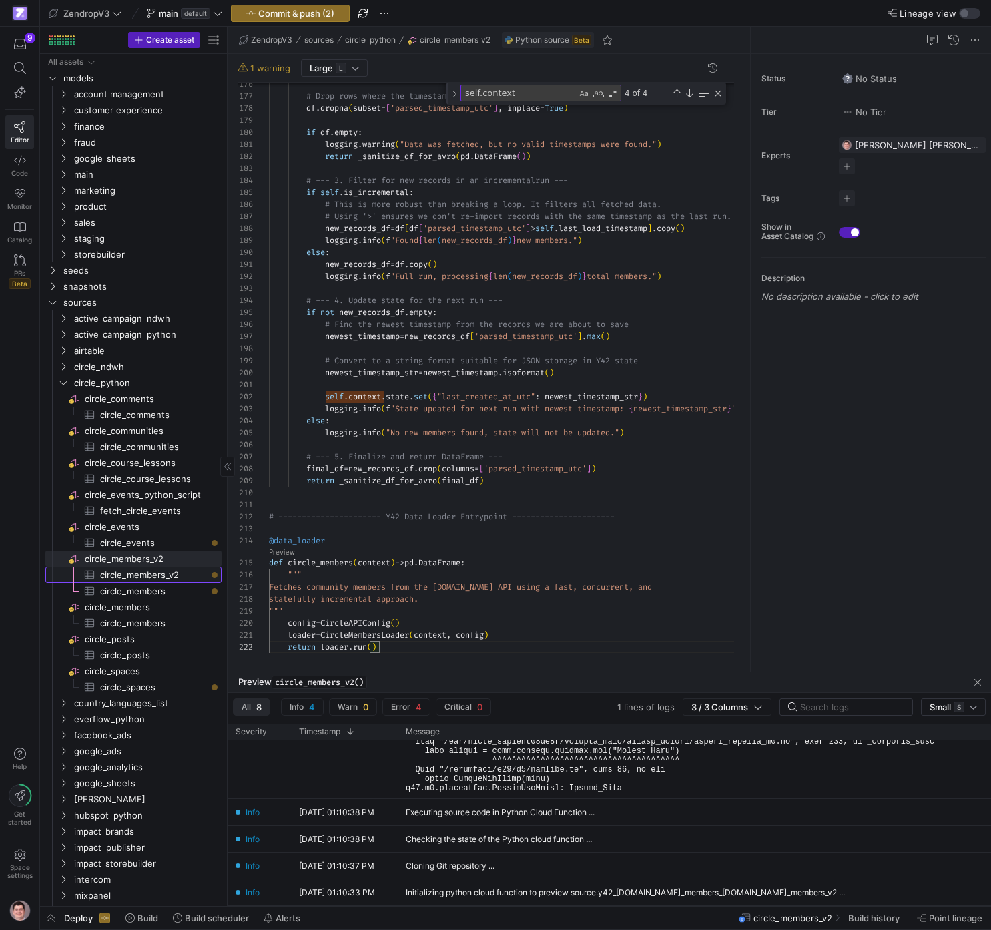
click at [200, 578] on span "circle_members_v2​​​​​​​​​" at bounding box center [153, 574] width 106 height 15
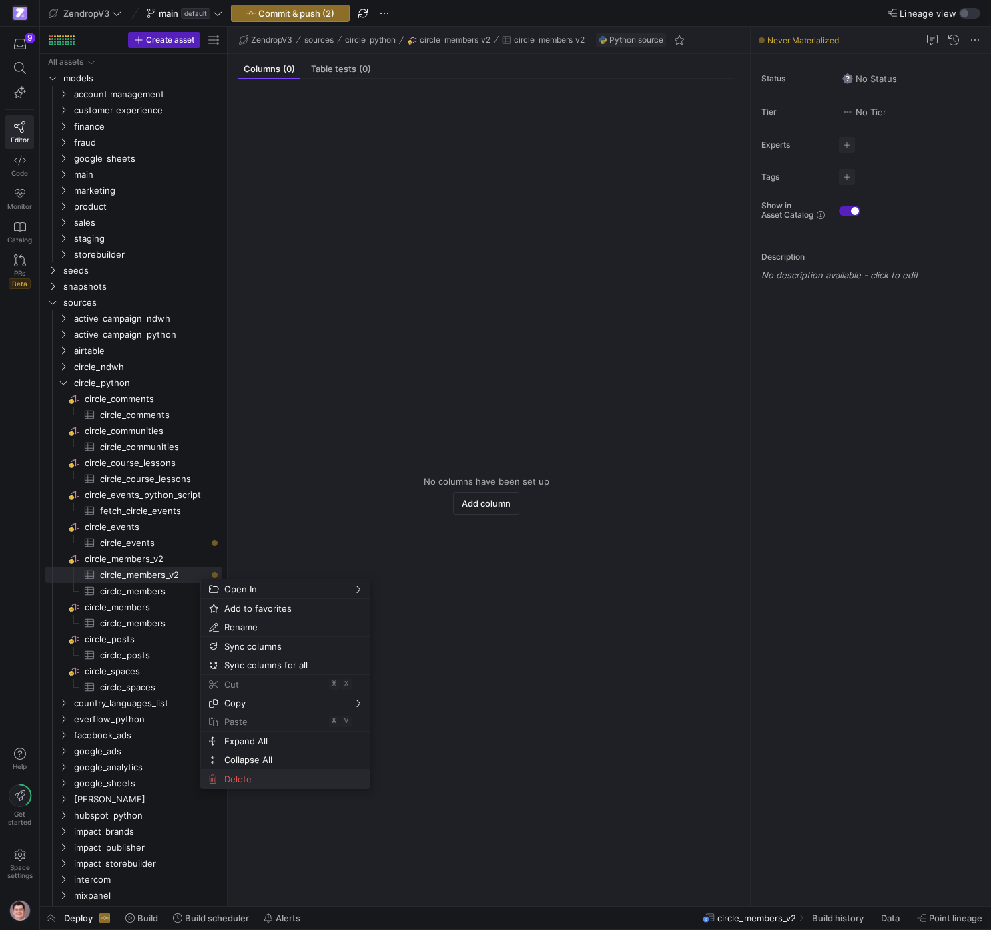
click at [276, 784] on span "Delete" at bounding box center [274, 779] width 110 height 19
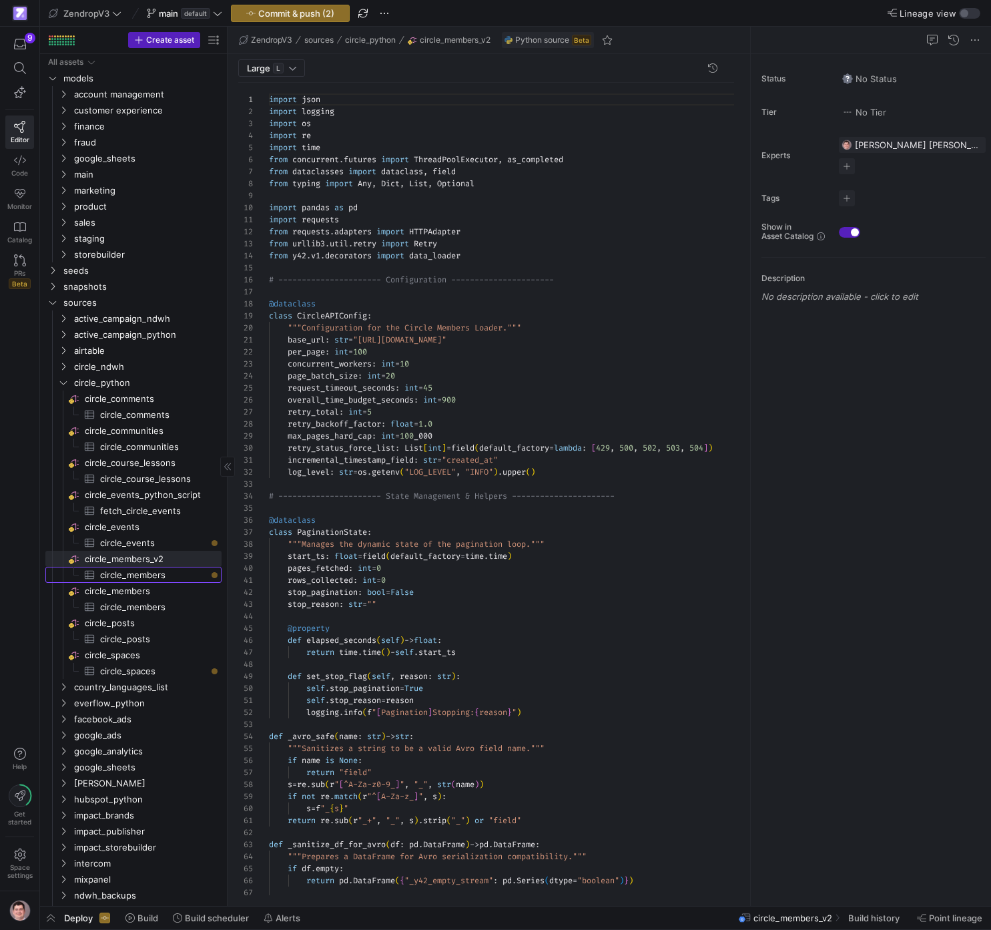
scroll to position [120, 0]
click at [176, 556] on span "circle_members_v2​​​​​​​​" at bounding box center [152, 558] width 135 height 15
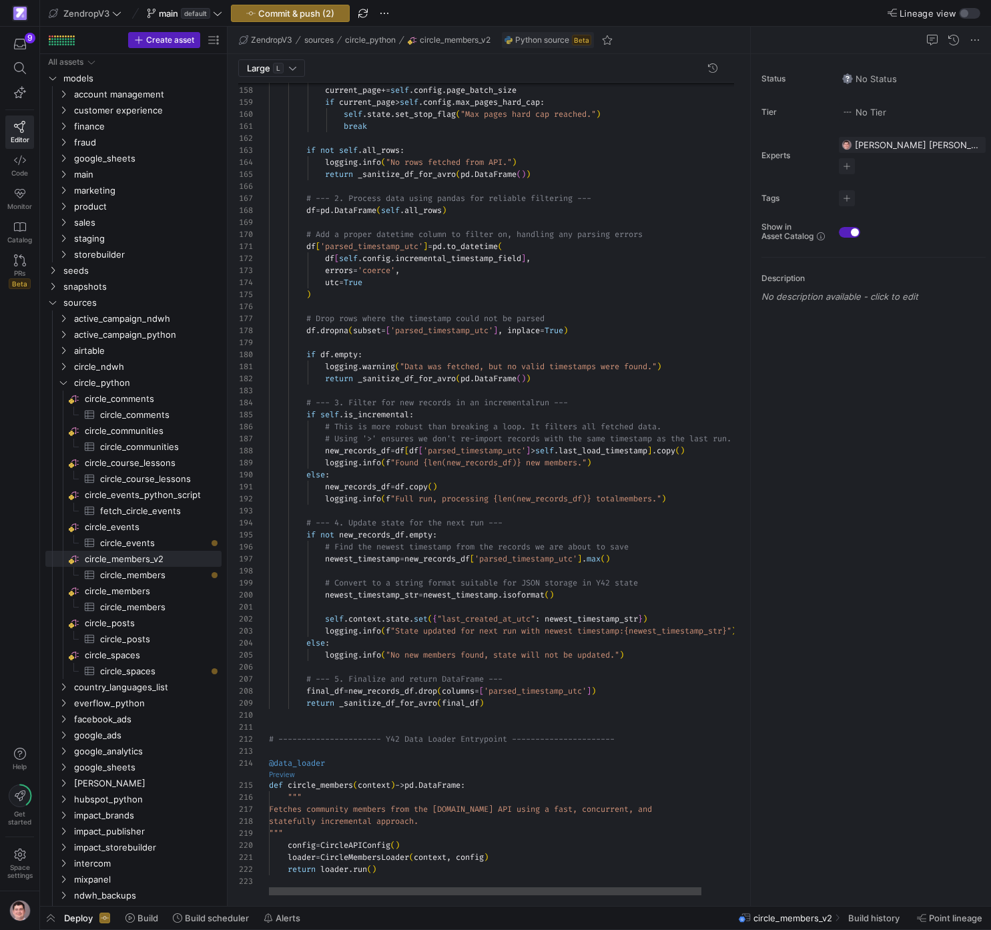
click at [288, 777] on link "Preview" at bounding box center [282, 774] width 26 height 7
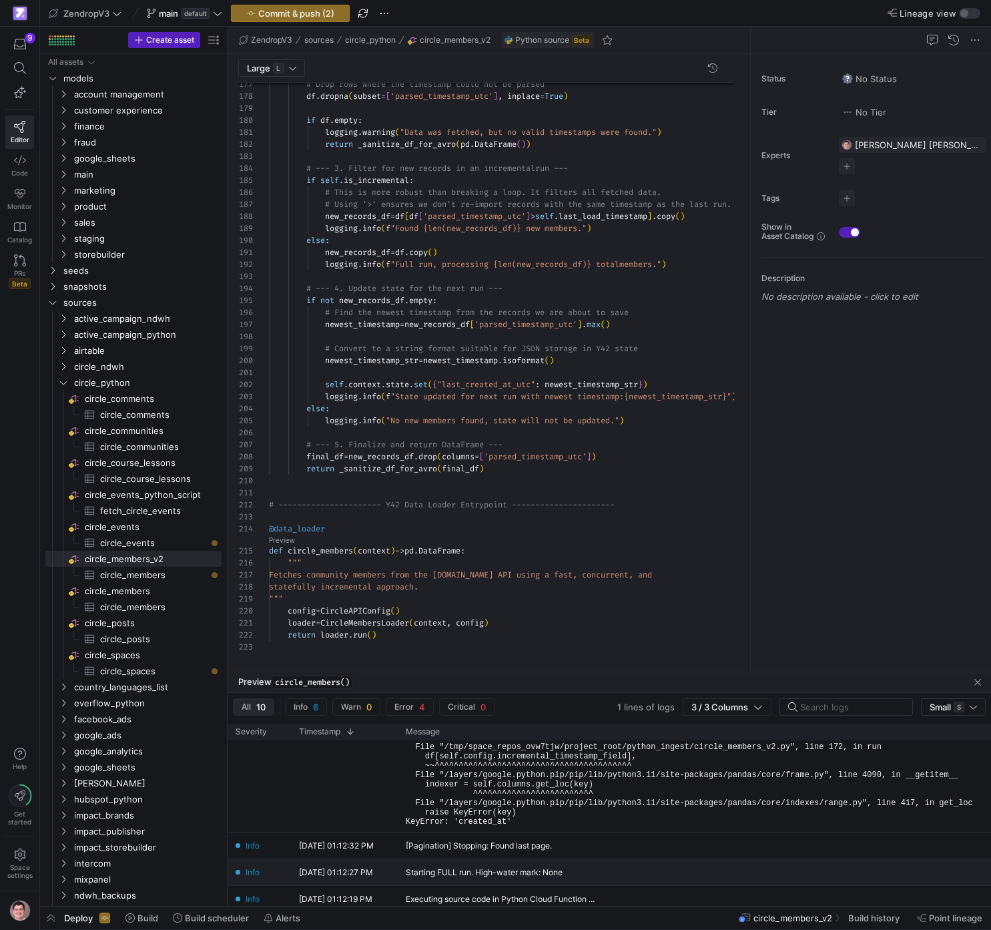
scroll to position [172, 0]
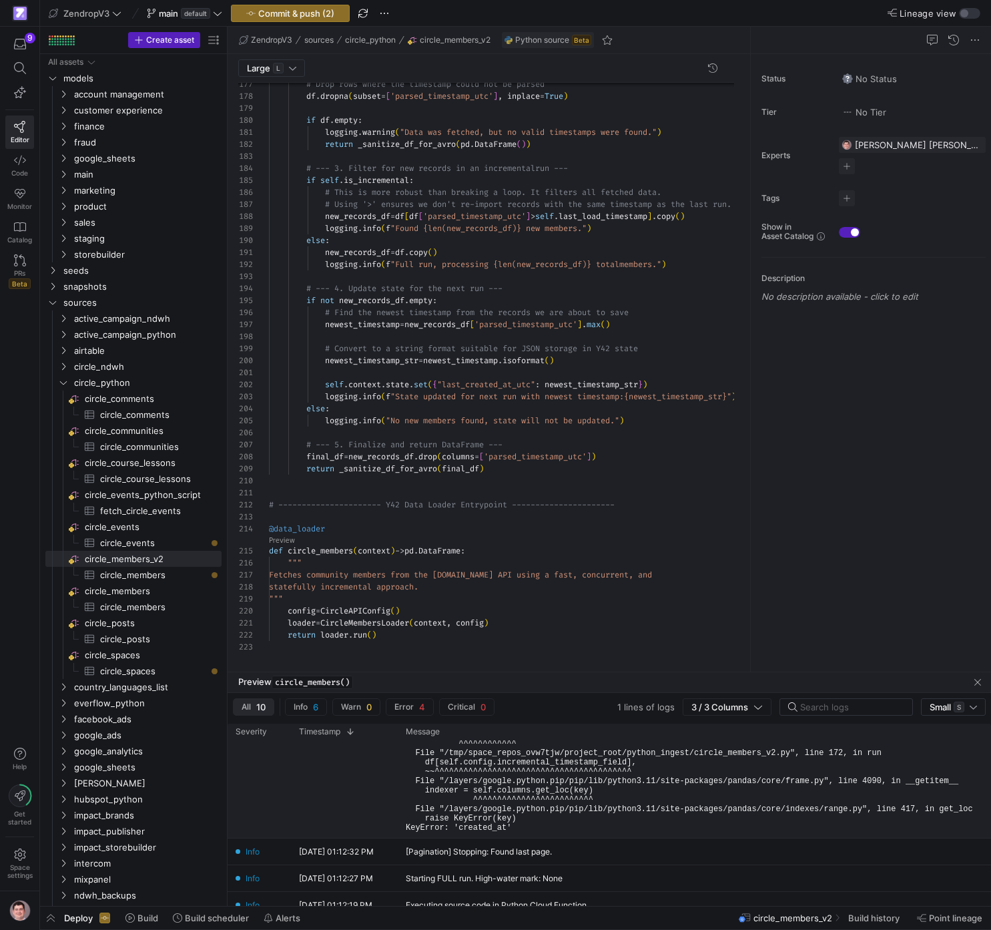
click at [621, 784] on pre "Traceback (most recent call last): File "/workspace/y42/wrappers/python_ingest.…" at bounding box center [689, 744] width 567 height 178
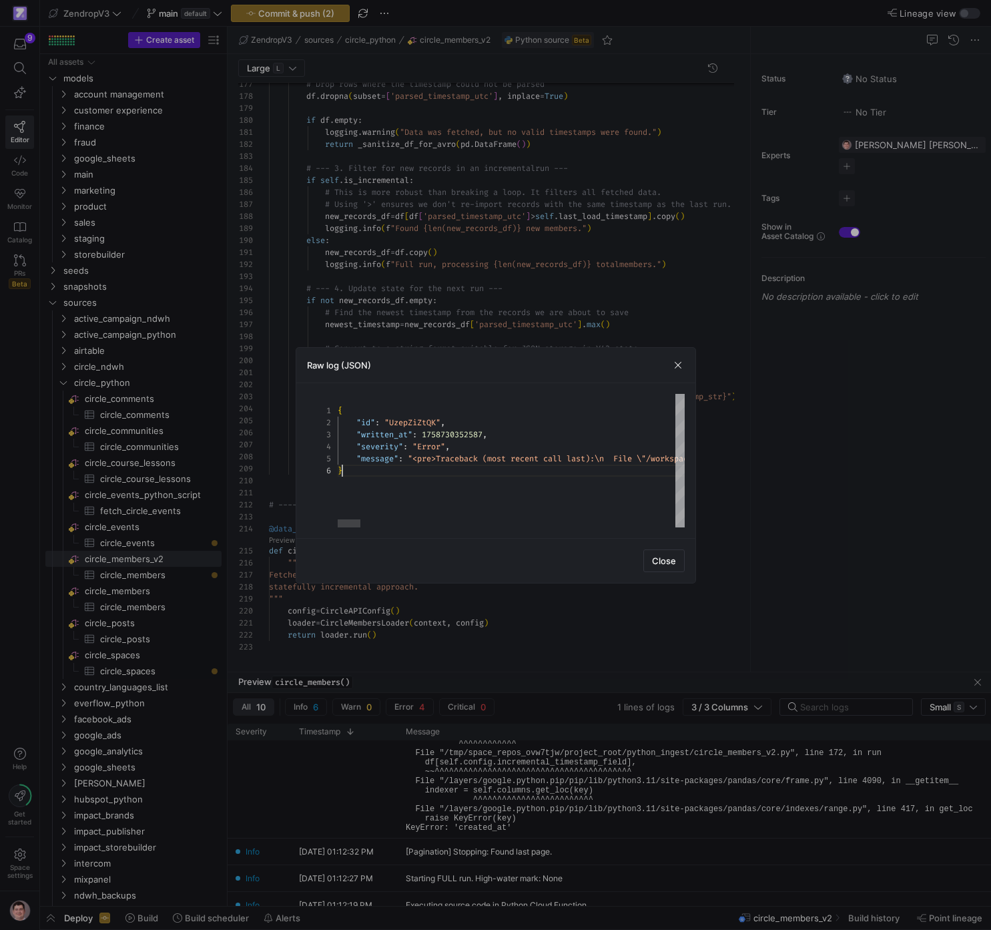
scroll to position [12, 5]
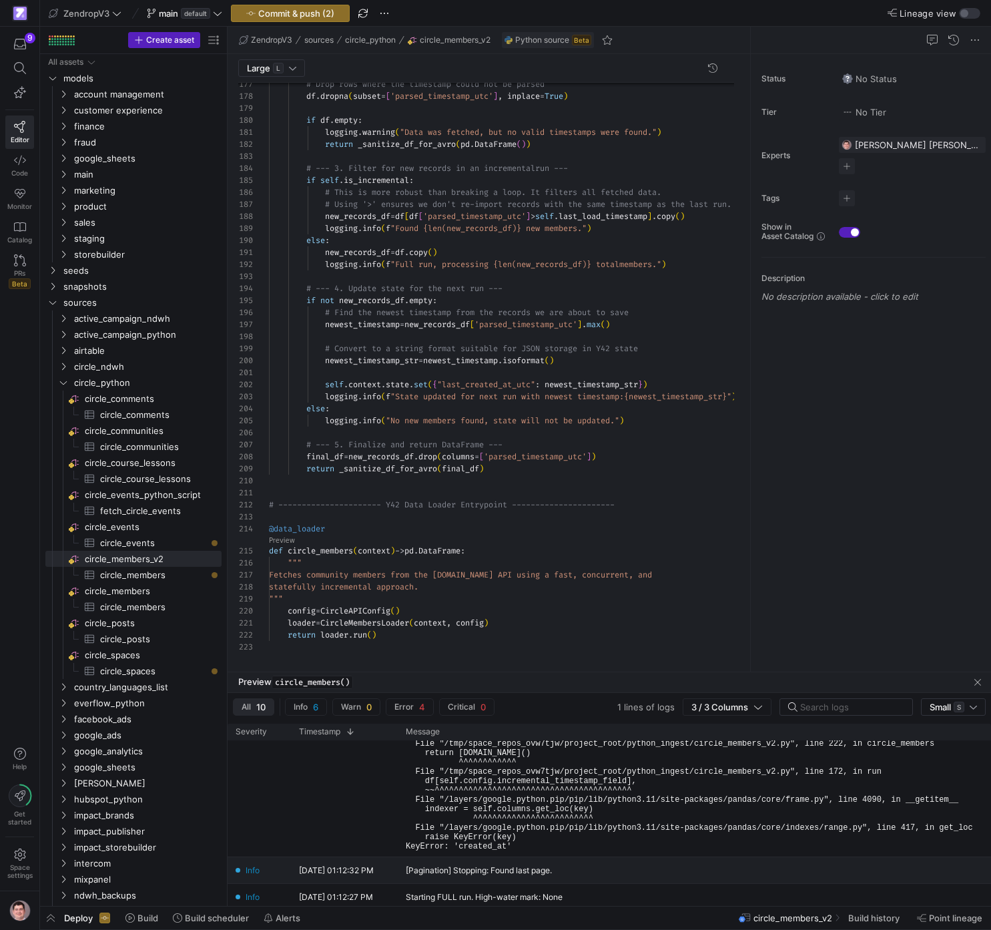
scroll to position [145, 0]
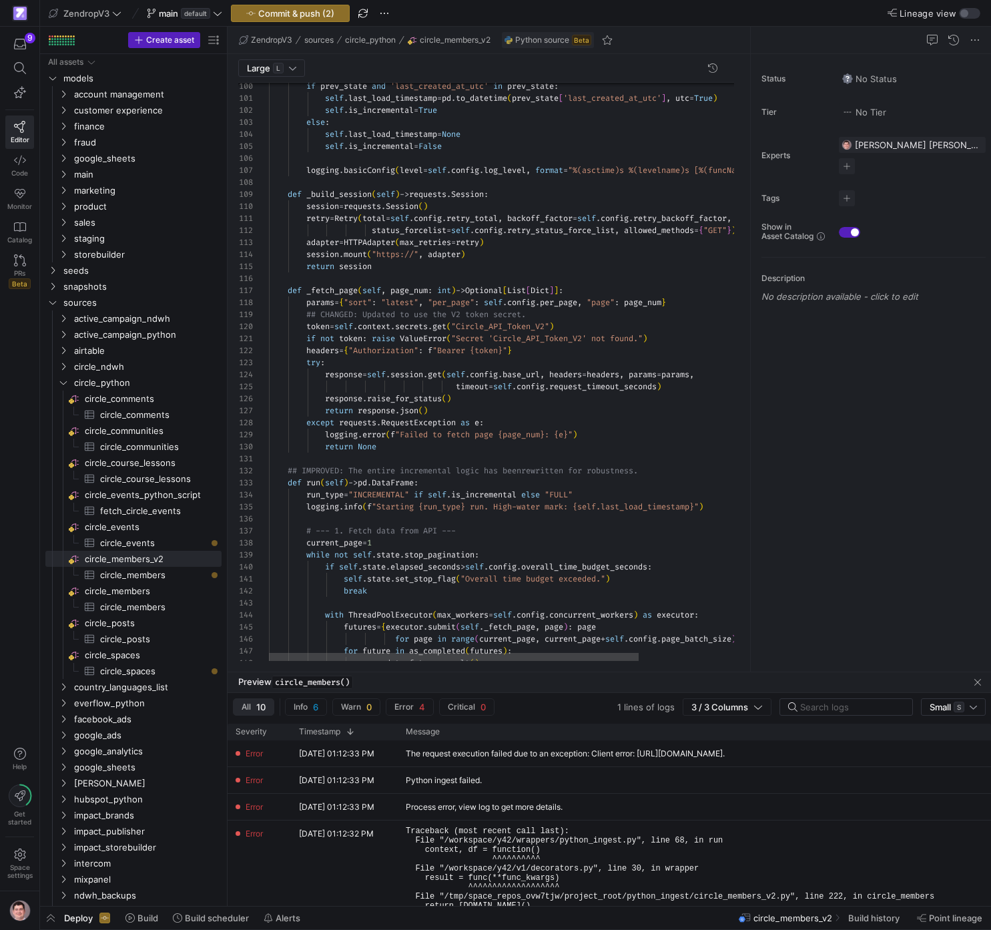
click at [403, 479] on div "for page in range ( current_page , current_page + self . config . page_batch_si…" at bounding box center [569, 234] width 600 height 2708
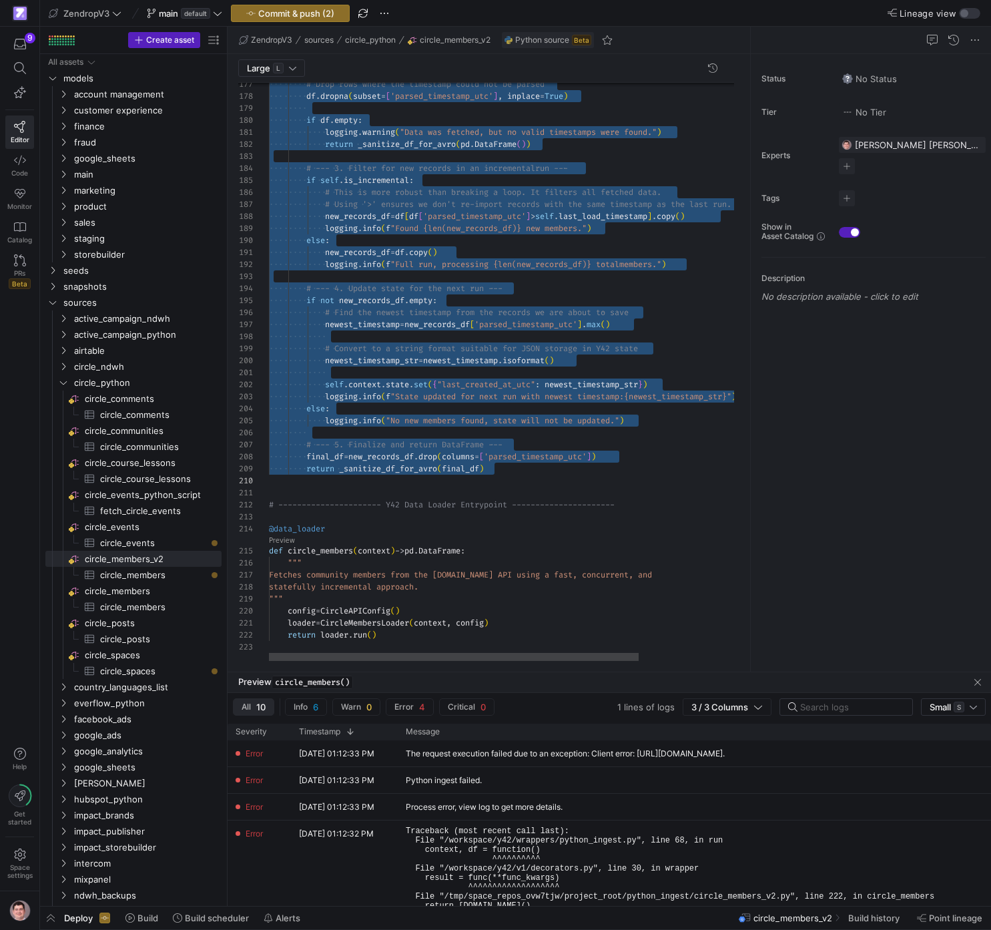
scroll to position [36, 221]
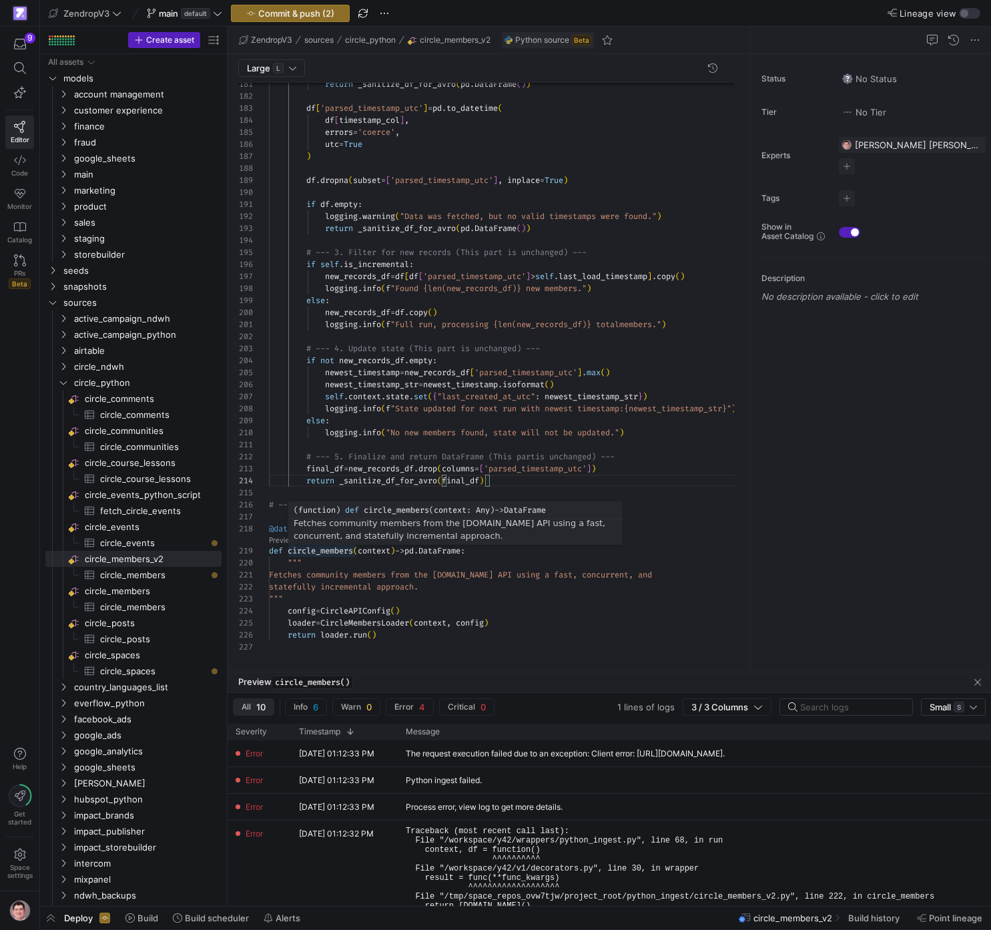
click at [290, 542] on div "( function ) def circle_members ( context : Any ) -> DataFrame Fetches communit…" at bounding box center [455, 522] width 334 height 43
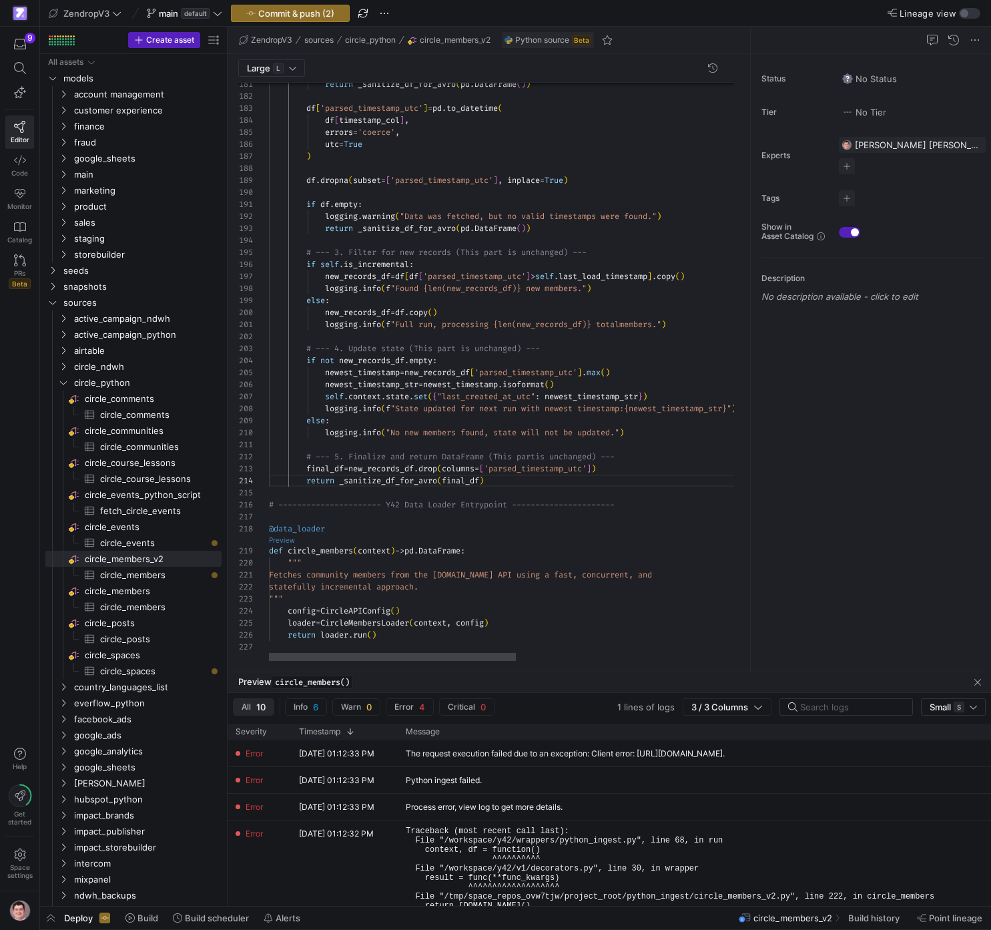
click at [278, 541] on link "Preview" at bounding box center [282, 540] width 26 height 7
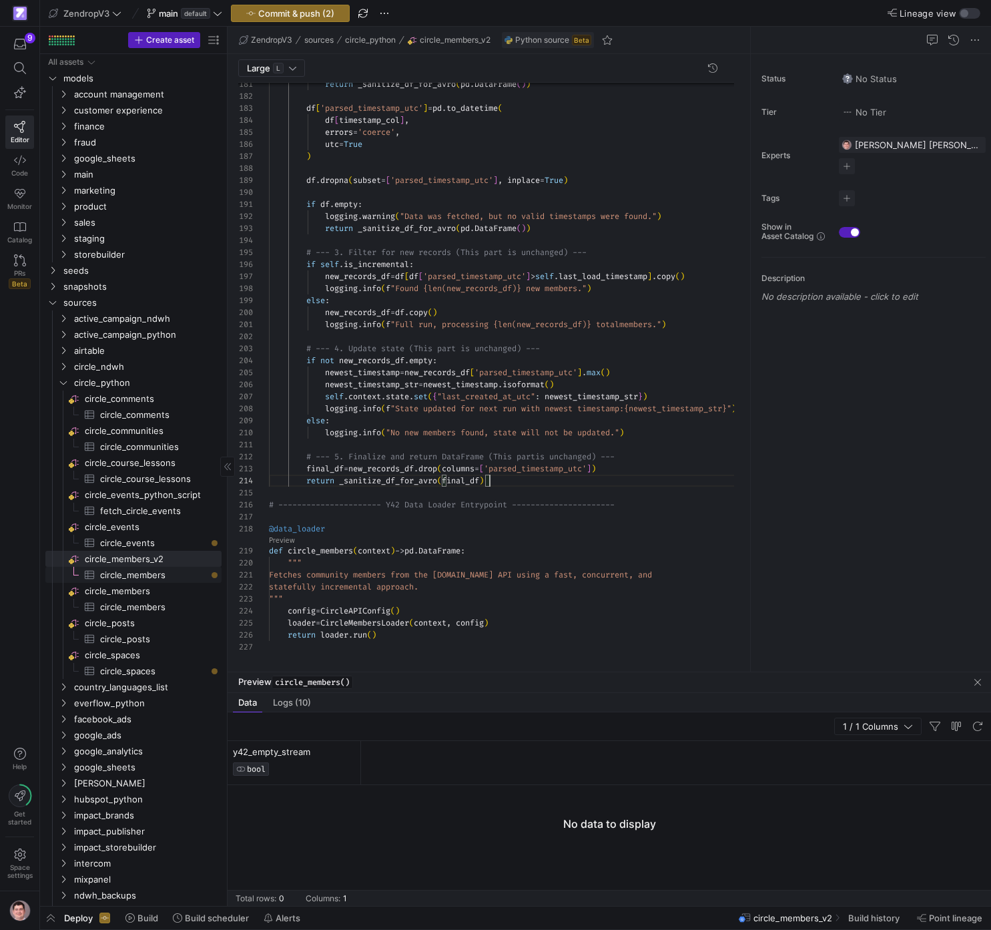
click at [160, 569] on span "circle_members​​​​​​​​​" at bounding box center [153, 574] width 106 height 15
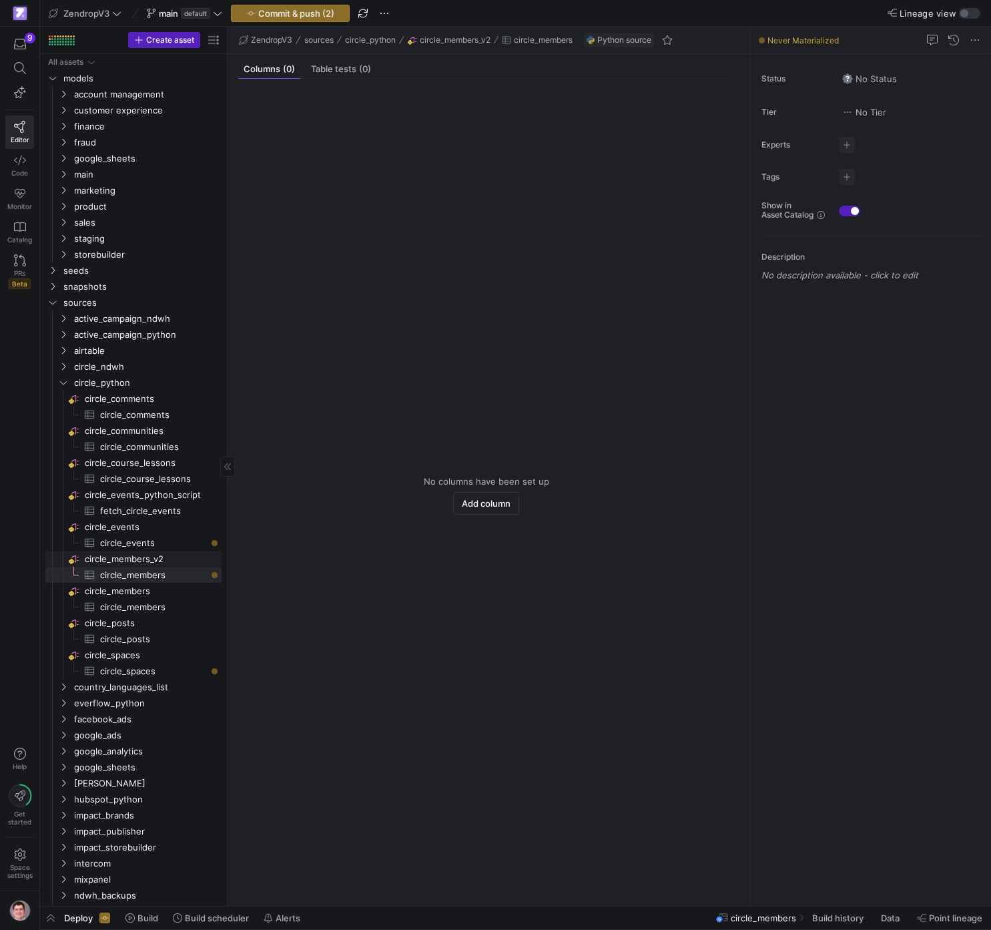
click at [160, 563] on span "circle_members_v2​​​​​​​​" at bounding box center [152, 558] width 135 height 15
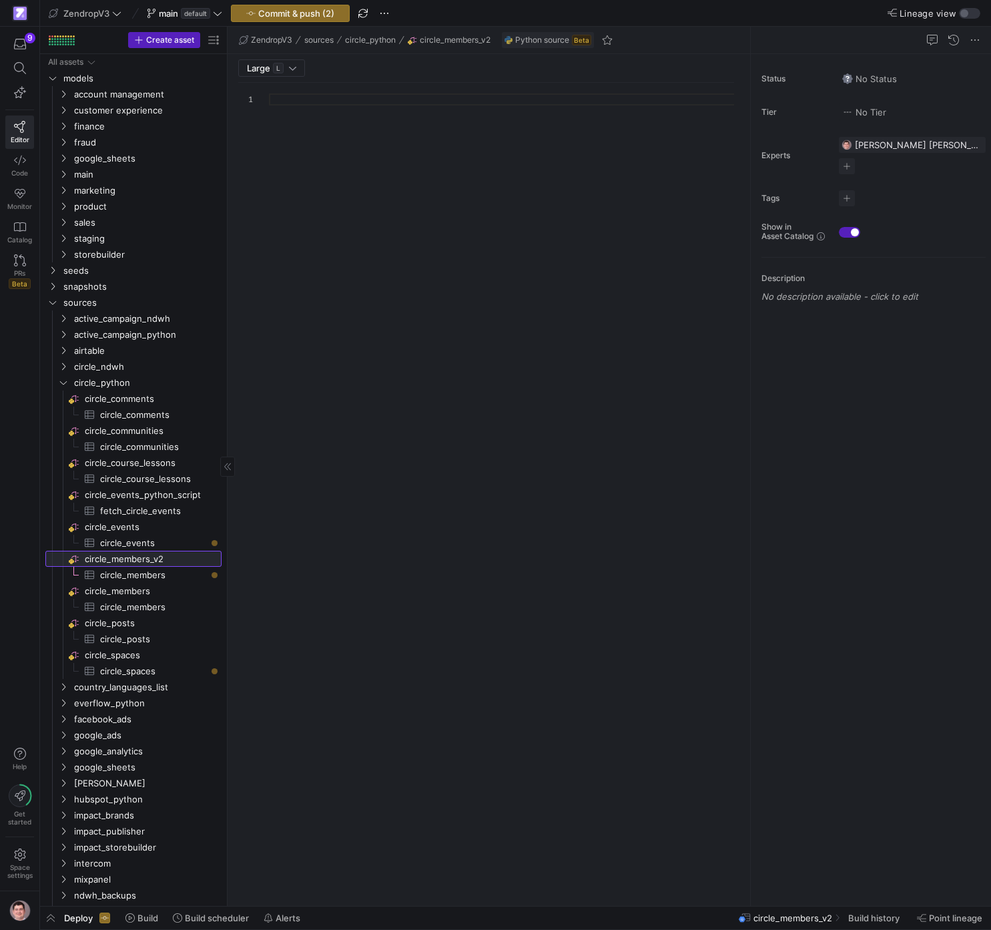
scroll to position [120, 0]
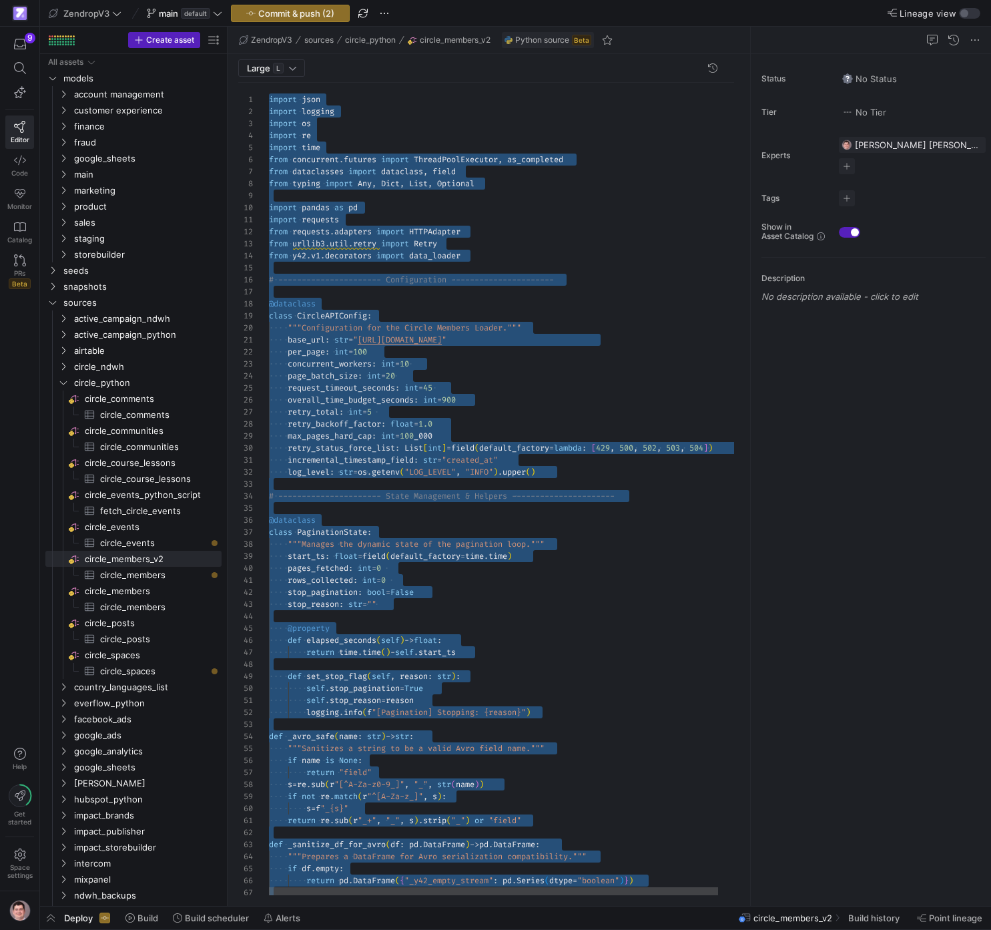
scroll to position [72, 111]
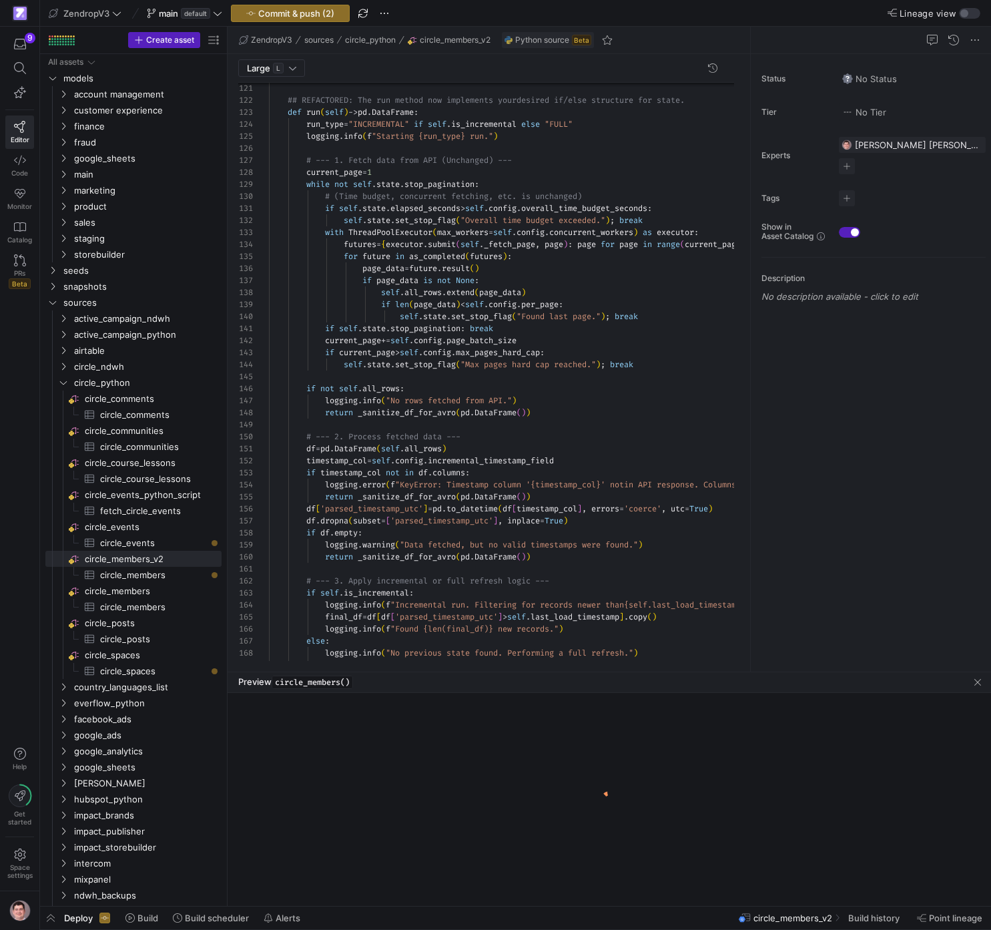
click at [288, 846] on as-split "ZendropV3 sources circle_python circle_members_v2 Python source Beta Large L 12…" at bounding box center [610, 466] width 764 height 879
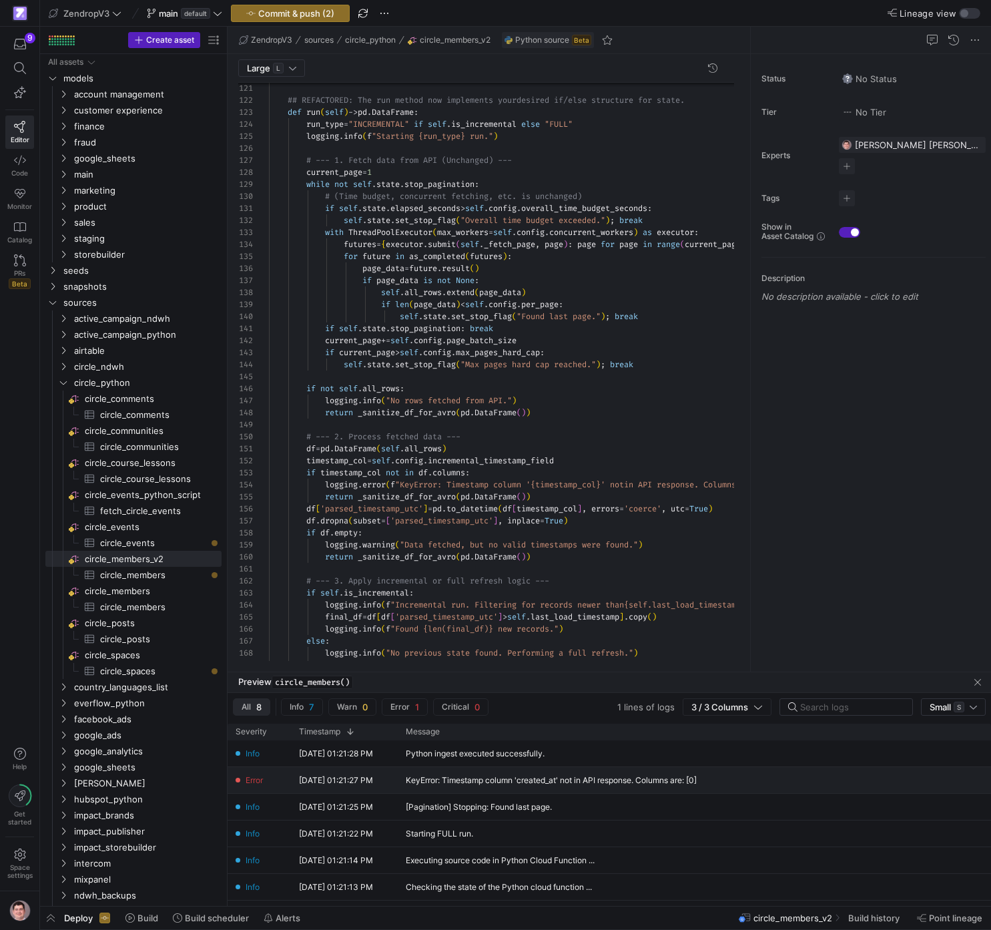
click at [539, 777] on div "KeyError: Timestamp column 'created_at' not in API response. Columns are: [0]" at bounding box center [551, 780] width 291 height 9
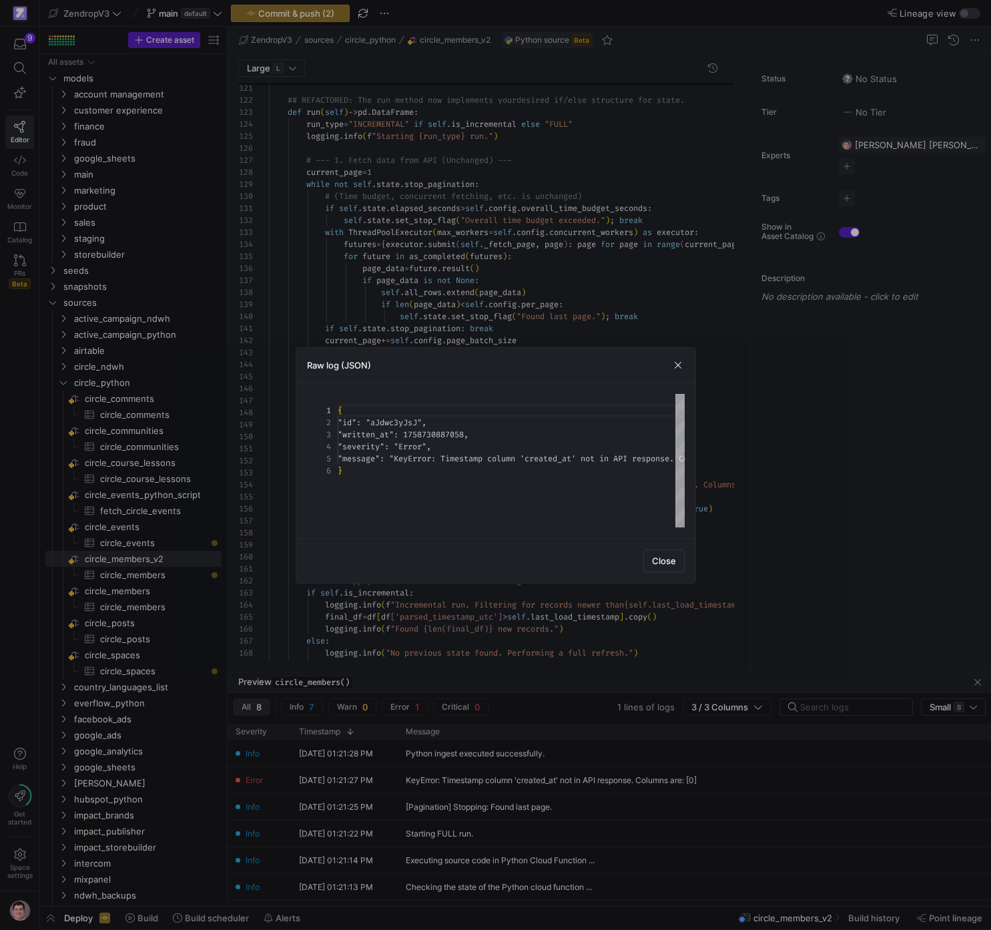
scroll to position [60, 0]
click at [461, 453] on div "{ "id" : "aJdwc3yJsJ" , "written_at" : 1758730887058 , "severity" : "Error" , "…" at bounding box center [578, 460] width 480 height 133
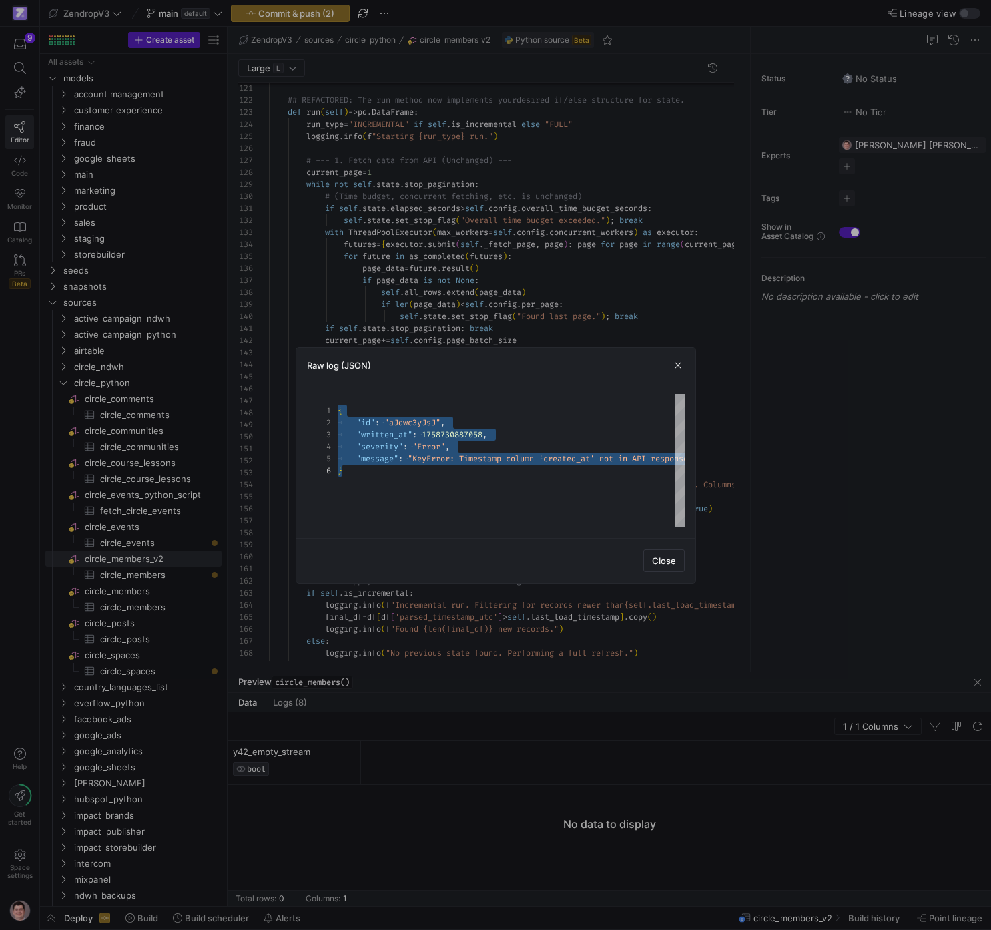
click at [852, 601] on div at bounding box center [495, 465] width 991 height 930
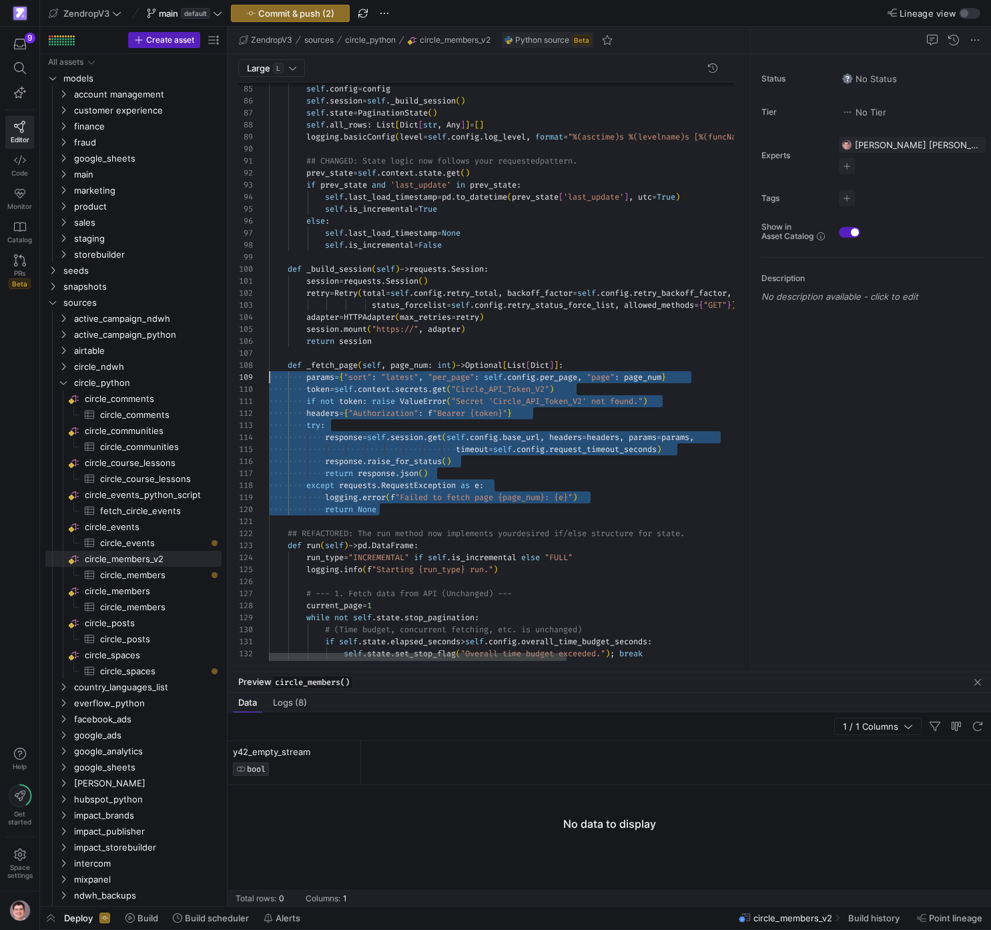
scroll to position [84, 0]
drag, startPoint x: 402, startPoint y: 512, endPoint x: 230, endPoint y: 361, distance: 229.4
click at [269, 361] on div "## REFACTORED: The run method now implements your desired if/else structure for…" at bounding box center [641, 200] width 744 height 2275
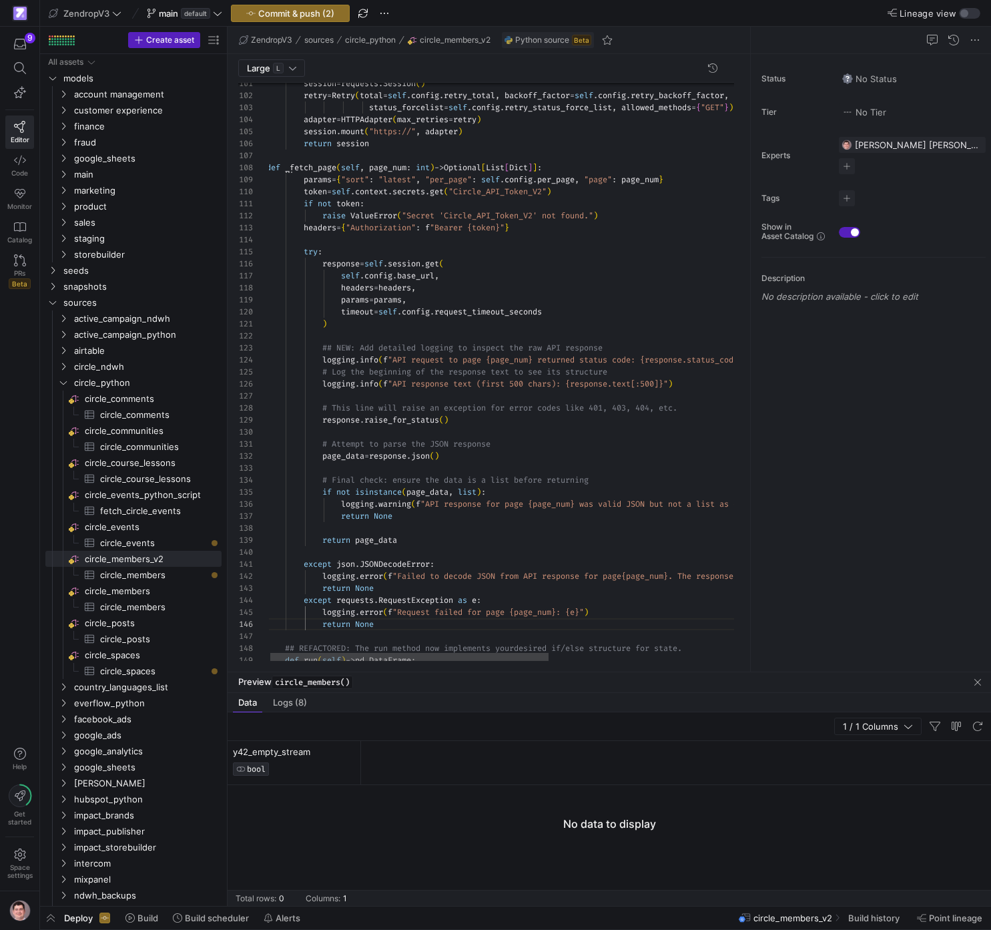
scroll to position [84, 5]
click at [272, 162] on div "def run ( self ) -> pd . DataFrame : ## REFACTORED: The run method now implemen…" at bounding box center [664, 159] width 797 height 2588
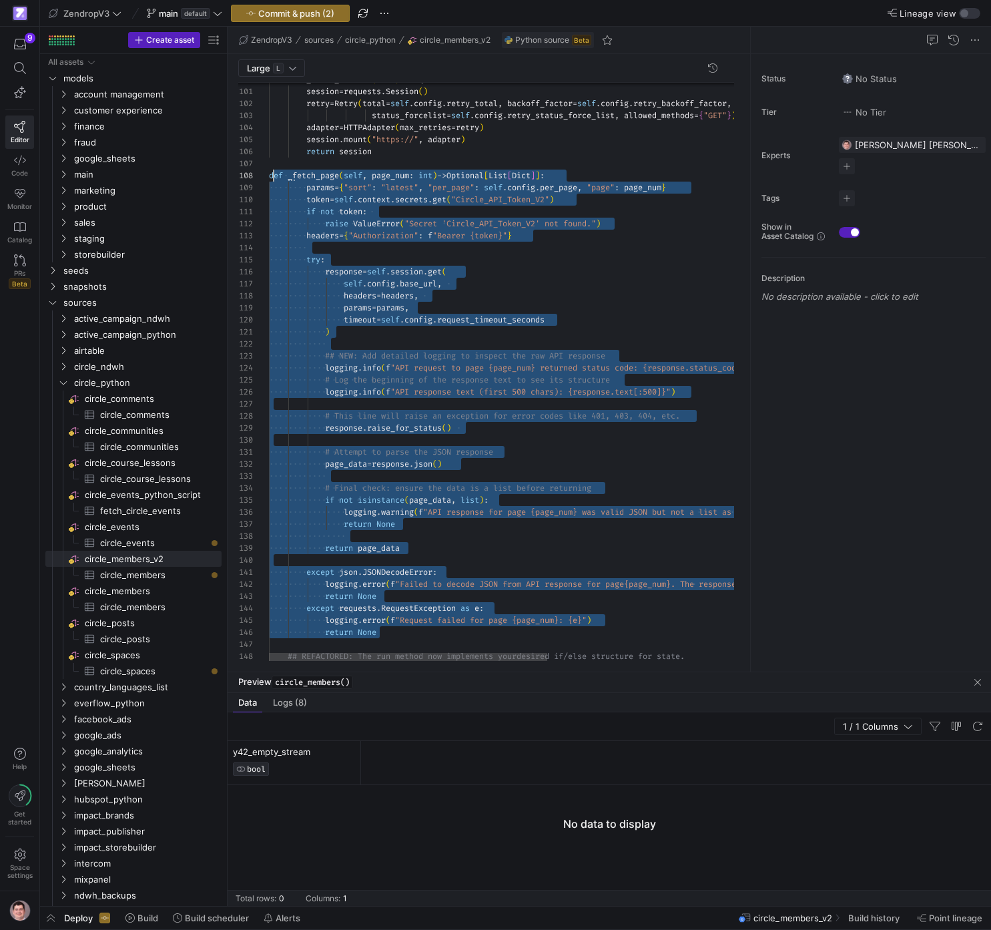
scroll to position [84, 0]
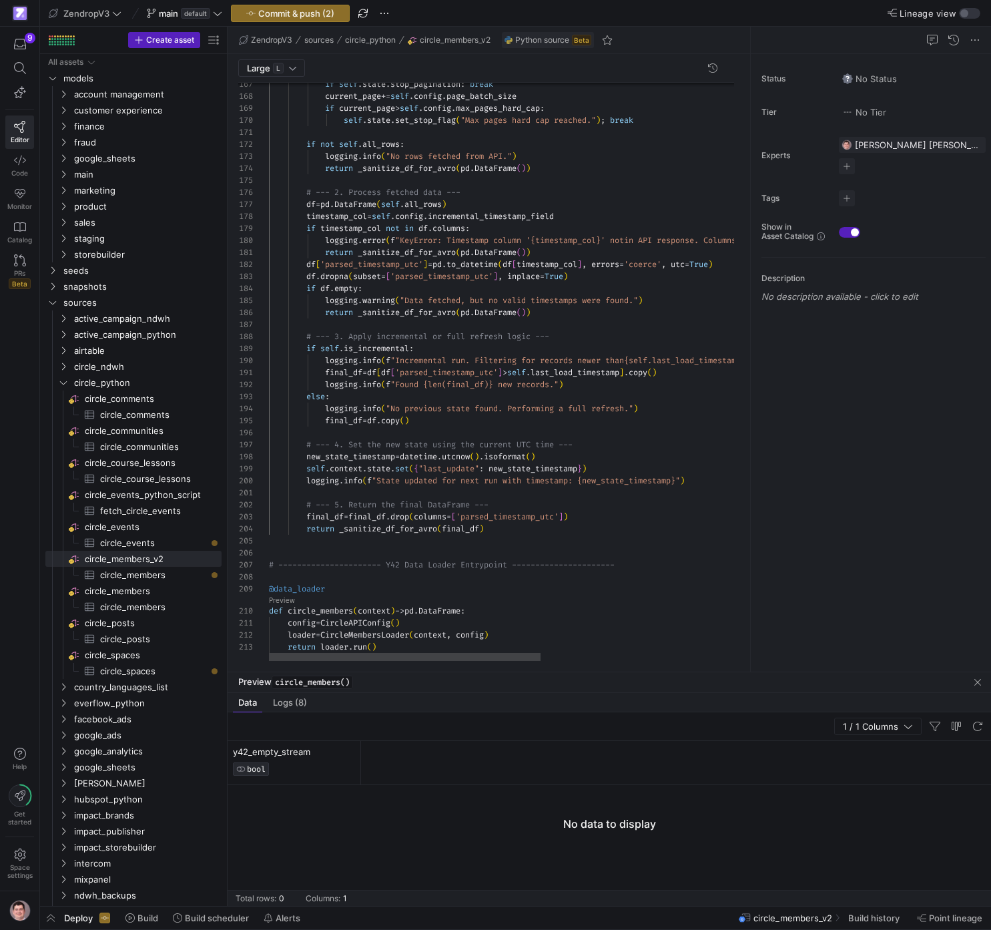
click at [294, 599] on span "Preview" at bounding box center [283, 599] width 29 height 12
click at [292, 600] on link "Preview" at bounding box center [282, 600] width 26 height 7
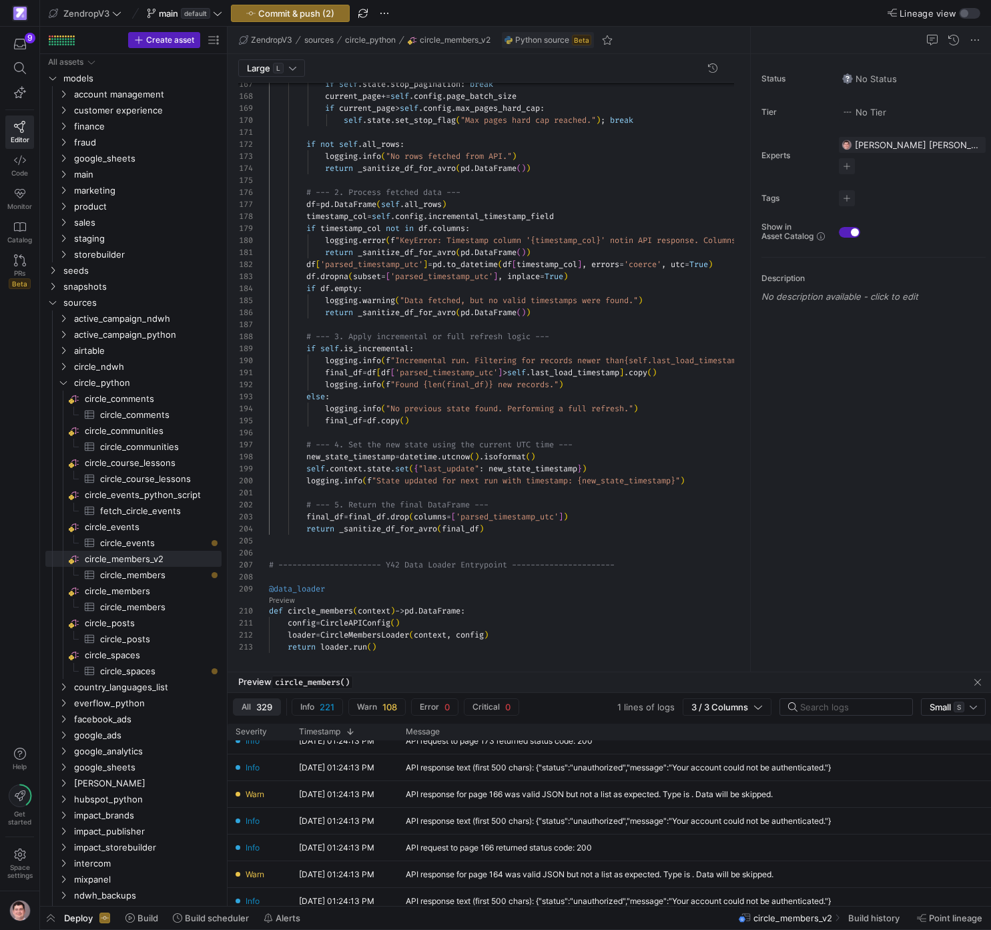
scroll to position [334, 0]
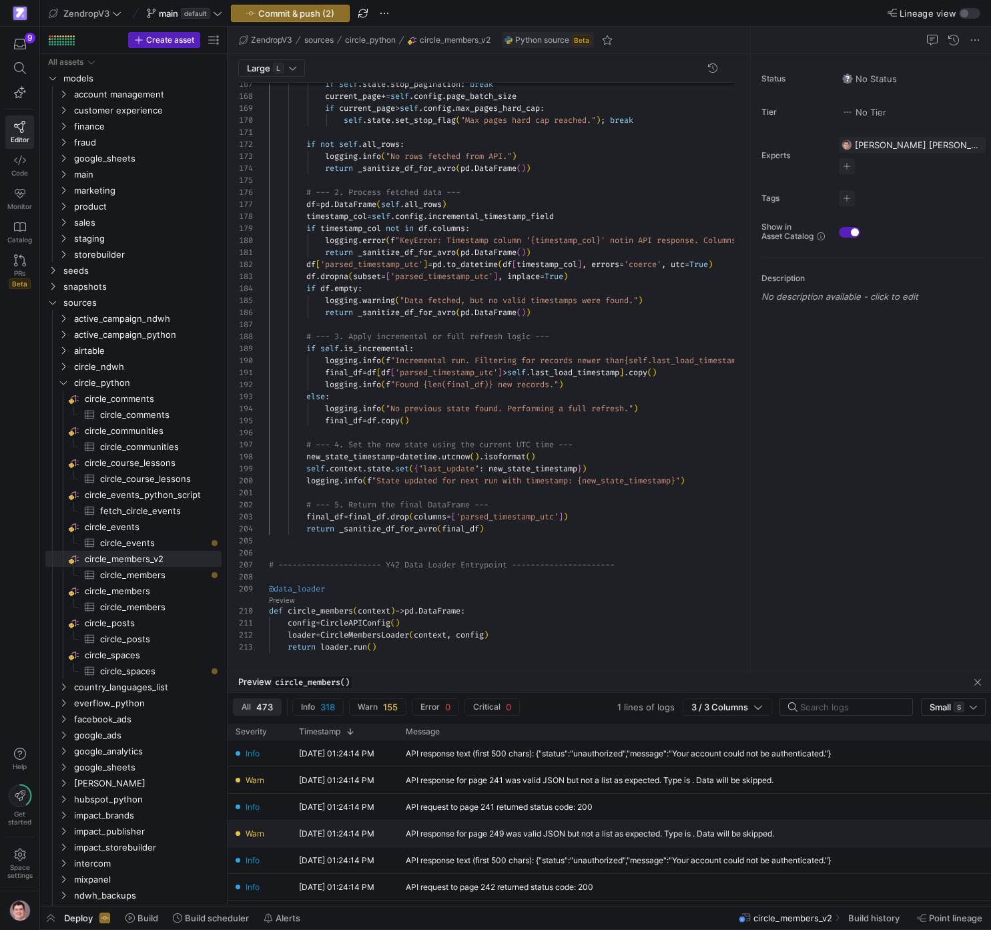
scroll to position [84, 0]
click at [455, 839] on div "API response text (first 500 chars): {"status":"unauthorized","message":"Your a…" at bounding box center [630, 833] width 464 height 26
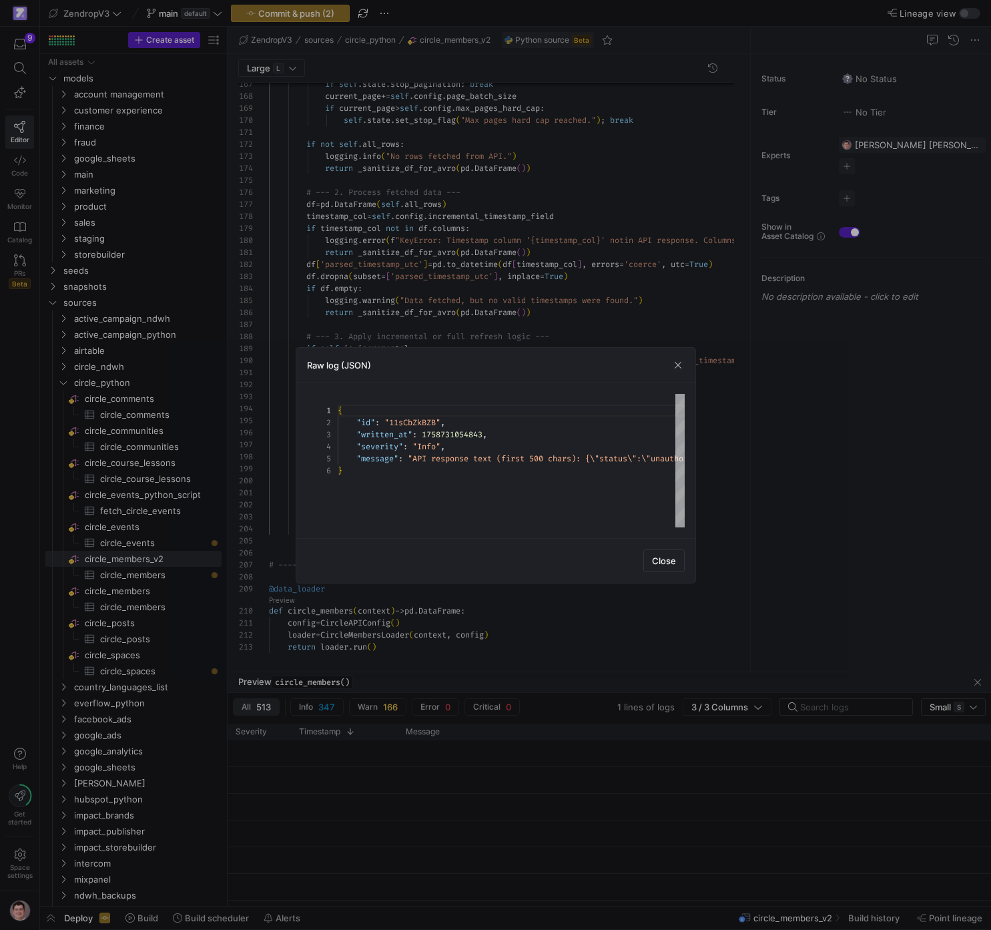
scroll to position [60, 0]
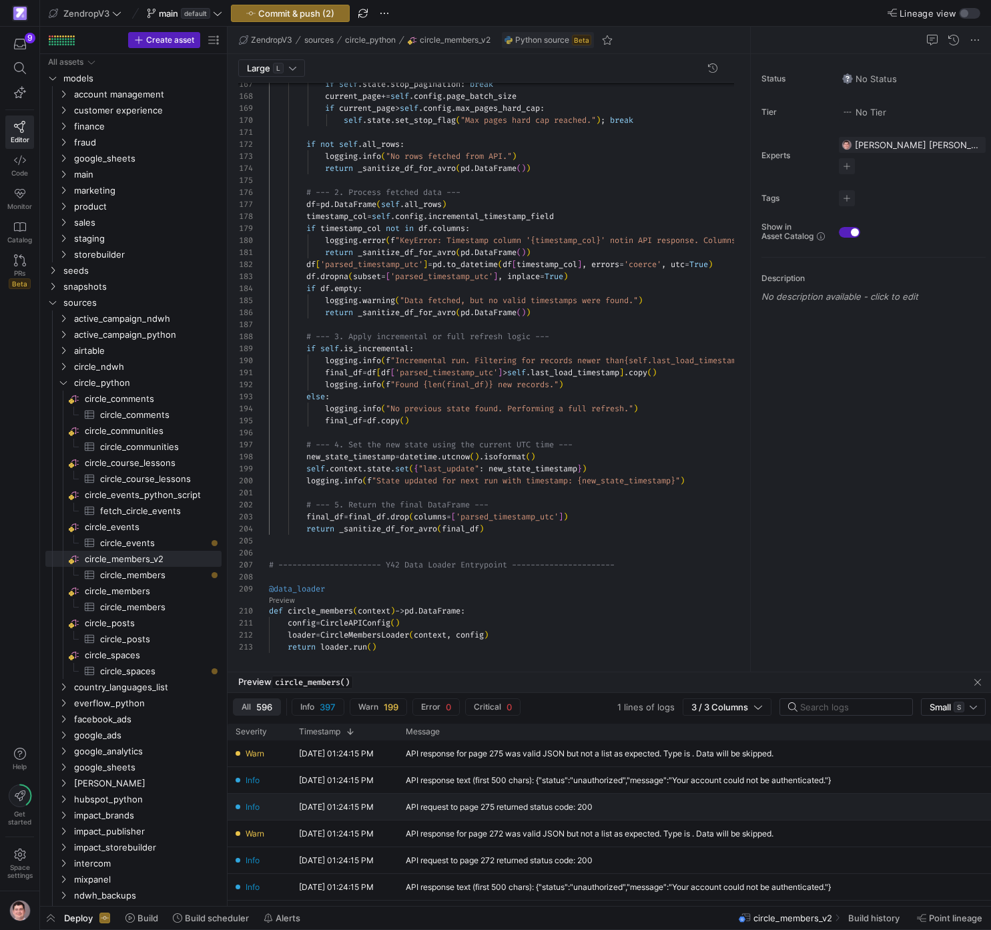
click at [463, 814] on div "API request to page 275 returned status code: 200" at bounding box center [630, 807] width 464 height 26
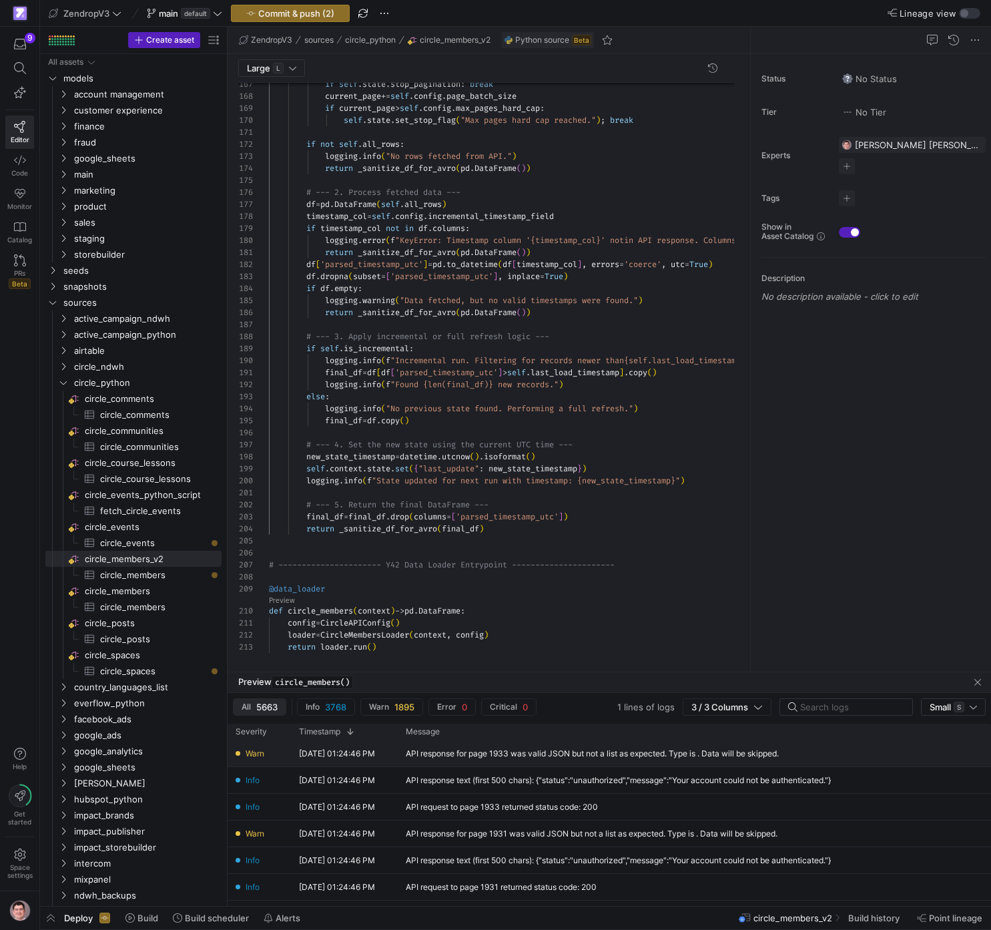
click at [463, 753] on div "API response for page 1933 was valid JSON but not a list as expected. Type is .…" at bounding box center [592, 753] width 373 height 9
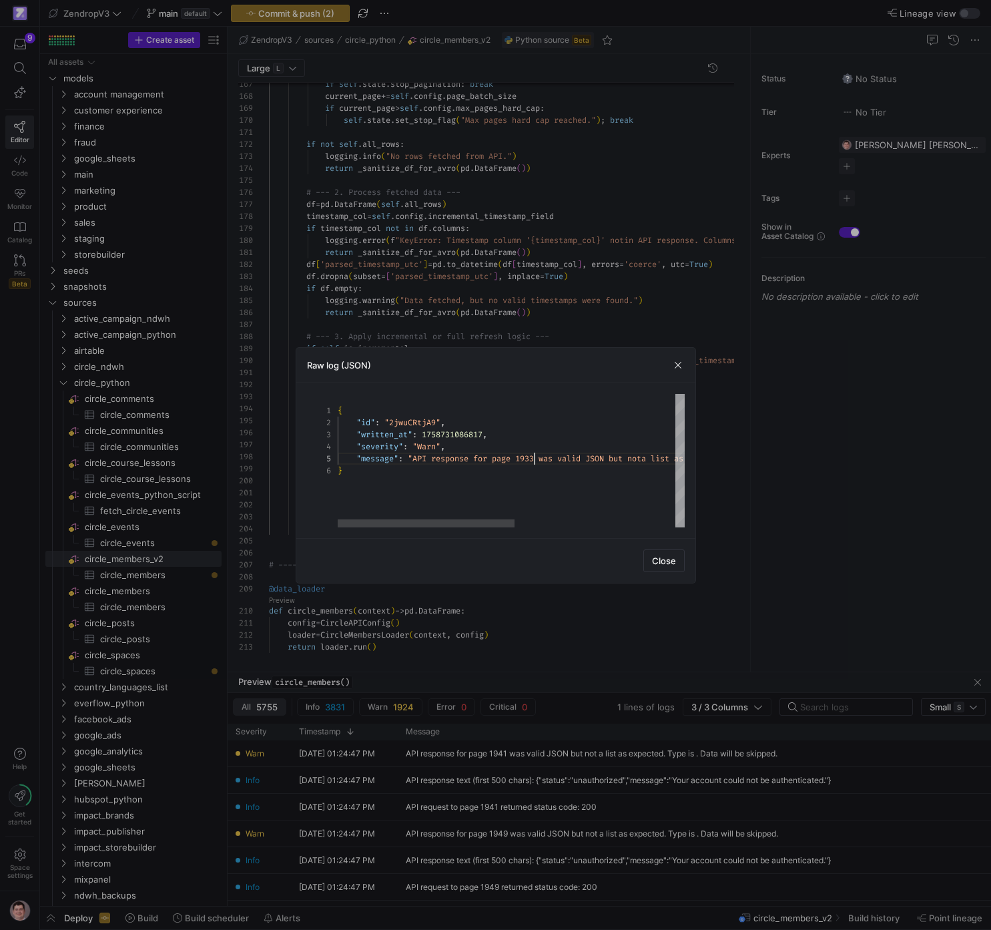
click at [534, 463] on div "{ "id" : "2jwuCRtjA9" , "written_at" : 1758731086817 , "severity" : "Warn" , "m…" at bounding box center [669, 460] width 662 height 133
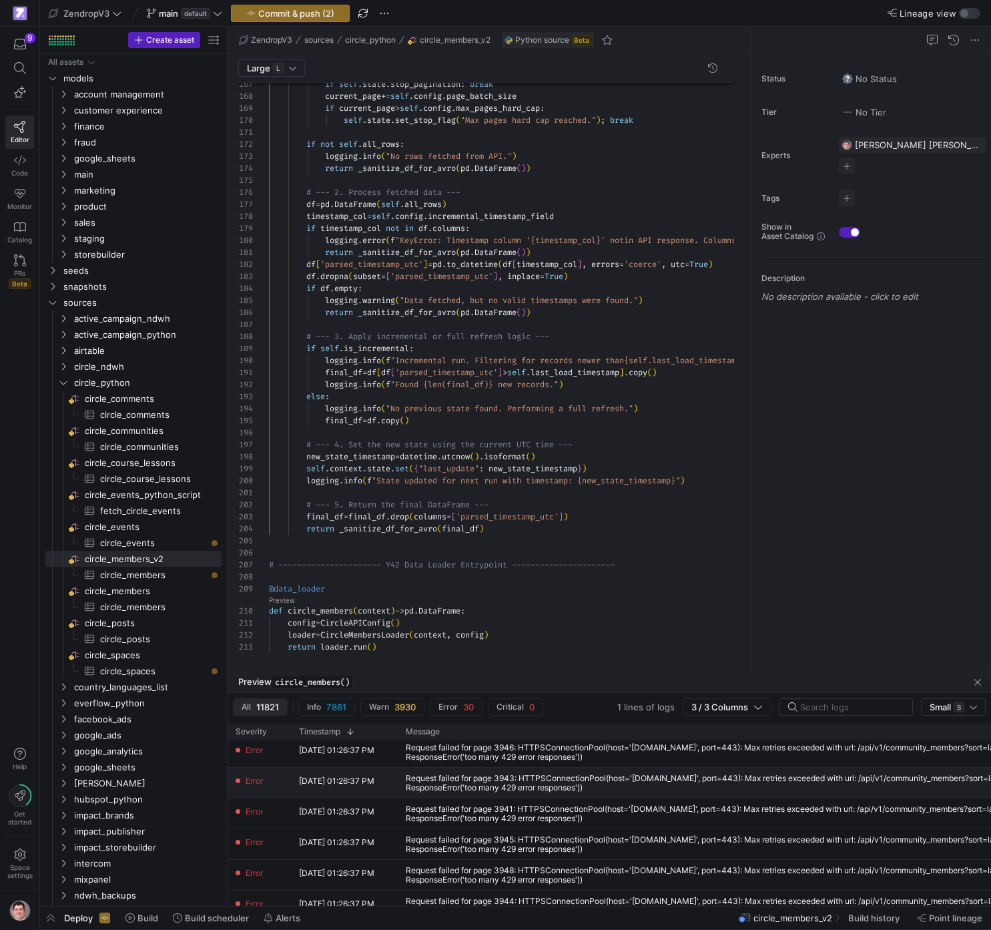
scroll to position [429, 0]
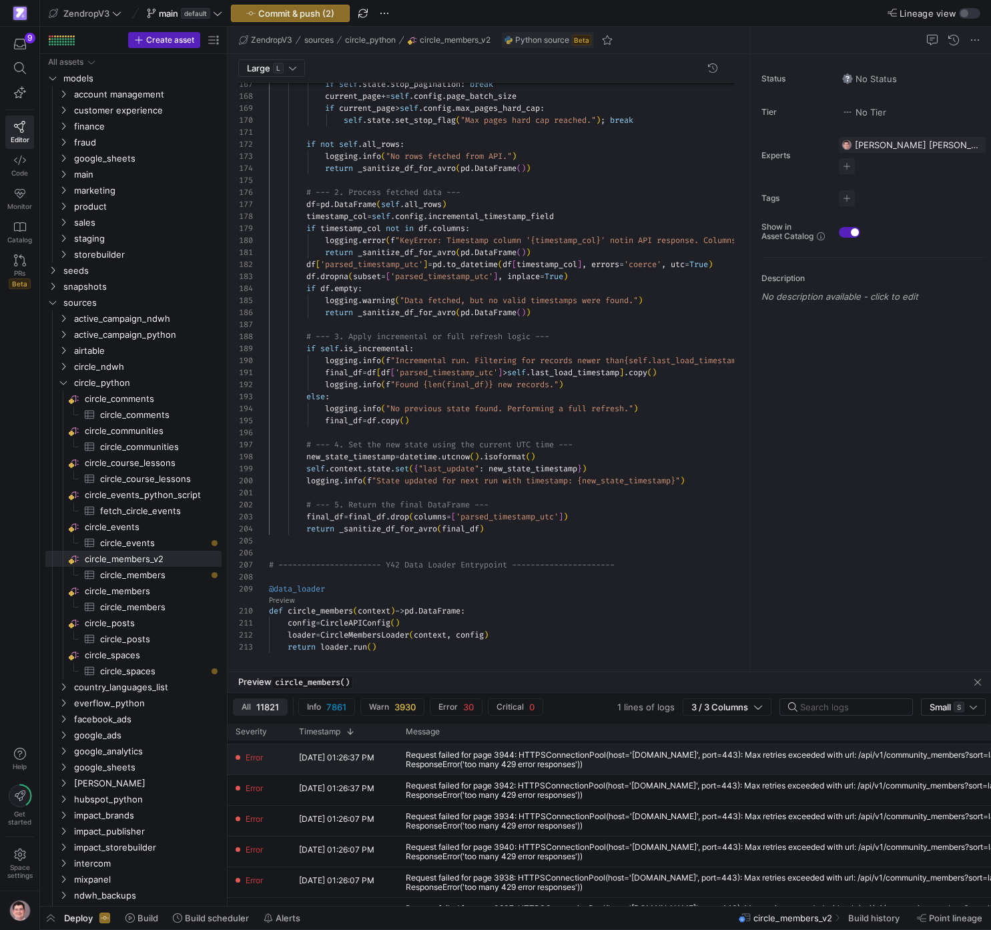
click at [696, 768] on div "Request failed for page 3944: HTTPSConnectionPool(host='app.circle.so', port=44…" at bounding box center [786, 759] width 761 height 19
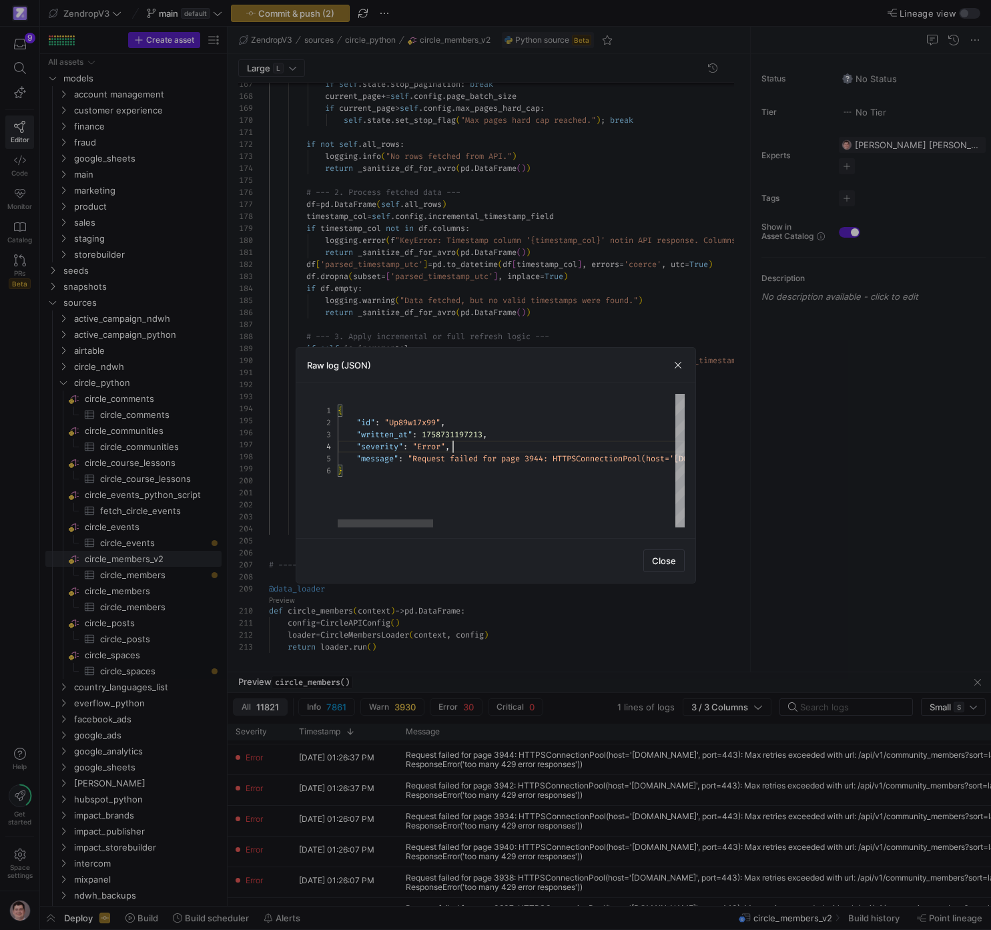
click at [512, 448] on div "{ "id" : "Up89w17x99" , "written_at" : 1758731197213 , "severity" : "Error" , "…" at bounding box center [950, 460] width 1225 height 133
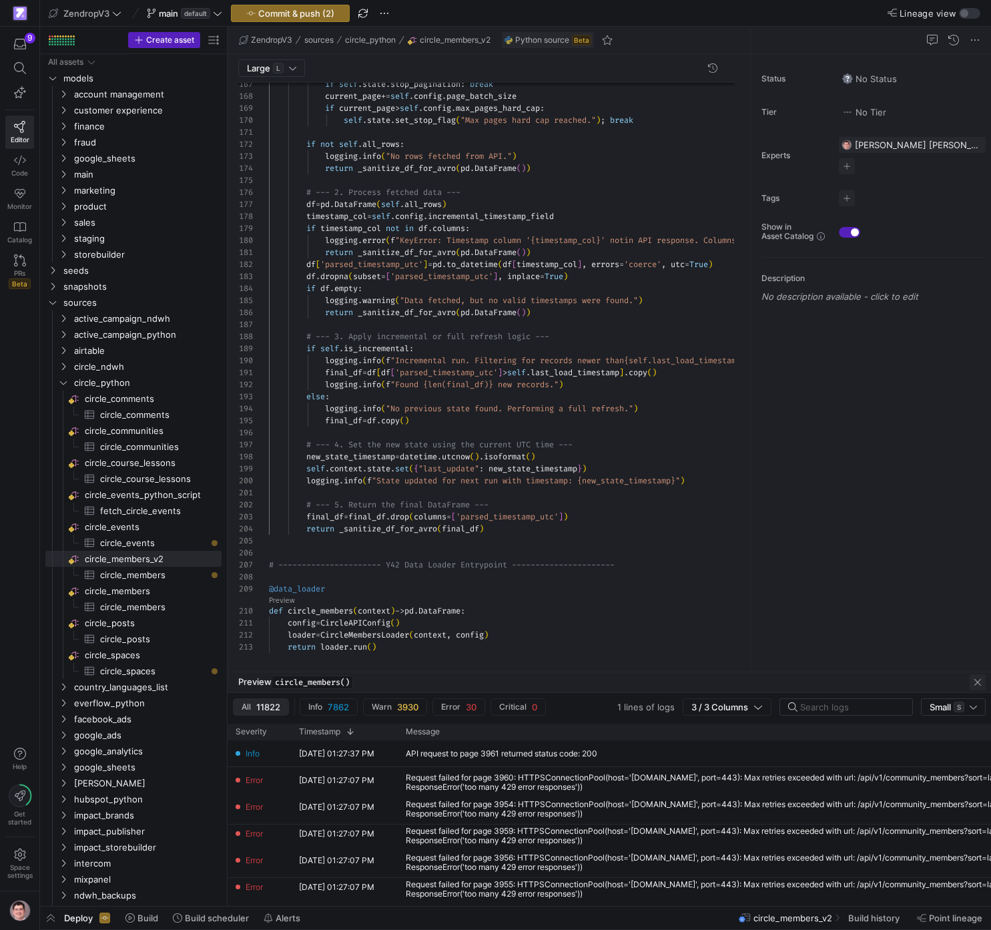
click at [975, 687] on span "button" at bounding box center [978, 682] width 16 height 16
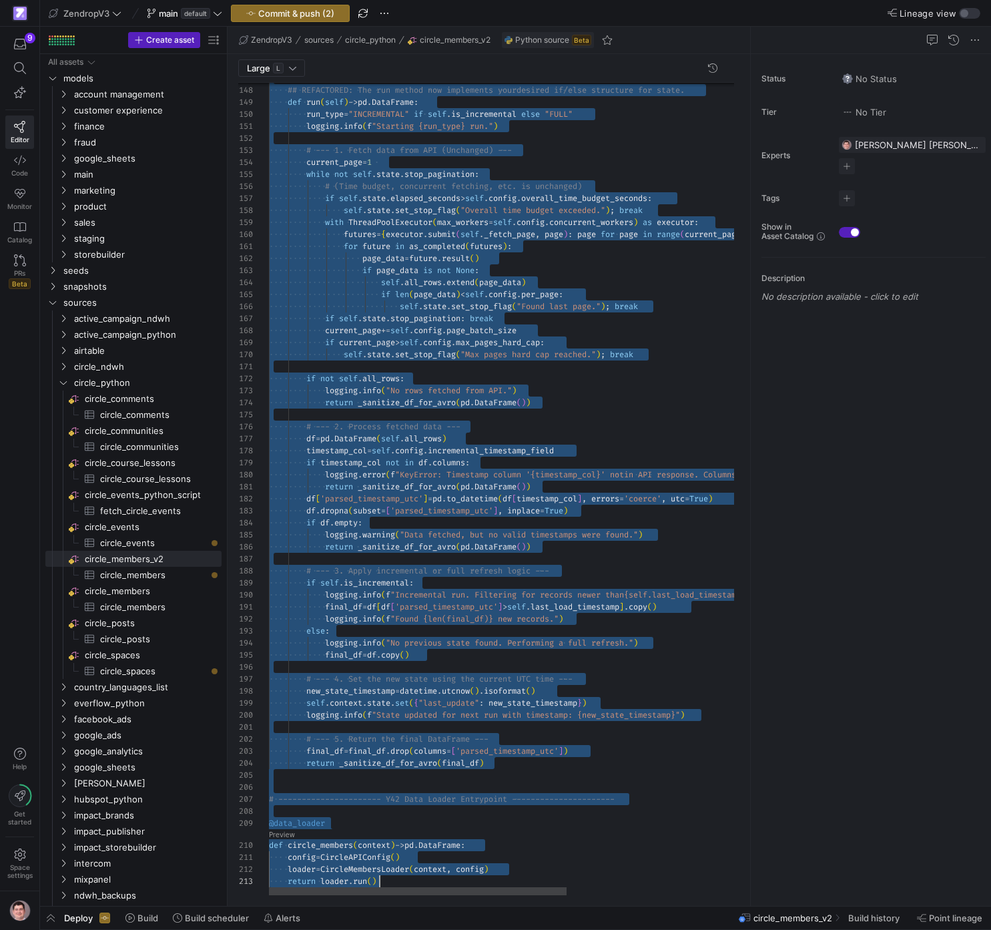
scroll to position [72, 111]
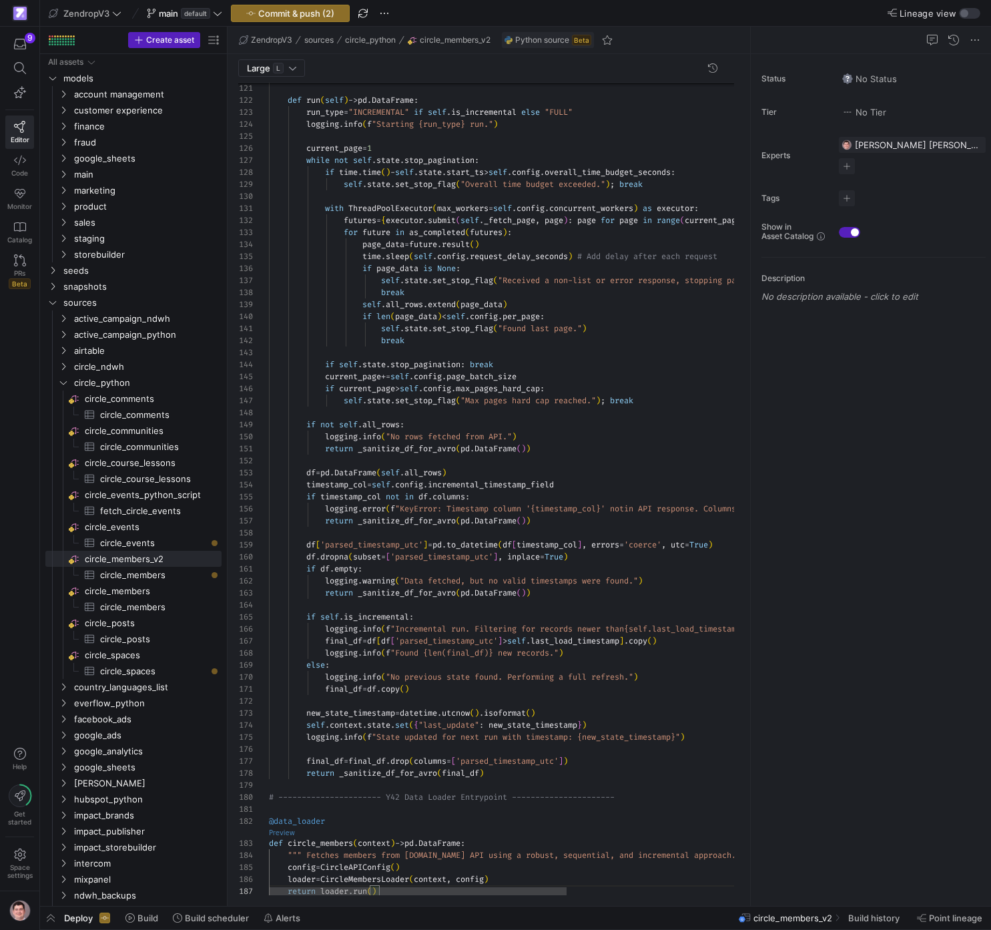
click at [289, 830] on as-split "ZendropV3 sources circle_python circle_members_v2 Python source Beta Large L 16…" at bounding box center [610, 466] width 764 height 879
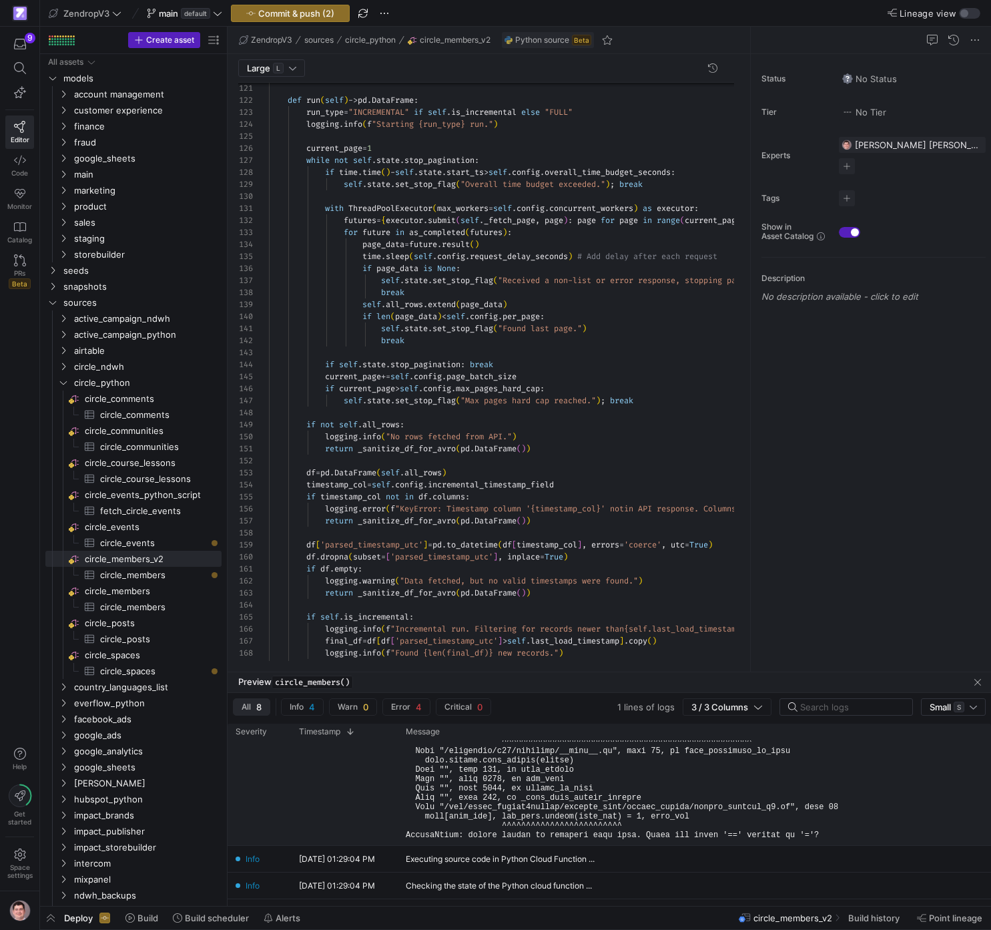
scroll to position [280, 0]
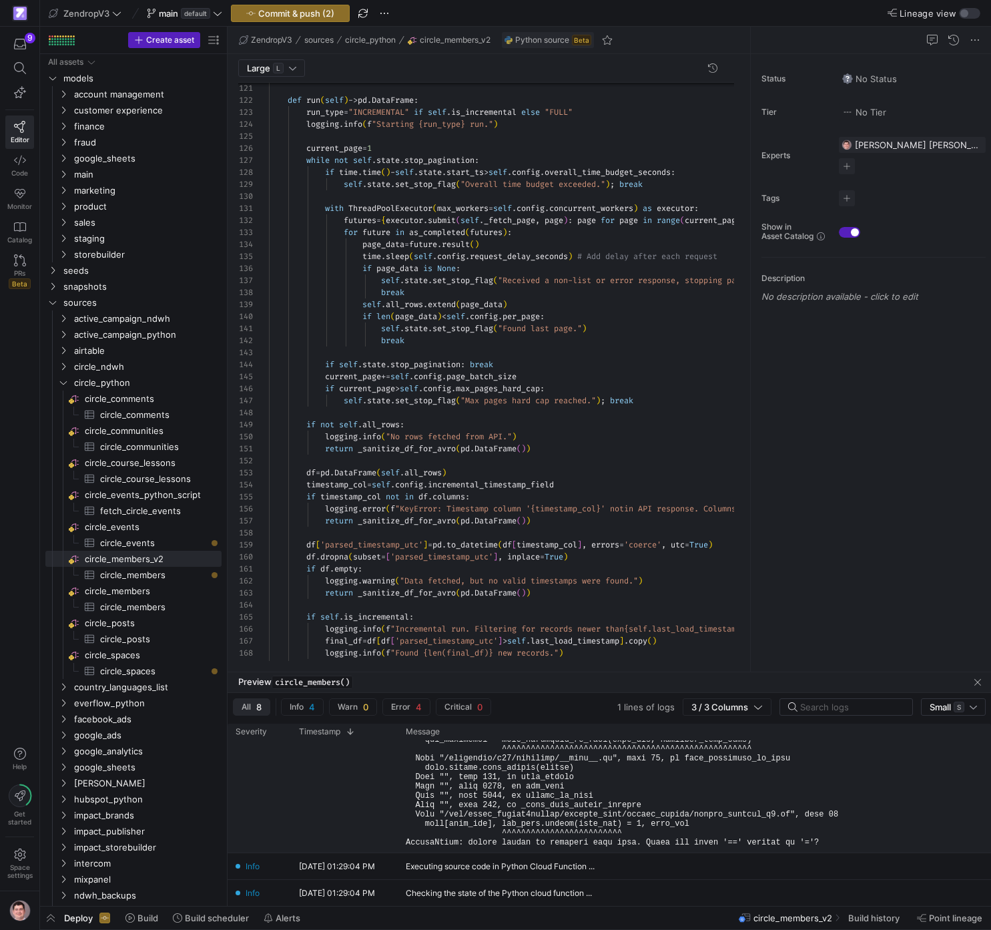
click at [521, 780] on pre at bounding box center [658, 697] width 505 height 299
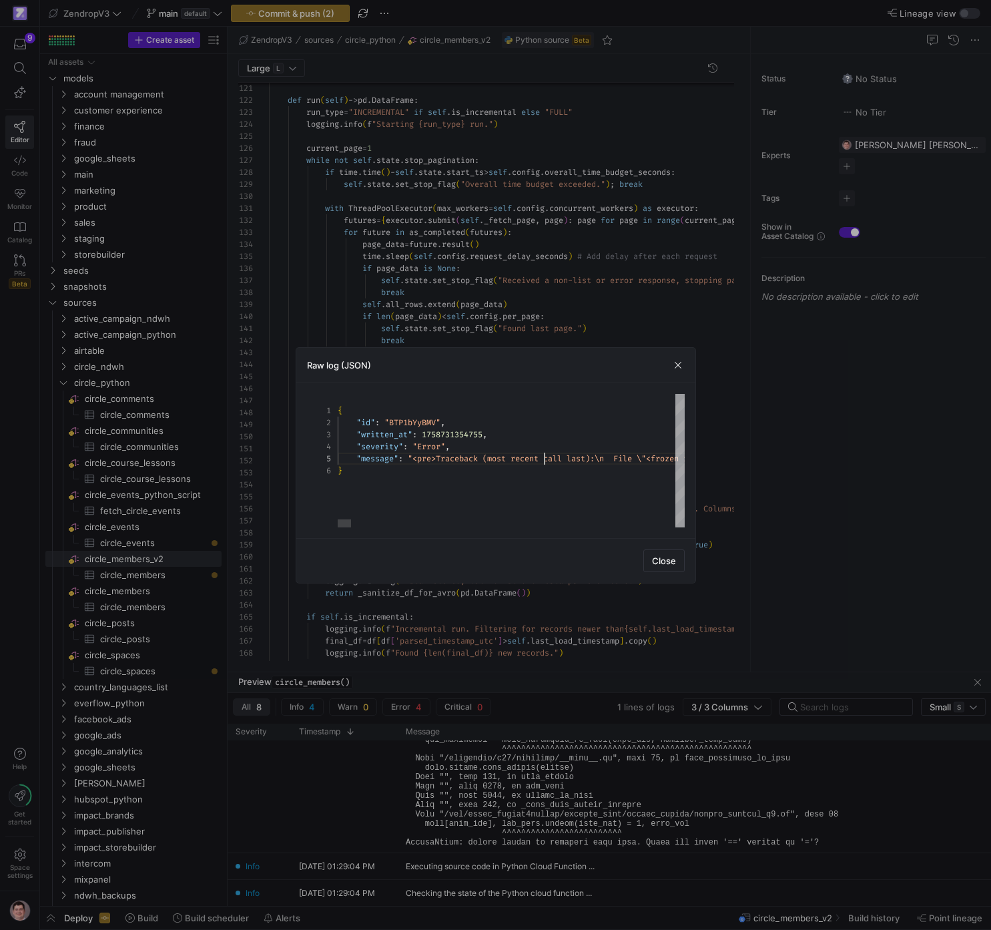
click at [544, 300] on div at bounding box center [495, 465] width 991 height 930
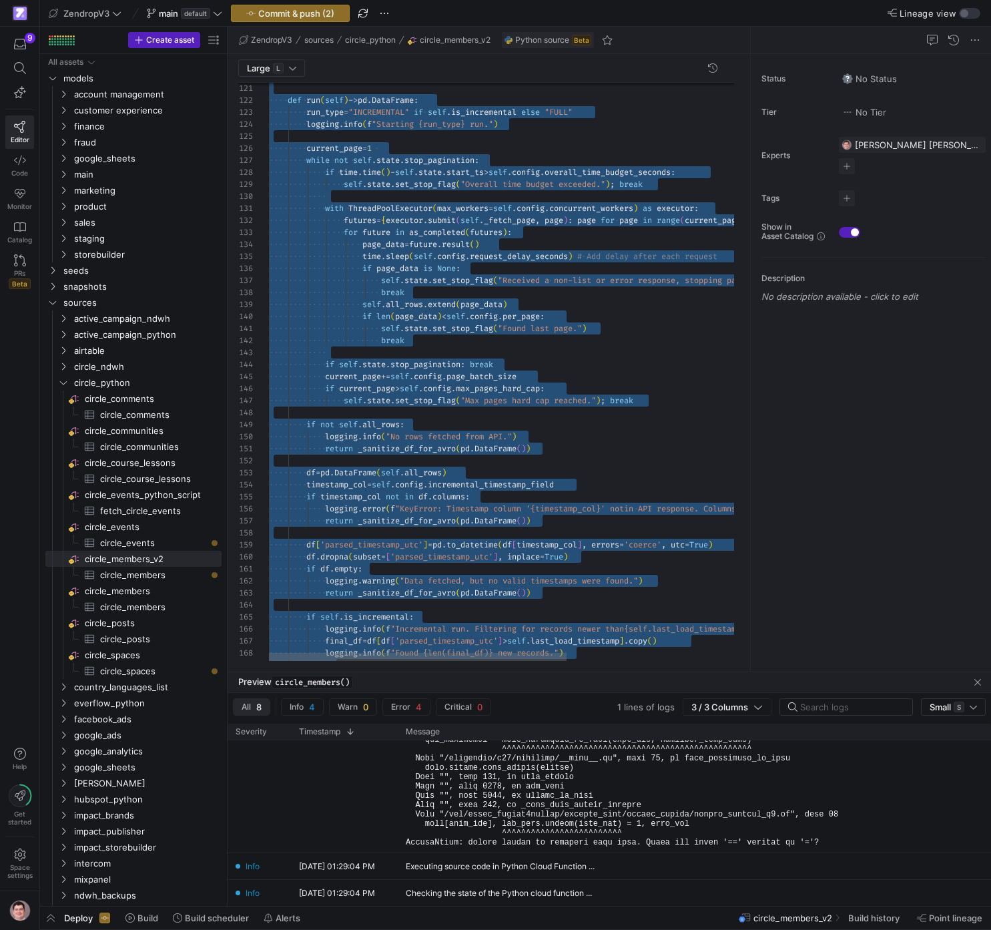
scroll to position [12, 111]
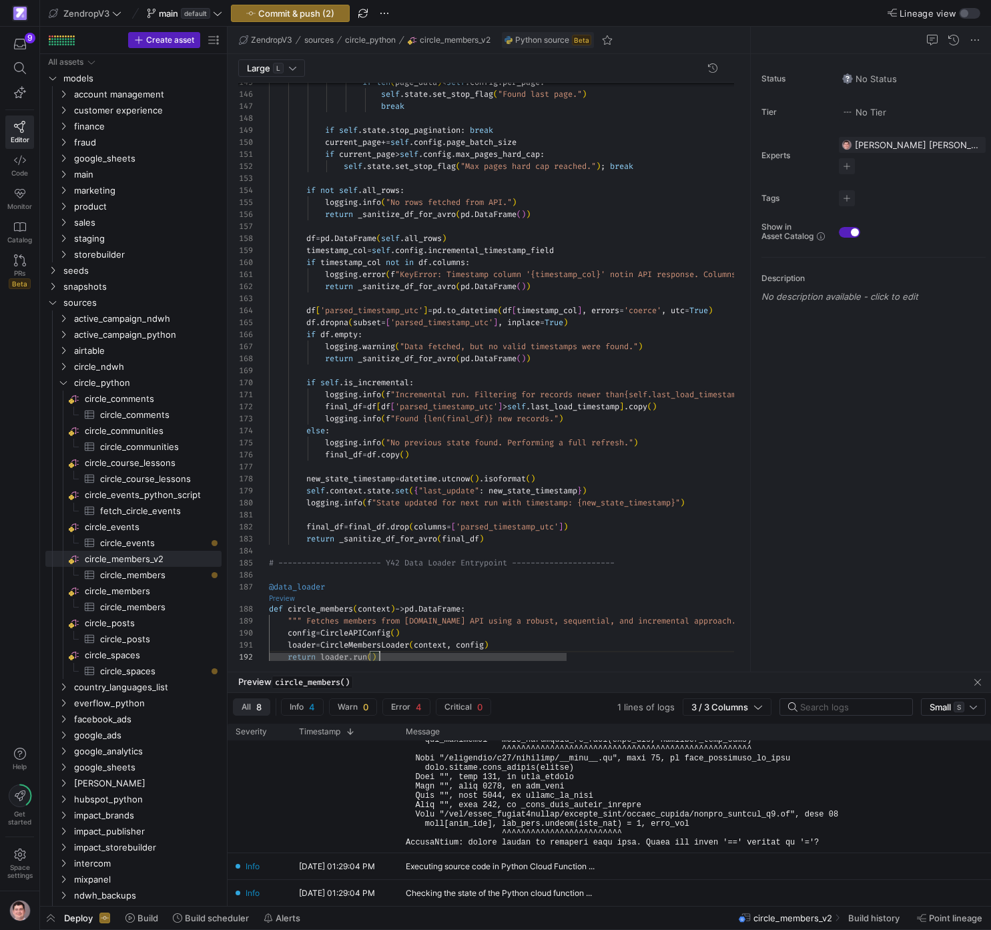
click at [287, 598] on link "Preview" at bounding box center [282, 598] width 26 height 7
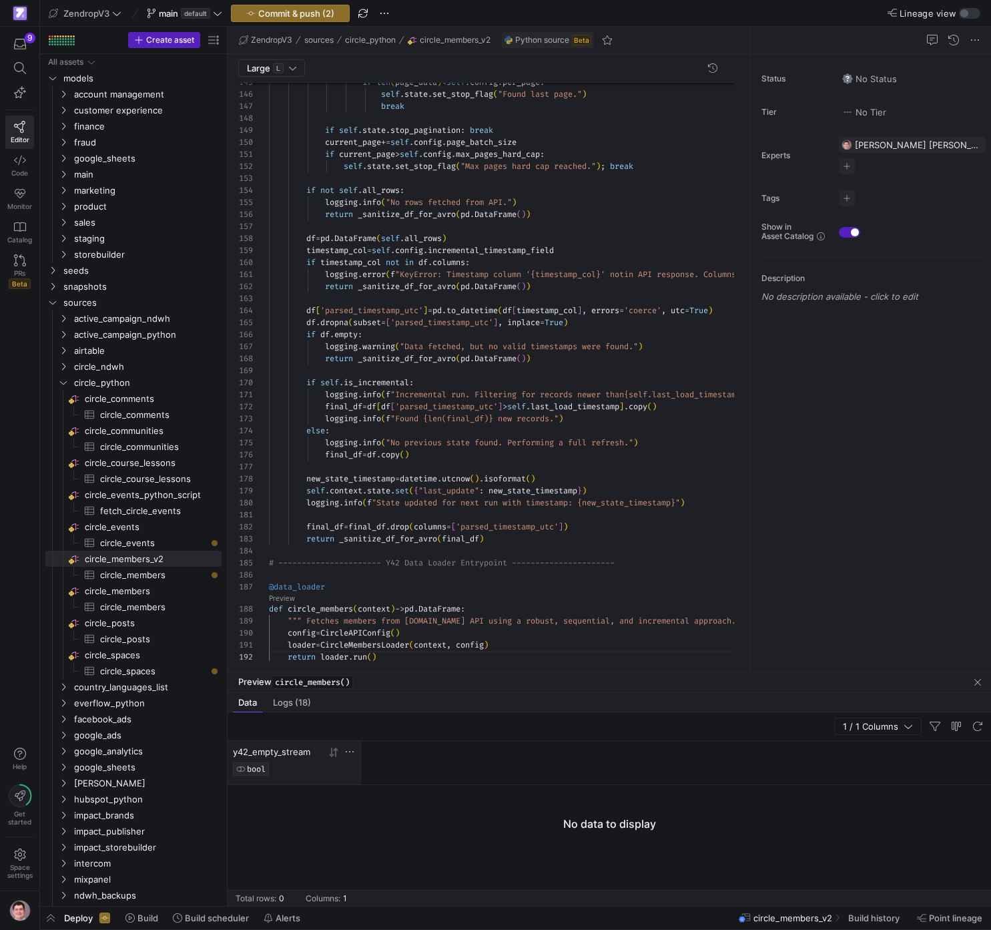
click at [286, 768] on y42-database-column-type-icon "BOOL" at bounding box center [279, 768] width 93 height 13
click at [306, 701] on span "Logs (18)" at bounding box center [292, 702] width 38 height 9
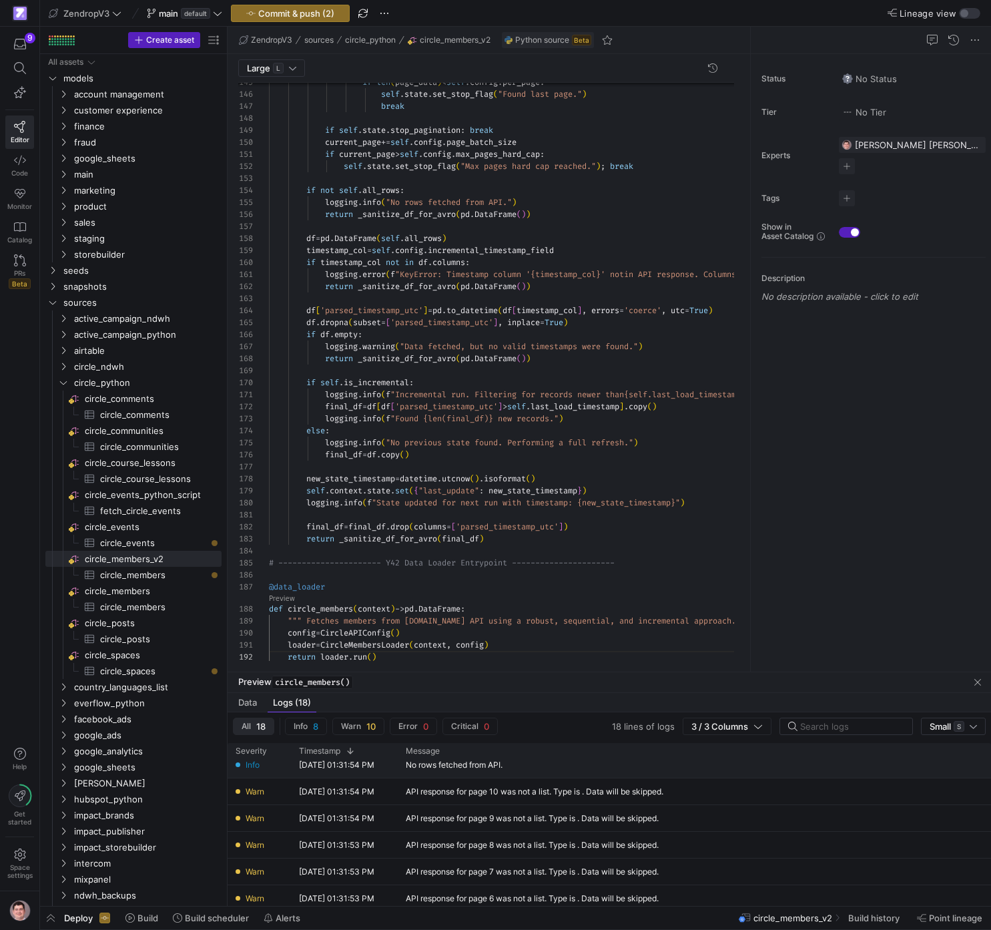
scroll to position [35, 0]
click at [448, 790] on div "API response for page 10 was not a list. Type is . Data will be skipped." at bounding box center [535, 791] width 258 height 9
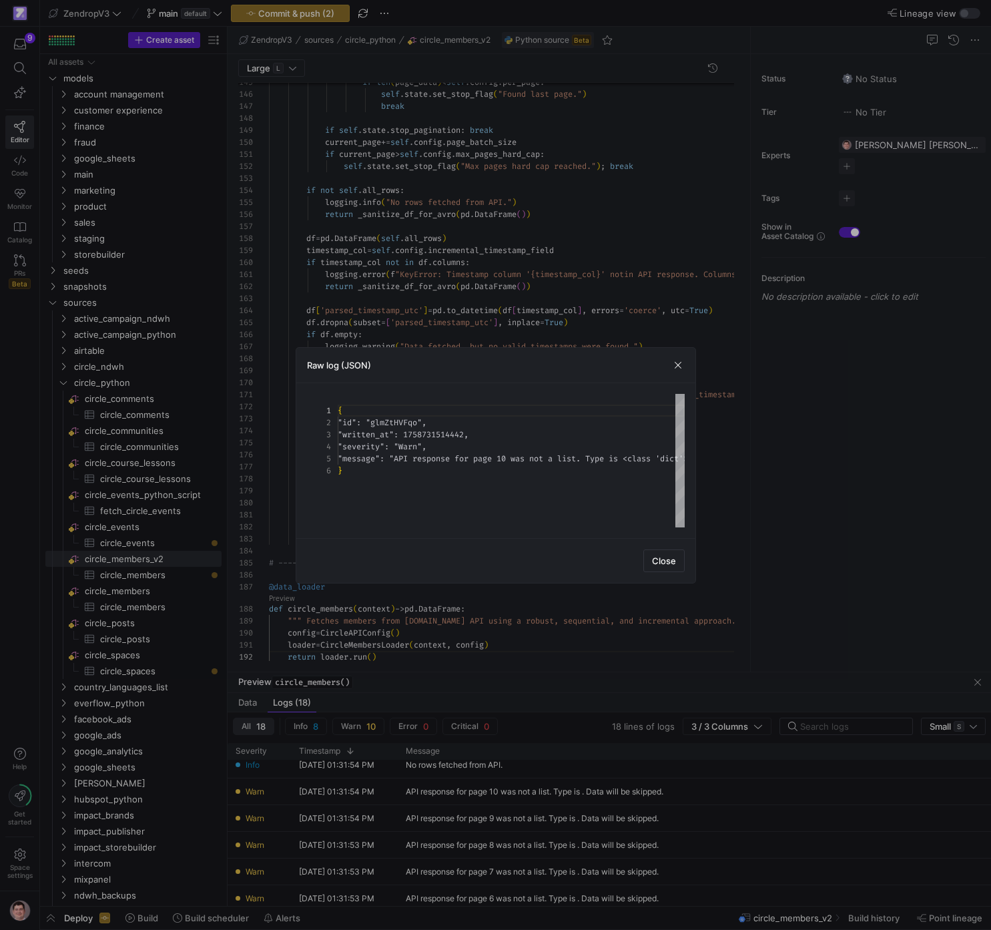
scroll to position [60, 0]
click at [571, 465] on div "{ "id" : "glmZtHVFqo" , "written_at" : 1758731514442 , "severity" : "Warn" , "m…" at bounding box center [599, 460] width 523 height 133
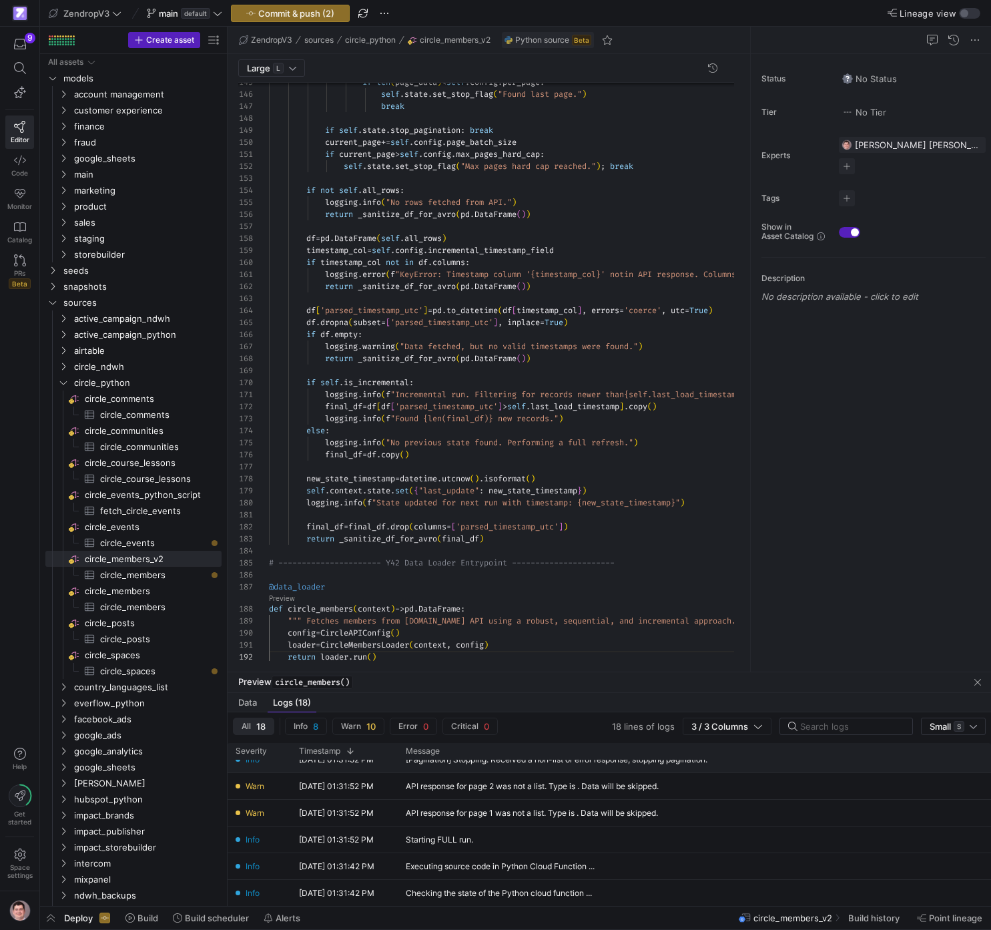
scroll to position [293, 0]
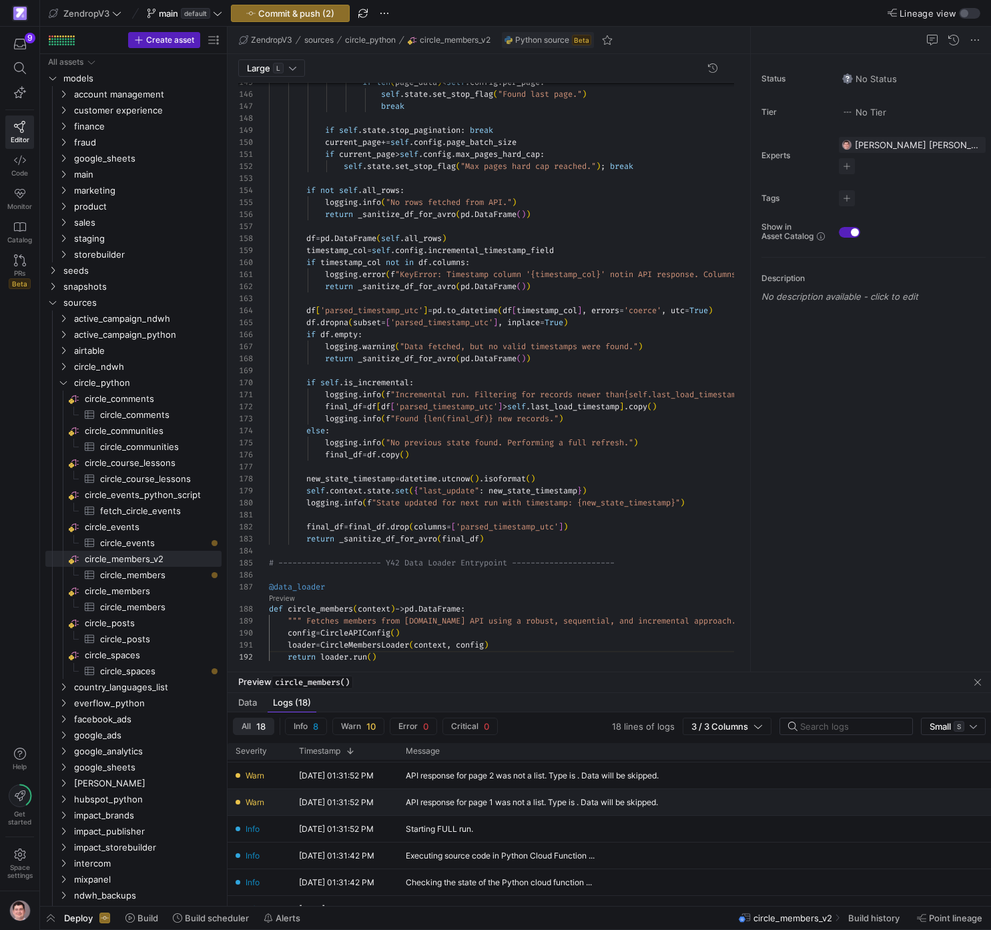
click at [469, 802] on div "API response for page 1 was not a list. Type is . Data will be skipped." at bounding box center [532, 802] width 252 height 9
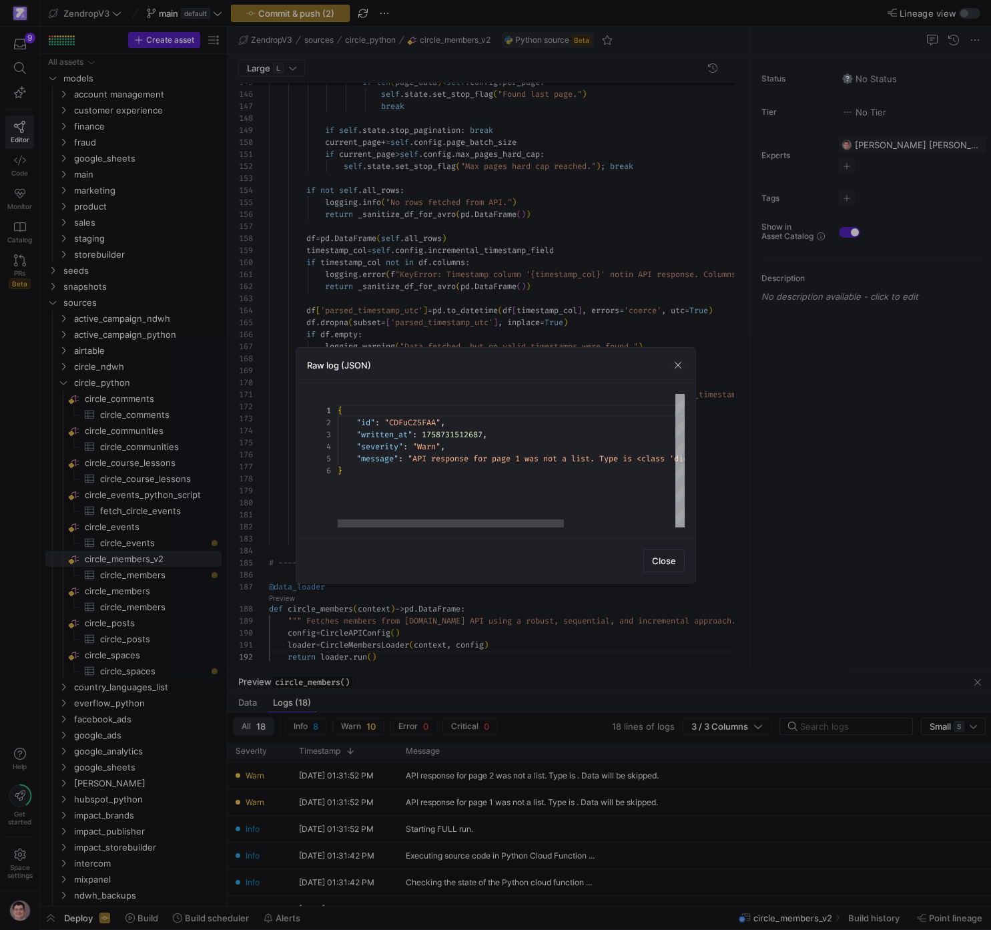
click at [538, 439] on div "{ "id" : "CDFuCZ5FAA" , "written_at" : 1758731512687 , "severity" : "Warn" , "m…" at bounding box center [597, 460] width 518 height 133
click at [468, 288] on div at bounding box center [495, 465] width 991 height 930
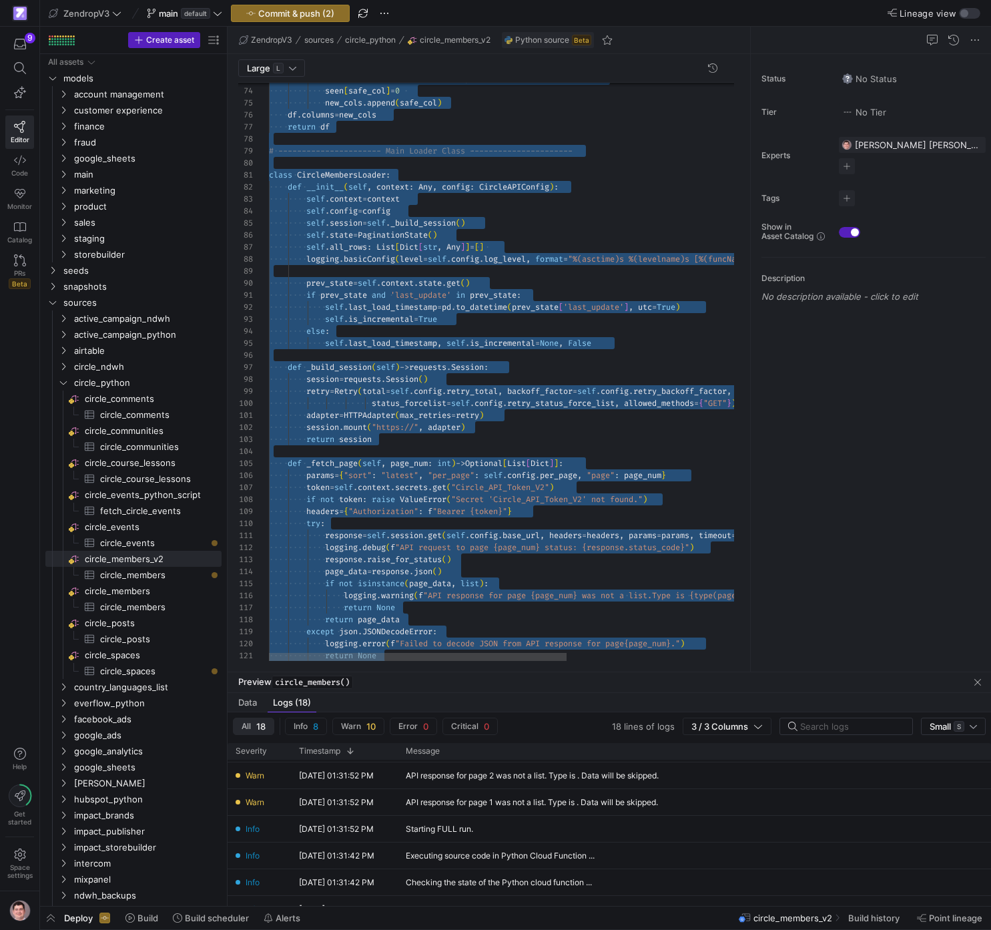
click at [502, 312] on div "return None logging . error ( f "Failed to decode JSON from API response for pa…" at bounding box center [641, 364] width 744 height 2335
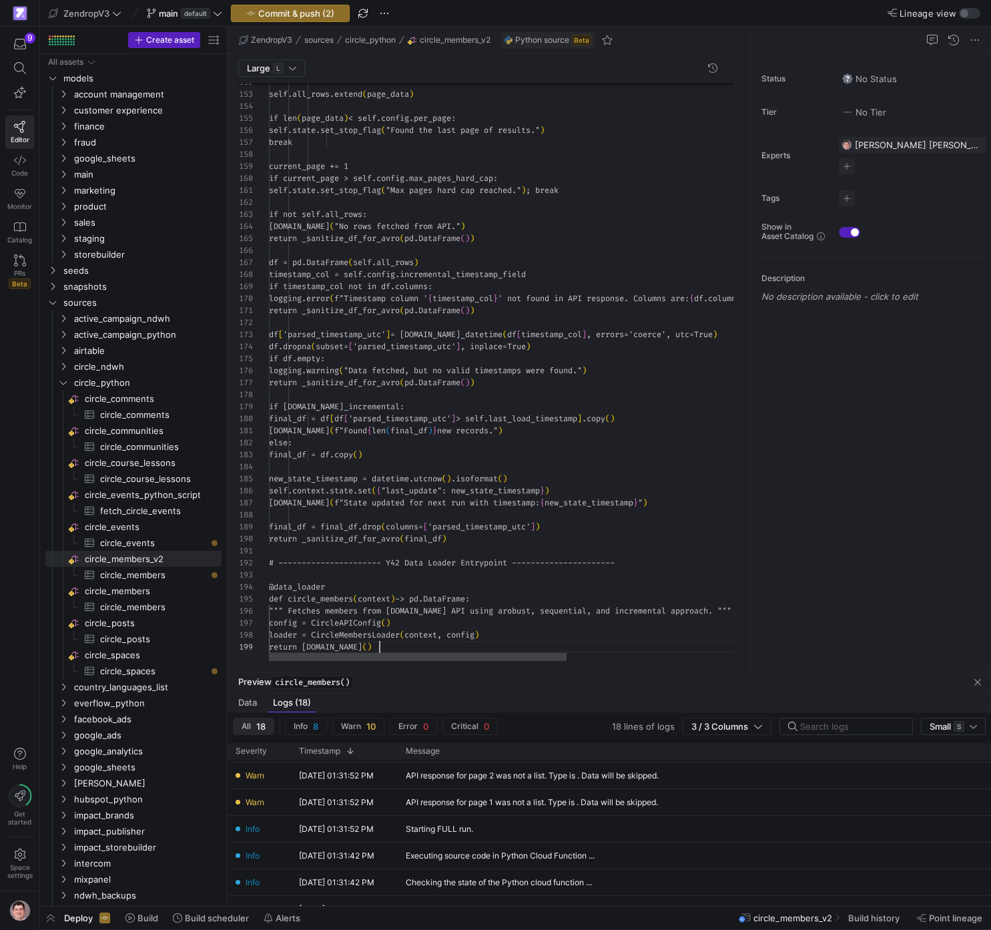
scroll to position [96, 111]
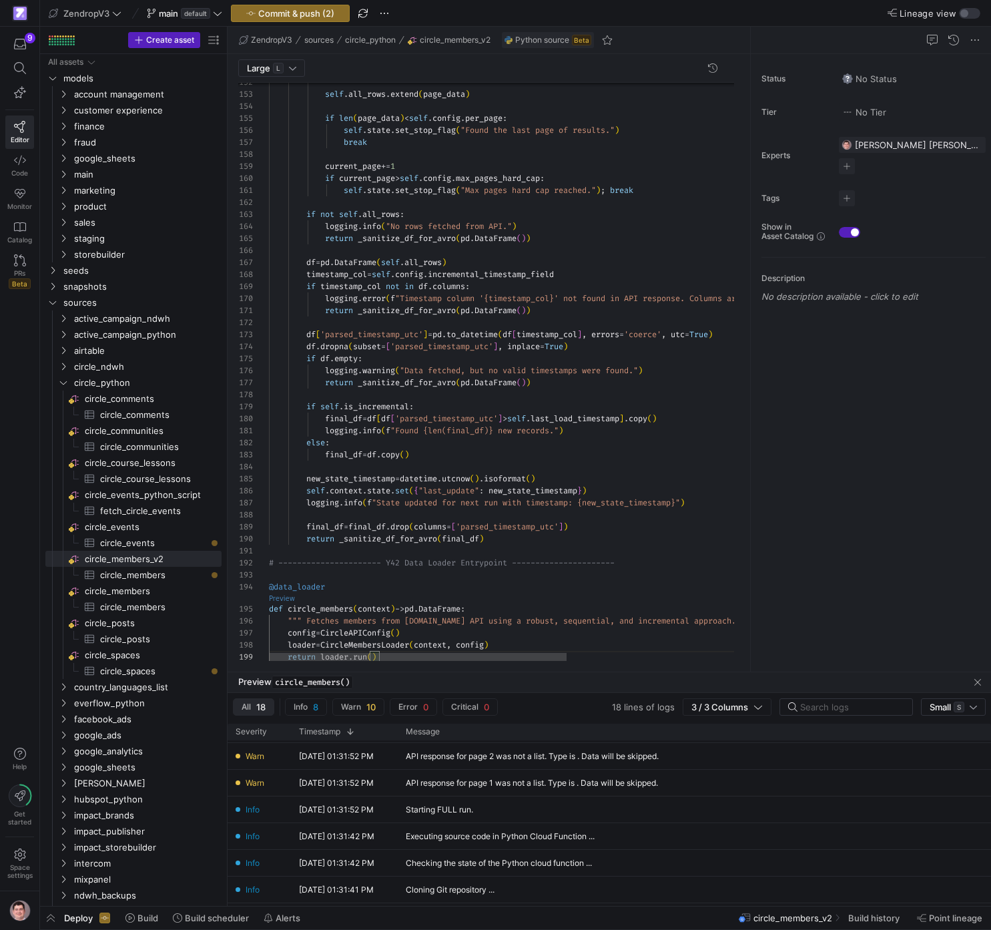
click at [276, 596] on link "Preview" at bounding box center [282, 598] width 26 height 7
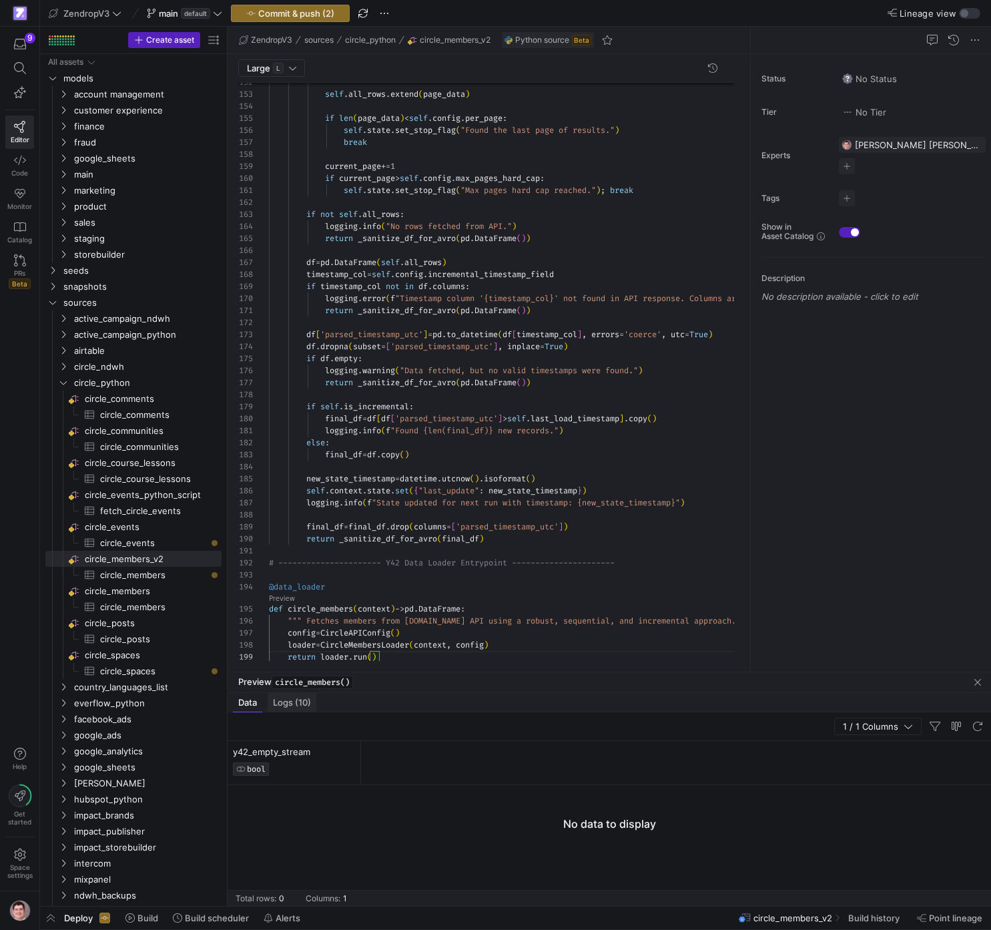
click at [307, 708] on div "Logs (10)" at bounding box center [292, 702] width 49 height 19
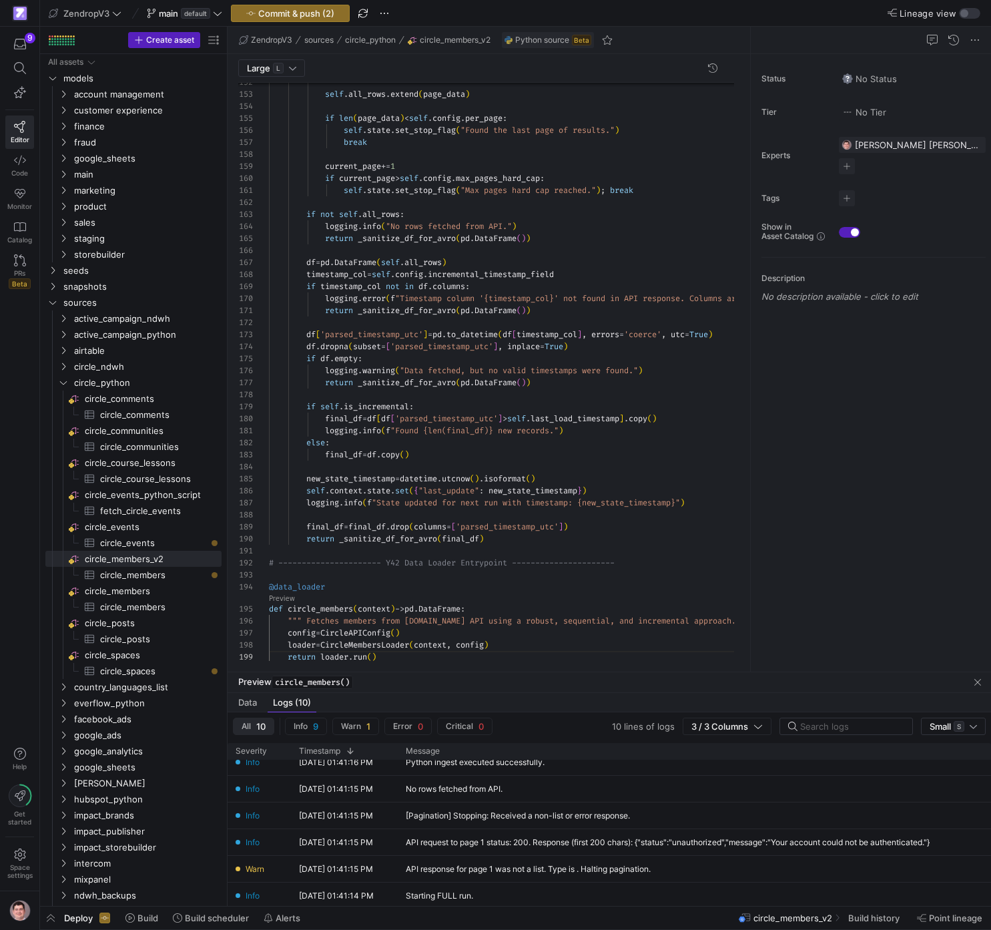
scroll to position [9, 0]
click at [539, 844] on div "API request to page 1 status: 200. Response (first 200 chars): {"status":"unaut…" at bounding box center [668, 843] width 524 height 9
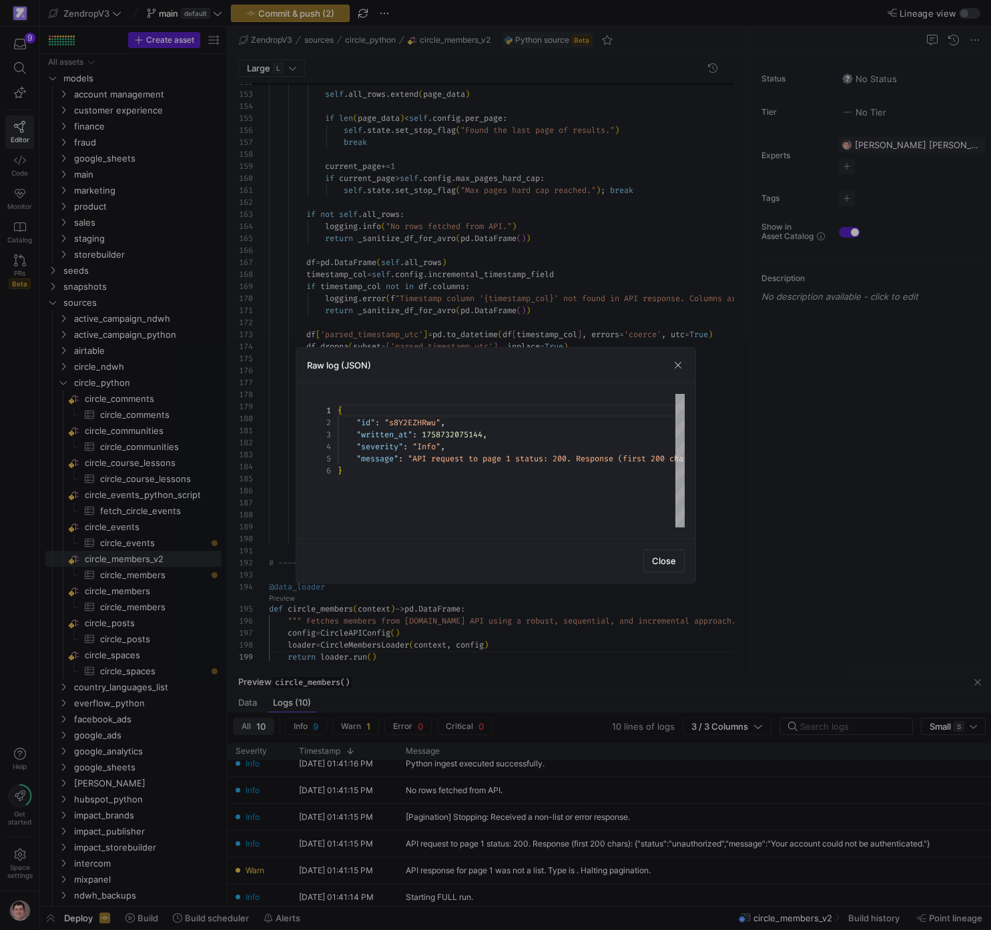
scroll to position [60, 0]
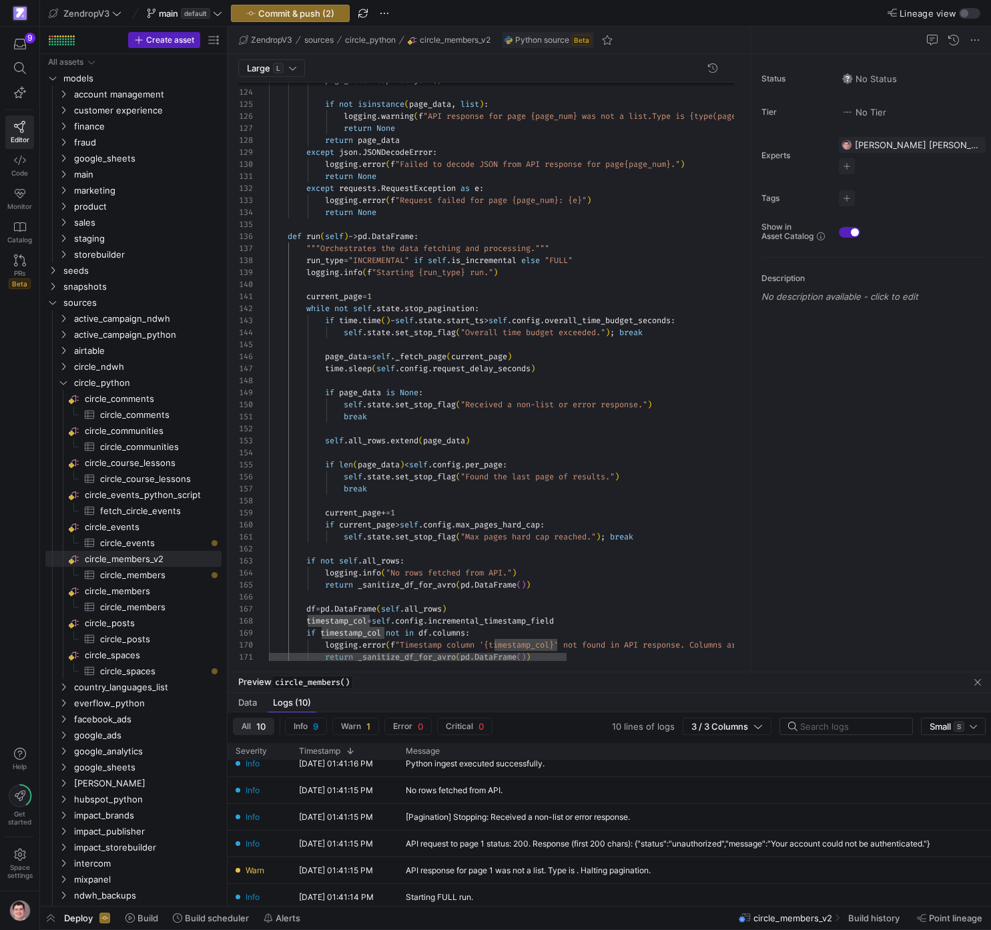
scroll to position [0, 101]
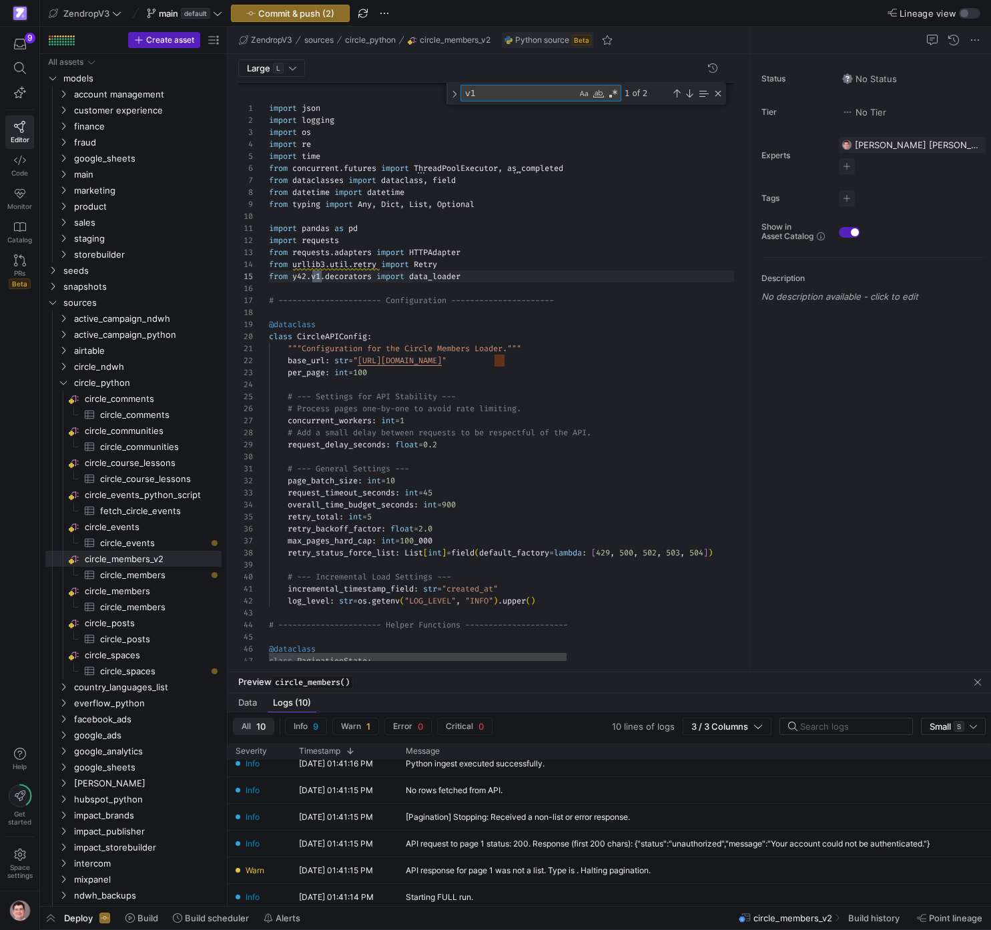
scroll to position [120, 53]
type textarea "v1"
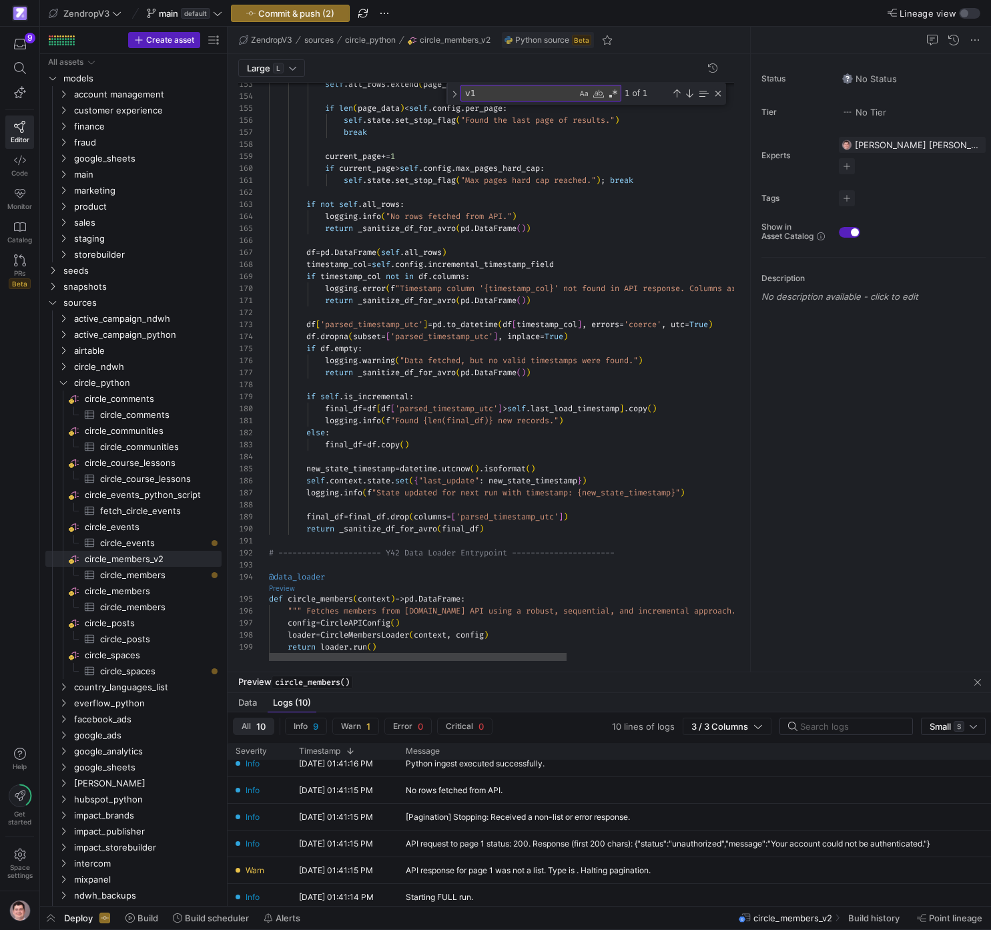
click at [284, 587] on link "Preview" at bounding box center [282, 588] width 26 height 7
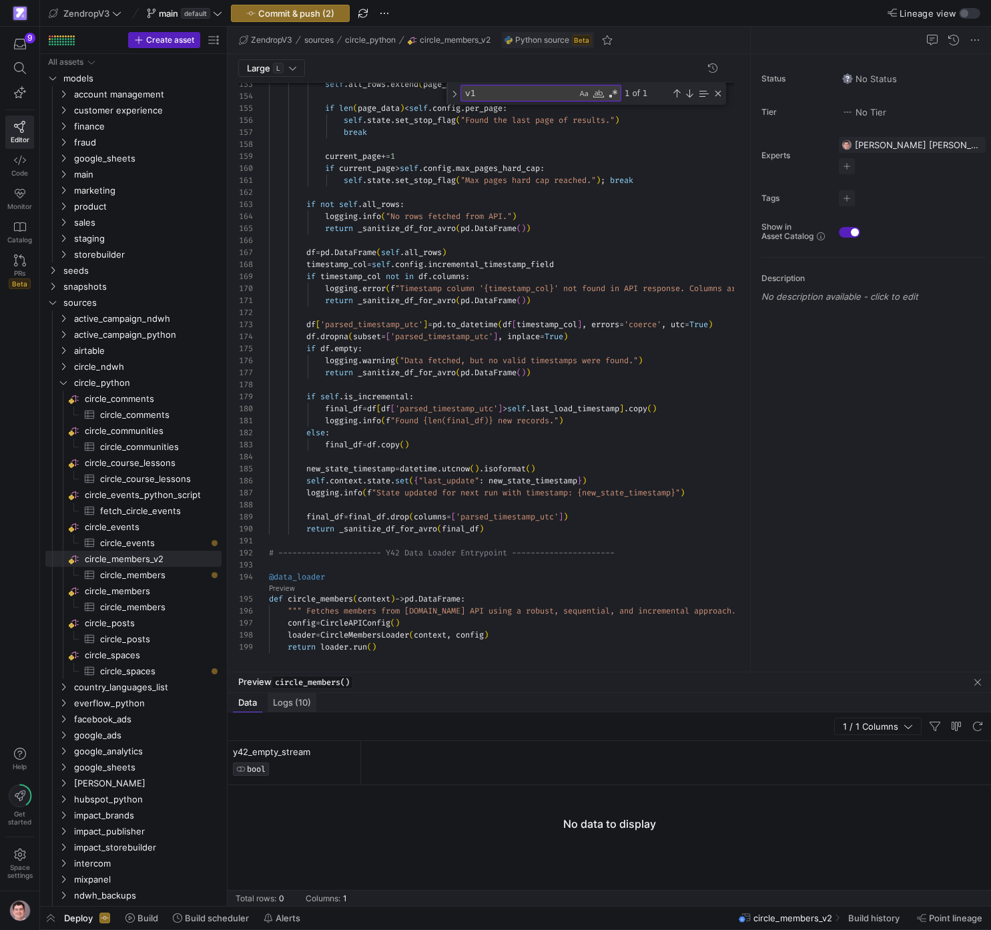
click at [308, 702] on span "Logs (10)" at bounding box center [292, 702] width 38 height 9
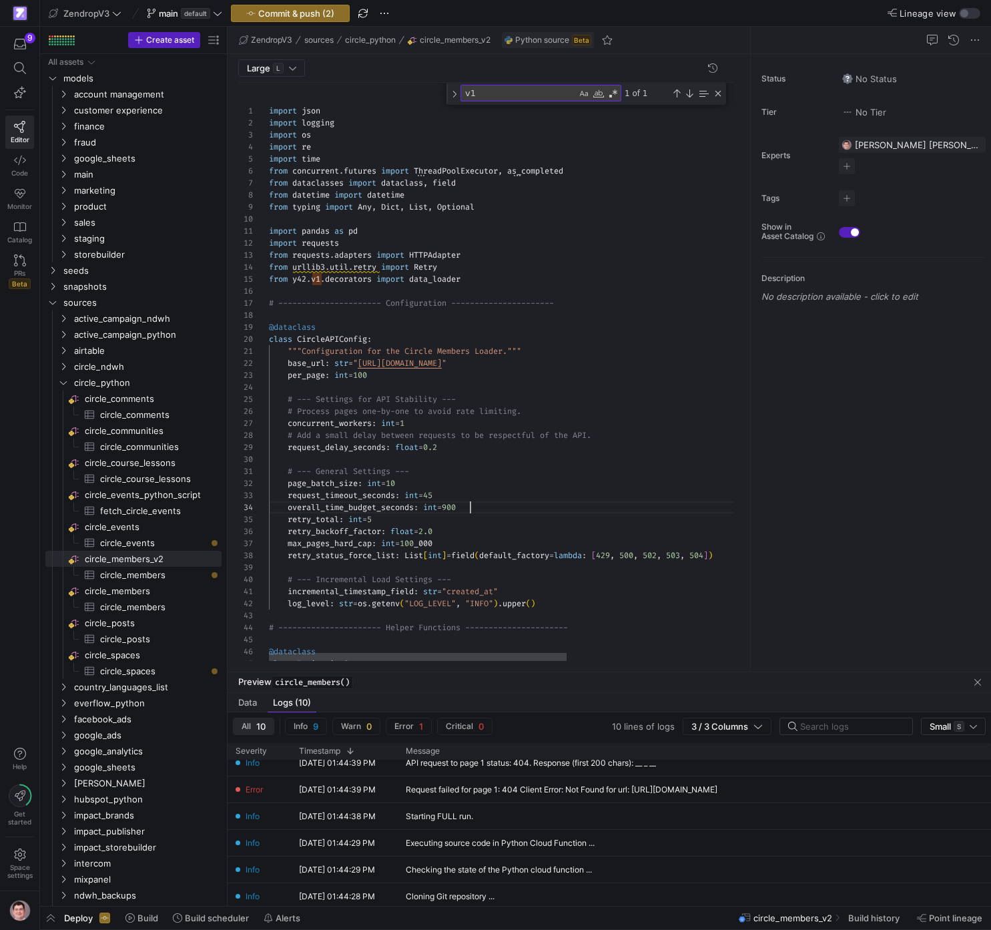
scroll to position [36, 201]
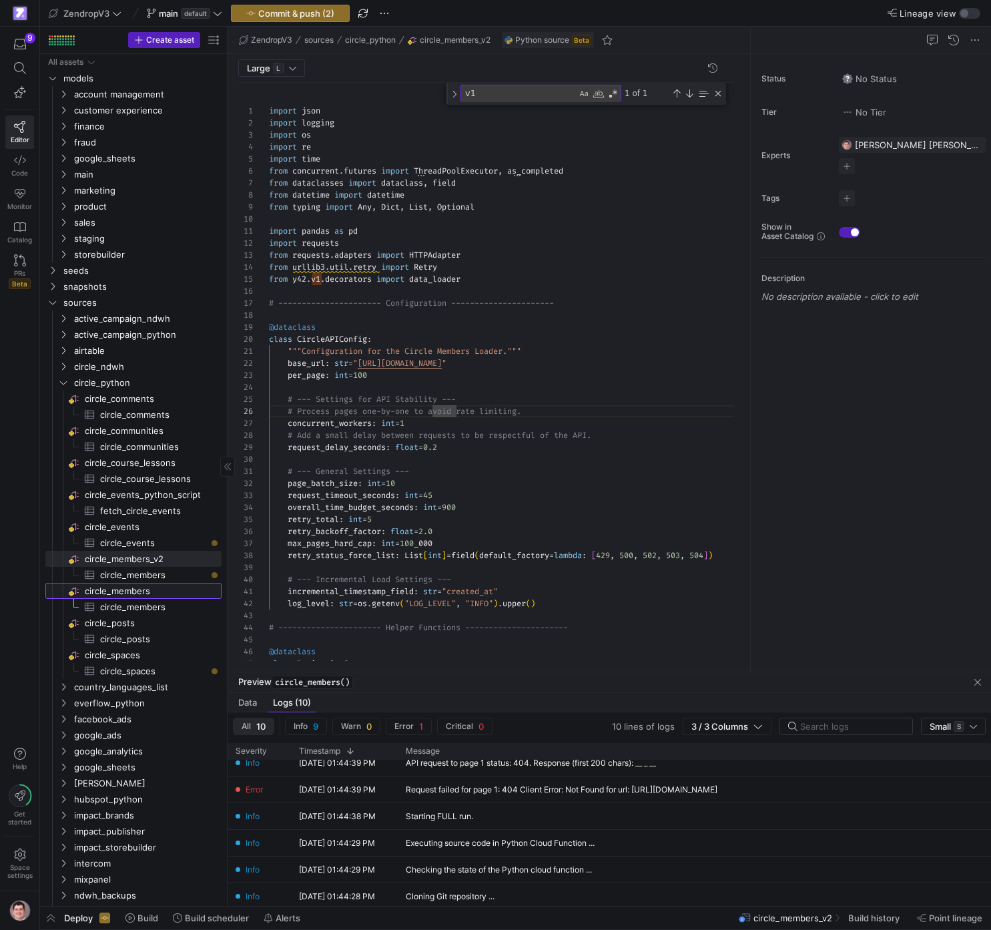
click at [150, 595] on span "circle_members​​​​​​​​" at bounding box center [152, 590] width 135 height 15
